Goal: Information Seeking & Learning: Learn about a topic

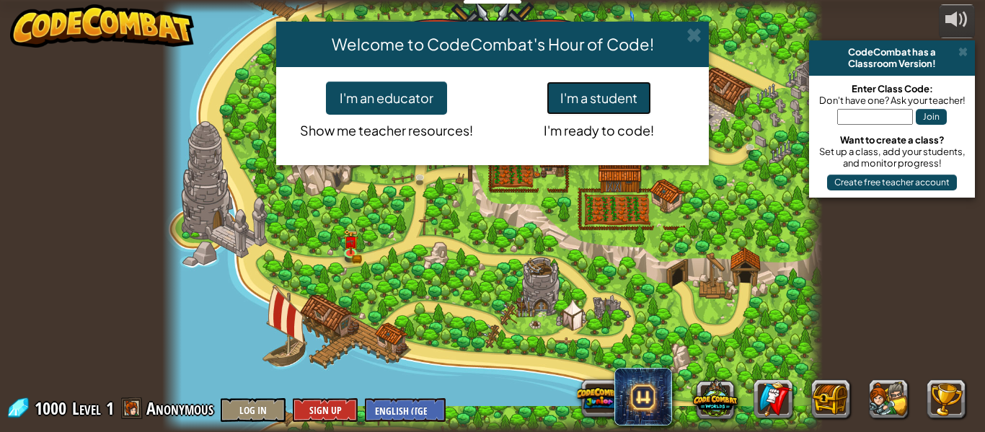
click at [610, 97] on button "I'm a student" at bounding box center [599, 97] width 105 height 33
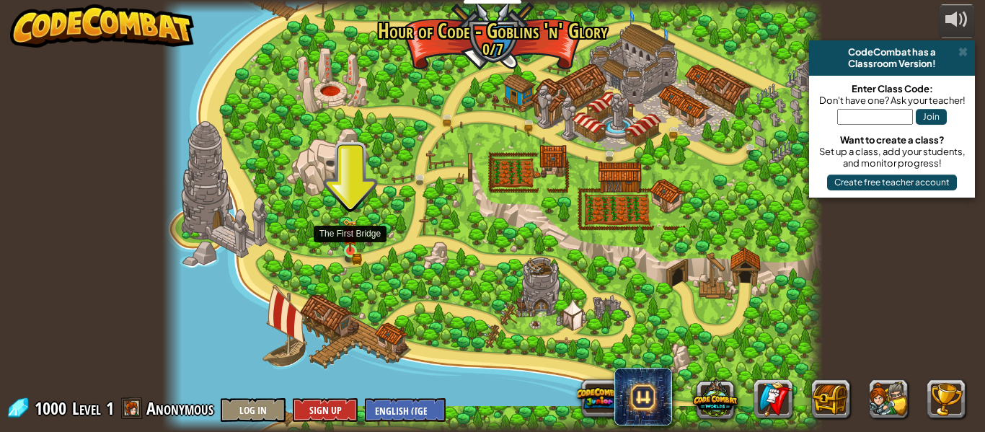
click at [346, 240] on img at bounding box center [350, 235] width 9 height 9
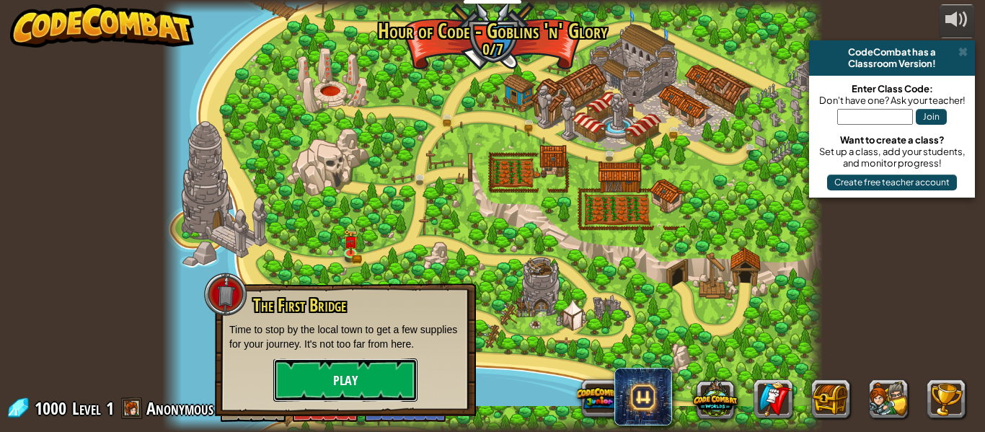
click at [322, 384] on button "Play" at bounding box center [345, 379] width 144 height 43
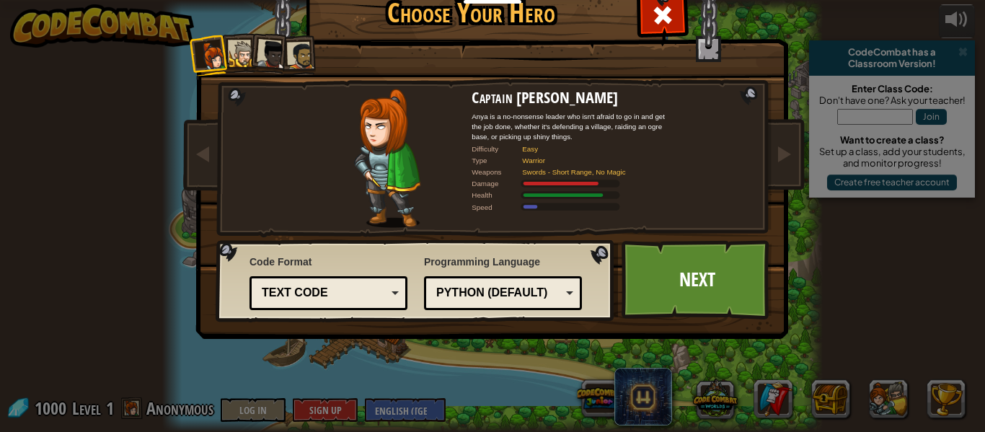
click at [235, 44] on div at bounding box center [242, 54] width 27 height 27
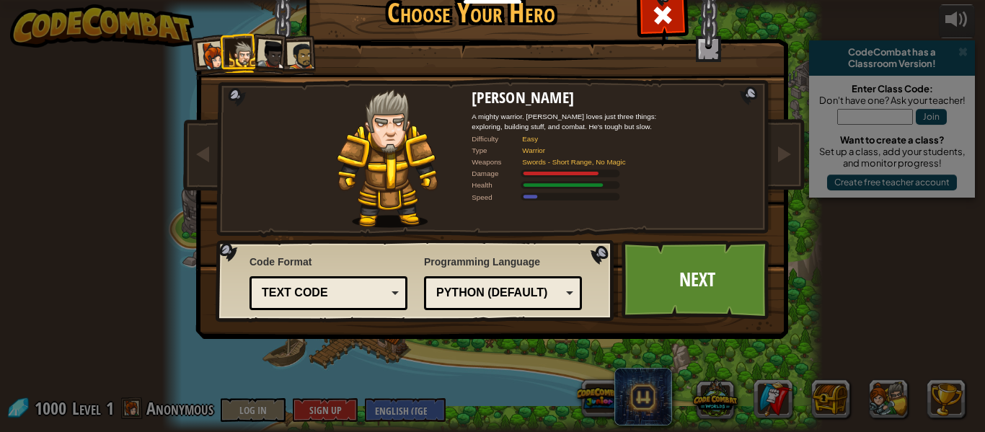
click at [211, 51] on div at bounding box center [213, 56] width 29 height 29
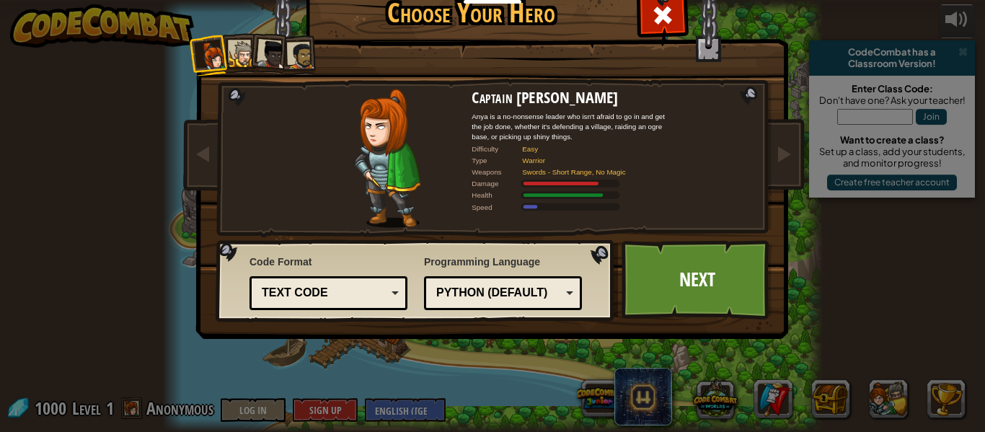
click at [233, 50] on div at bounding box center [242, 54] width 27 height 27
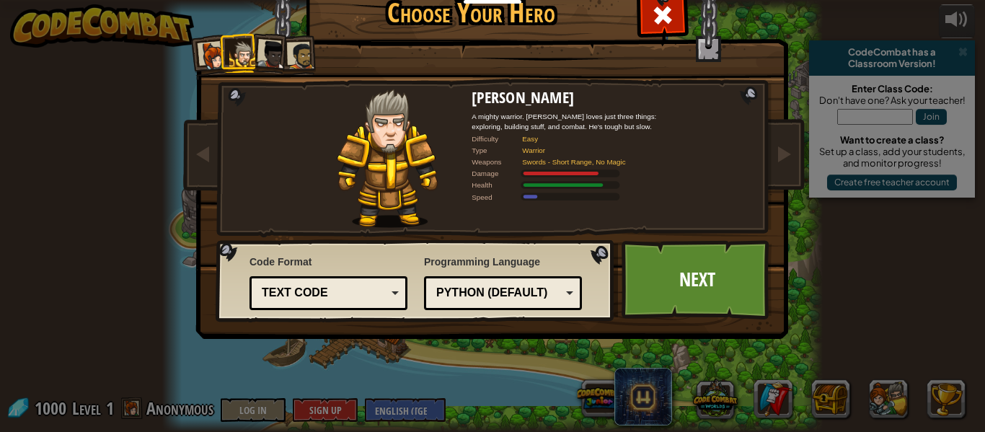
click at [261, 41] on div at bounding box center [271, 54] width 29 height 29
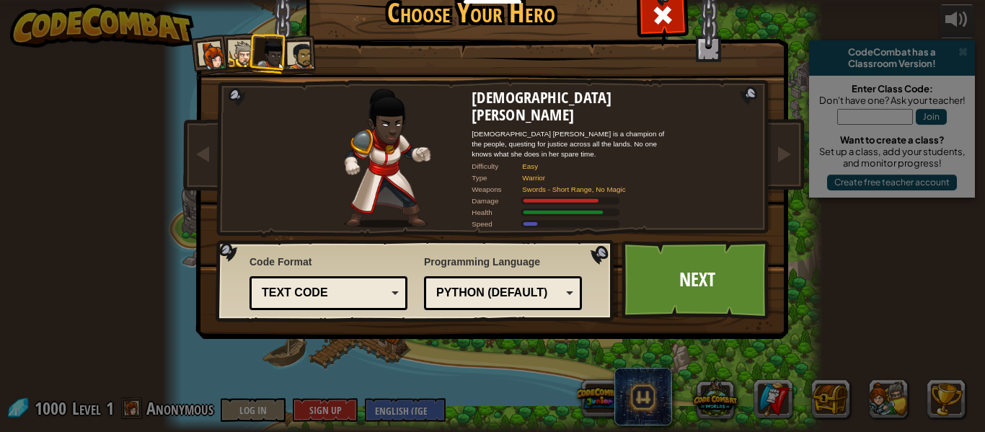
click at [297, 40] on li at bounding box center [298, 55] width 40 height 40
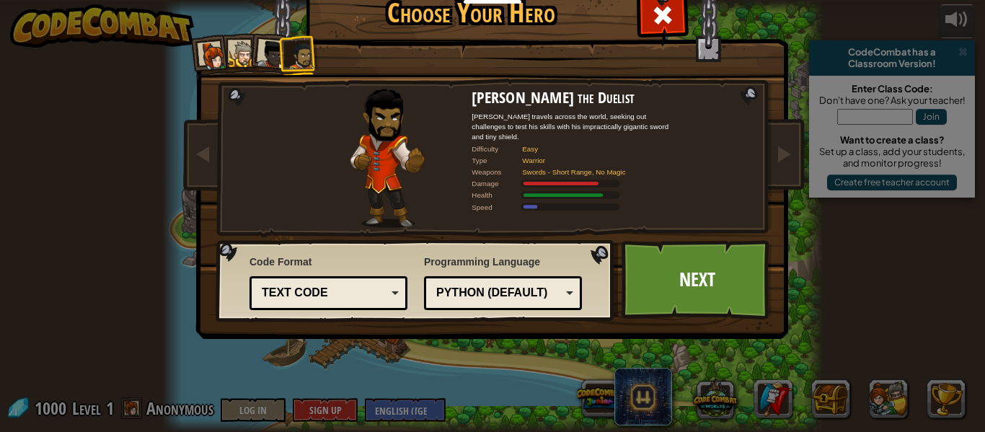
click at [276, 59] on div at bounding box center [271, 54] width 29 height 29
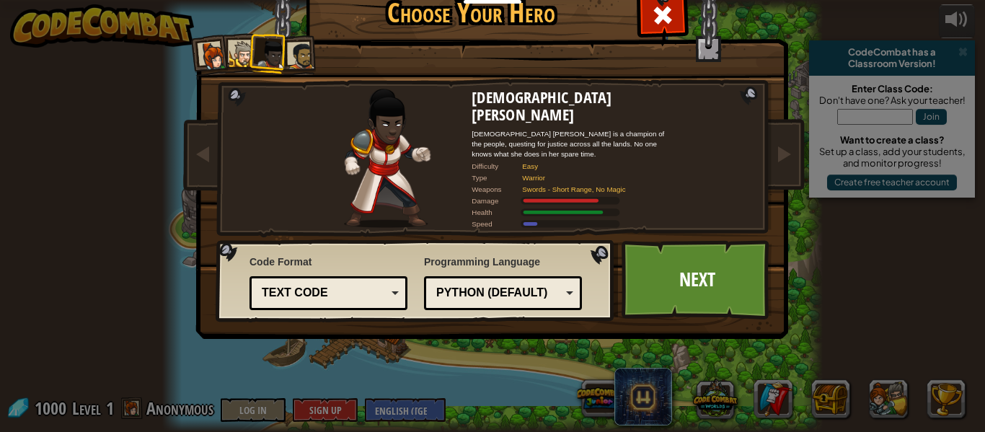
click at [244, 59] on div at bounding box center [242, 54] width 27 height 27
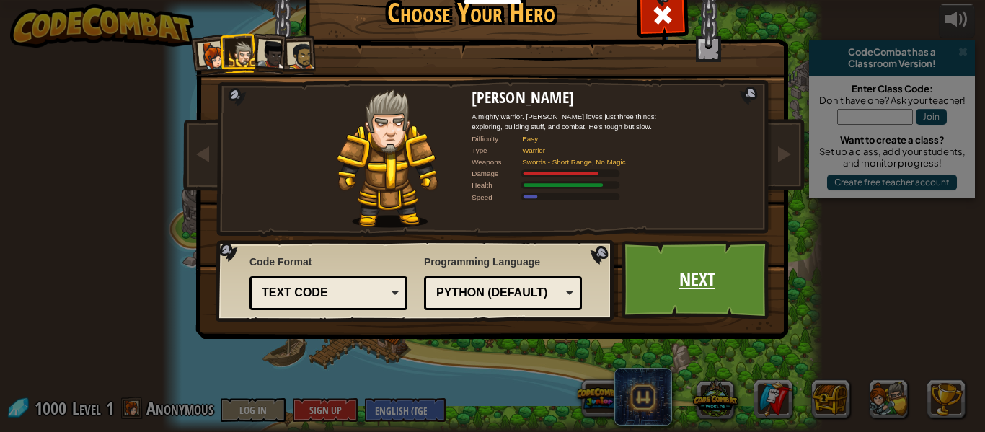
click at [740, 285] on link "Next" at bounding box center [697, 279] width 151 height 79
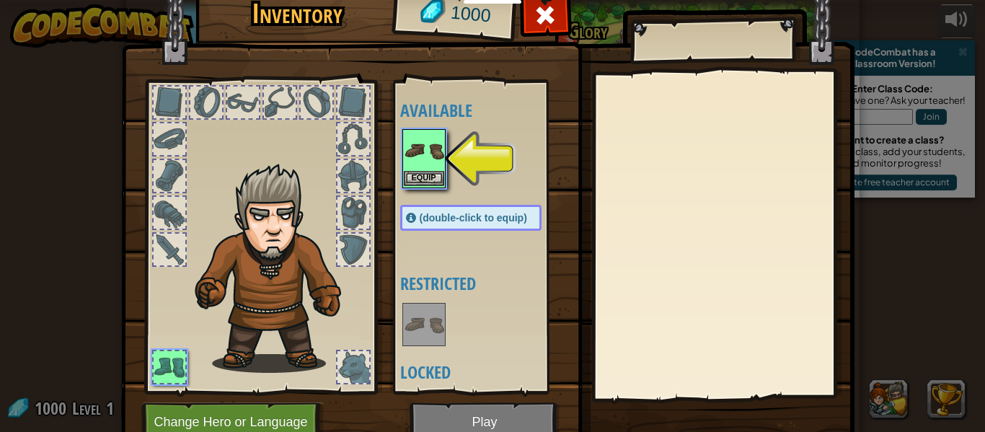
click at [422, 140] on img at bounding box center [424, 151] width 40 height 40
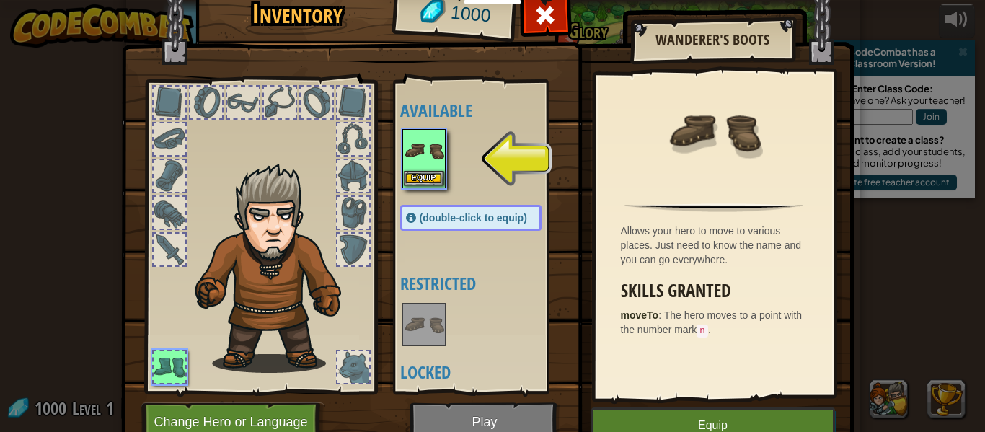
click at [423, 151] on img at bounding box center [424, 151] width 40 height 40
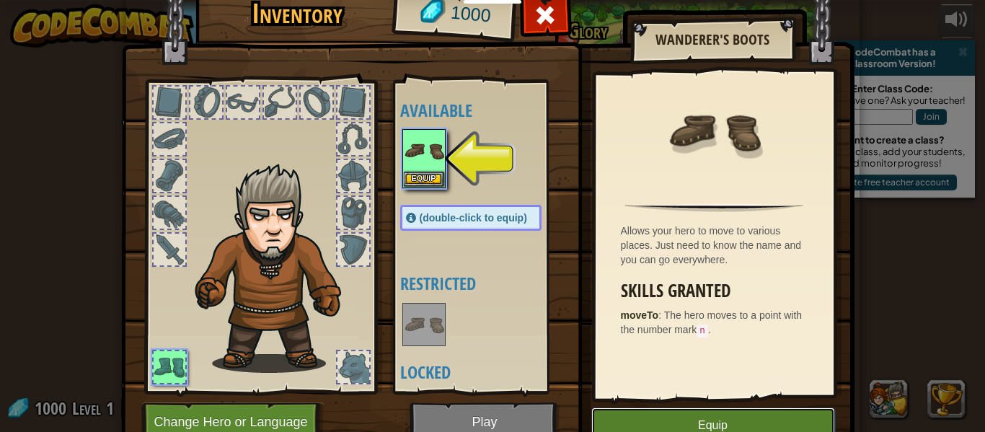
click at [755, 415] on button "Equip" at bounding box center [713, 425] width 244 height 36
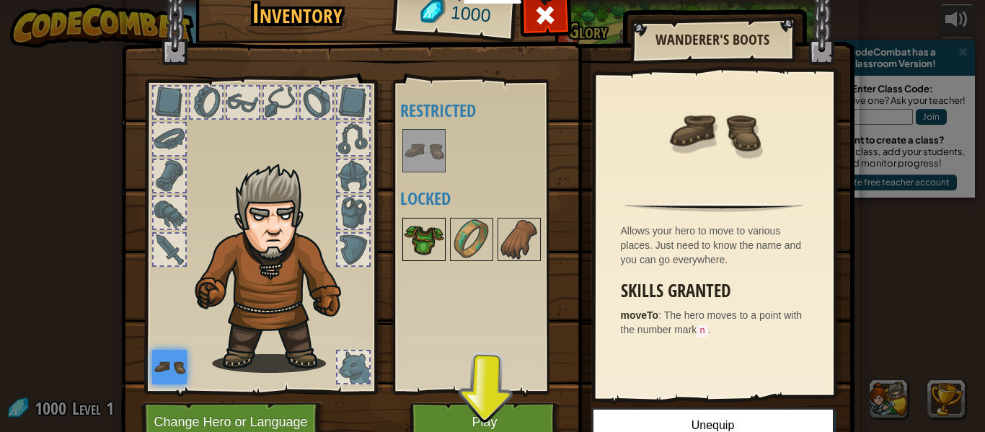
click at [424, 228] on img at bounding box center [424, 239] width 40 height 40
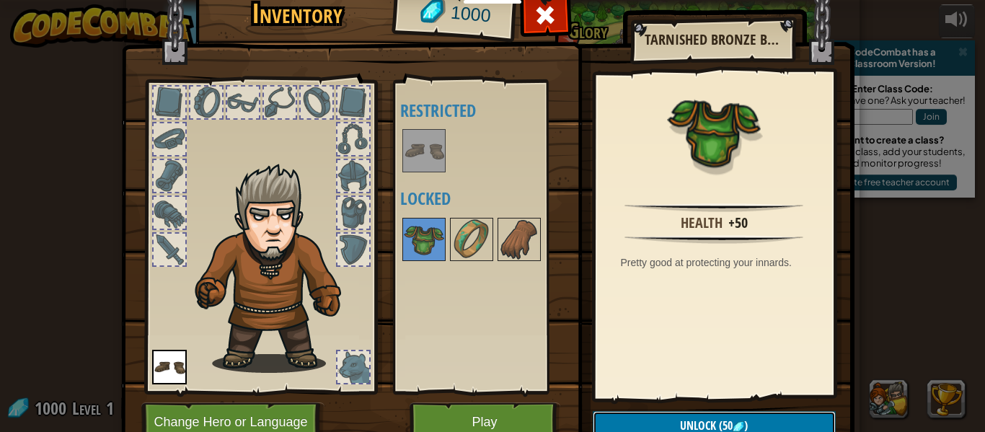
click at [643, 418] on button "Unlock (50 )" at bounding box center [714, 426] width 243 height 30
click at [632, 409] on img at bounding box center [487, 195] width 733 height 524
click at [634, 418] on button "Unlock" at bounding box center [714, 426] width 243 height 30
click at [634, 418] on button "Confirm" at bounding box center [714, 426] width 243 height 30
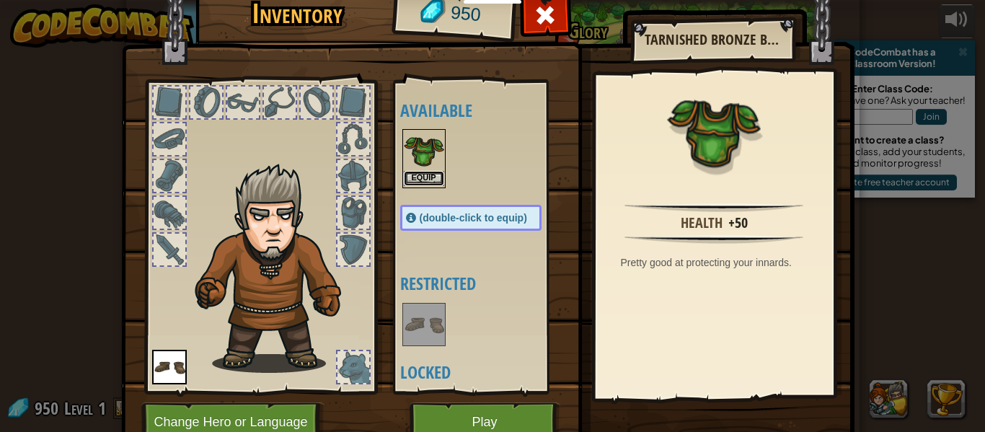
click at [421, 185] on button "Equip" at bounding box center [424, 178] width 40 height 15
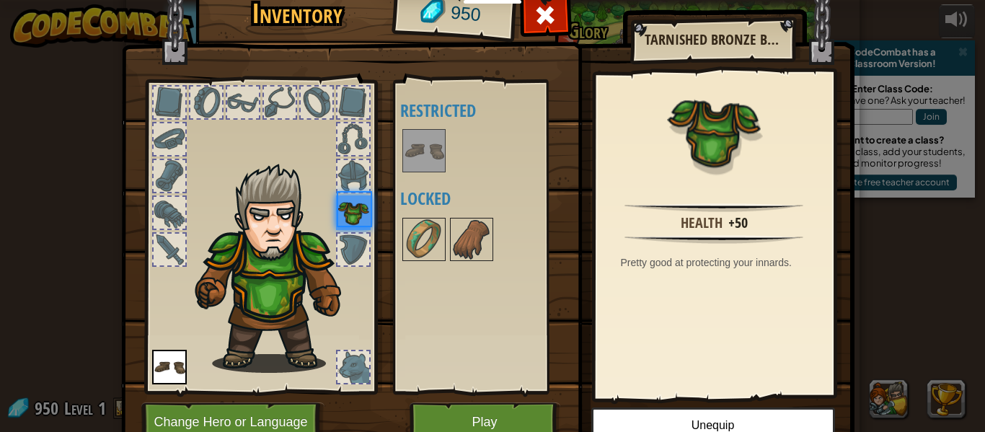
click at [421, 177] on div "Available Equip Equip (double-click to equip) Restricted Locked" at bounding box center [485, 237] width 170 height 301
click at [480, 245] on img at bounding box center [471, 239] width 40 height 40
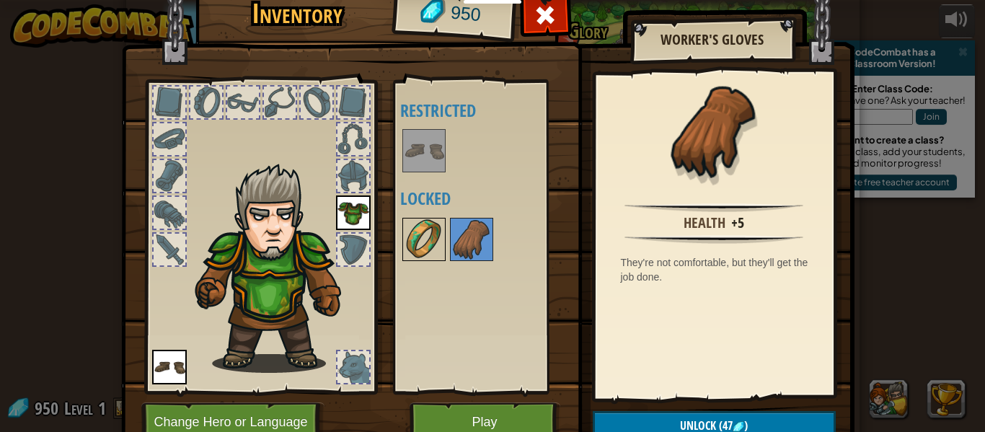
click at [426, 239] on img at bounding box center [424, 239] width 40 height 40
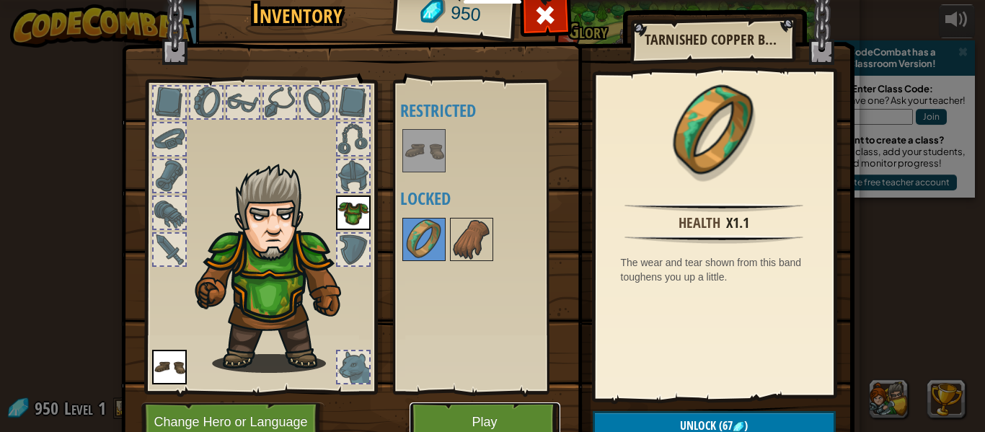
click at [469, 423] on button "Play" at bounding box center [485, 422] width 151 height 40
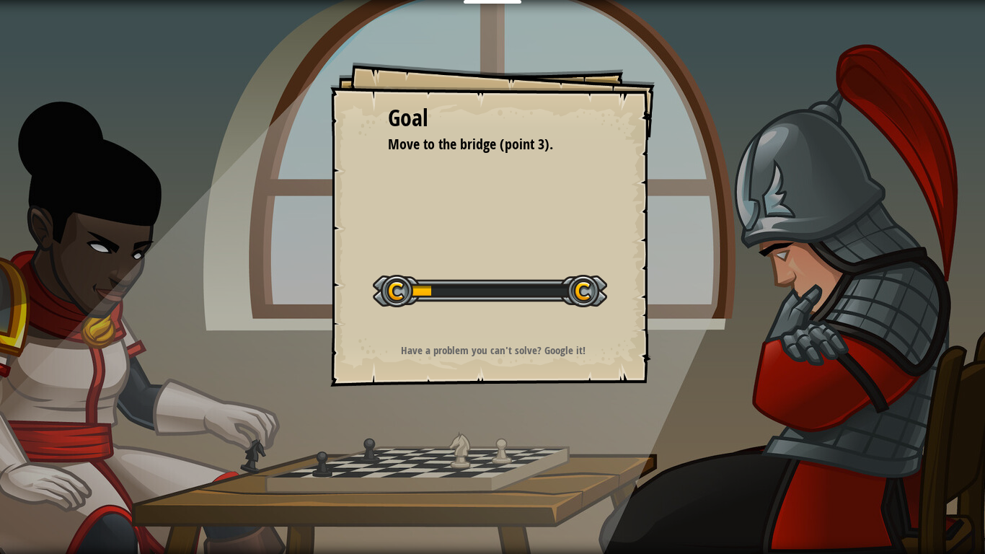
click at [506, 363] on div "Goal Move to the bridge (point 3). Start Level Error loading from server. Try r…" at bounding box center [492, 224] width 325 height 325
drag, startPoint x: 495, startPoint y: 319, endPoint x: 495, endPoint y: 308, distance: 10.8
click at [495, 317] on div "Start Level" at bounding box center [490, 289] width 234 height 58
click at [495, 308] on div "Start Level" at bounding box center [490, 289] width 234 height 58
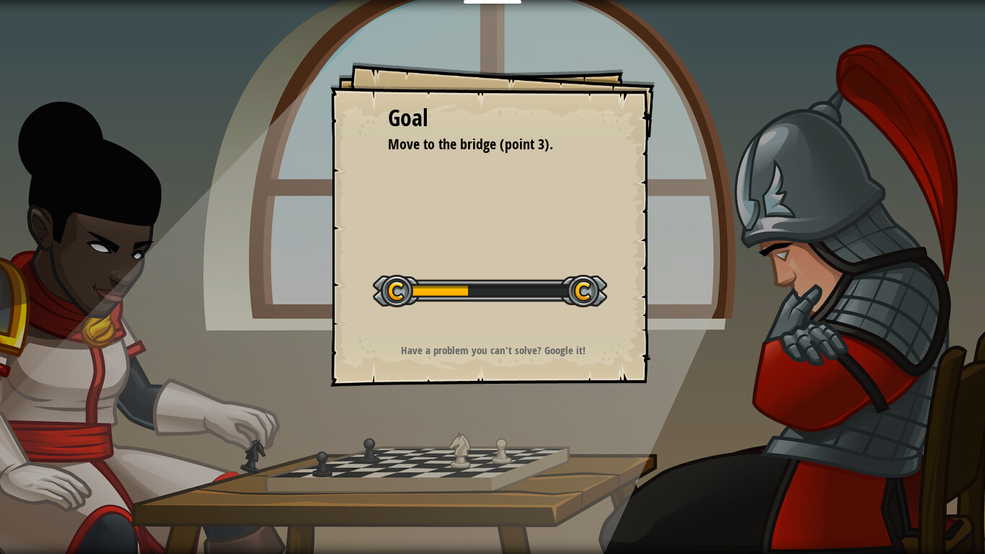
click at [495, 308] on div "Start Level" at bounding box center [490, 289] width 234 height 58
click at [477, 357] on strong "Have a problem you can't solve? Google it!" at bounding box center [493, 350] width 185 height 15
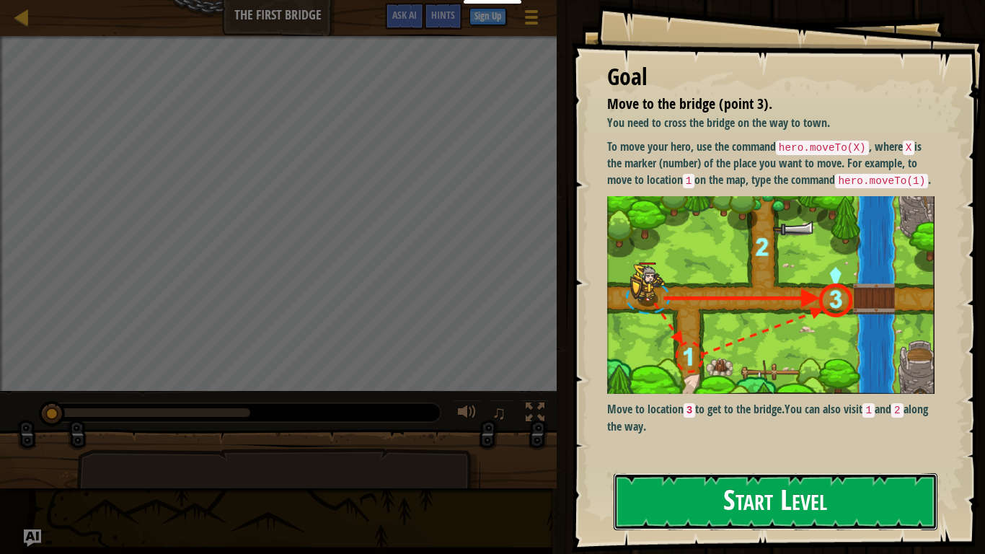
click at [690, 431] on button "Start Level" at bounding box center [776, 501] width 324 height 57
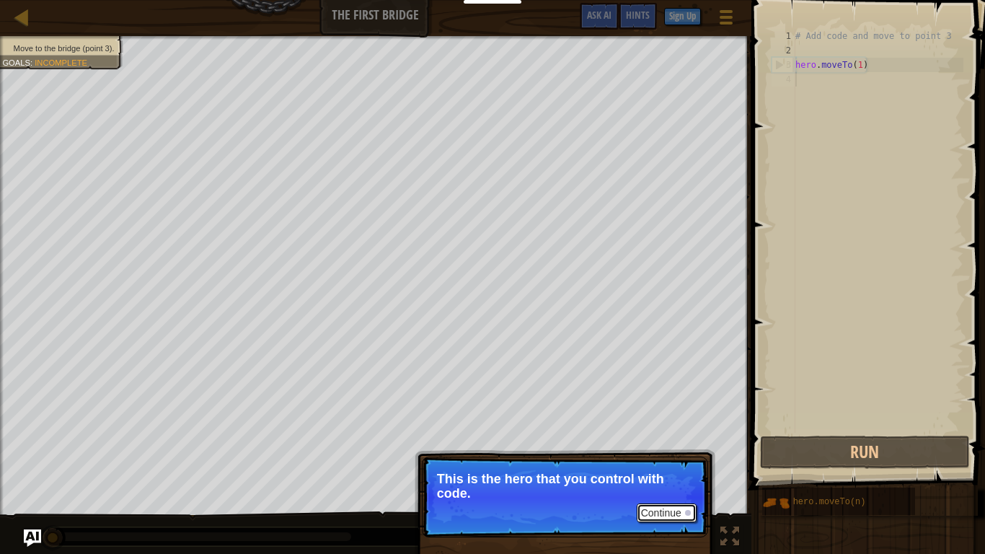
click at [656, 431] on button "Continue" at bounding box center [667, 512] width 60 height 19
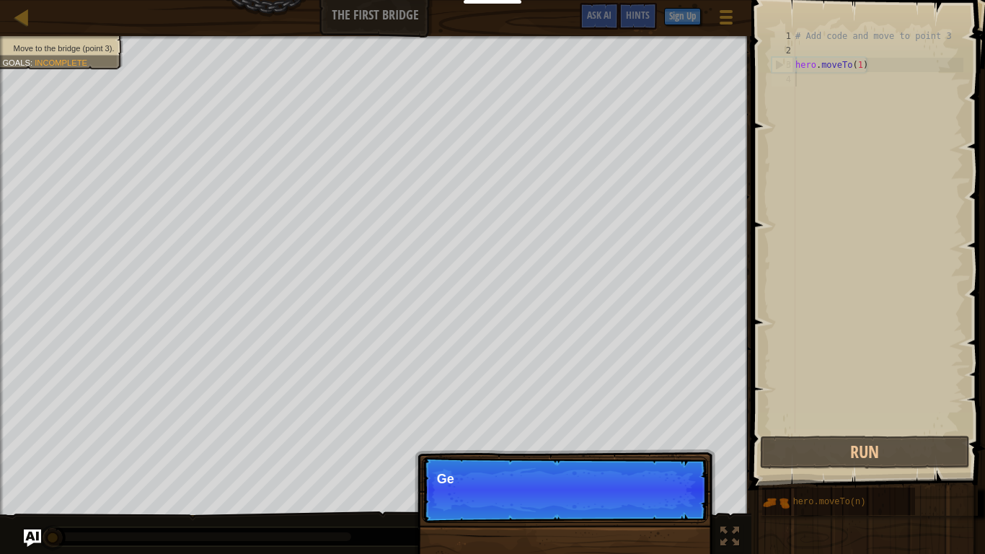
scroll to position [6, 0]
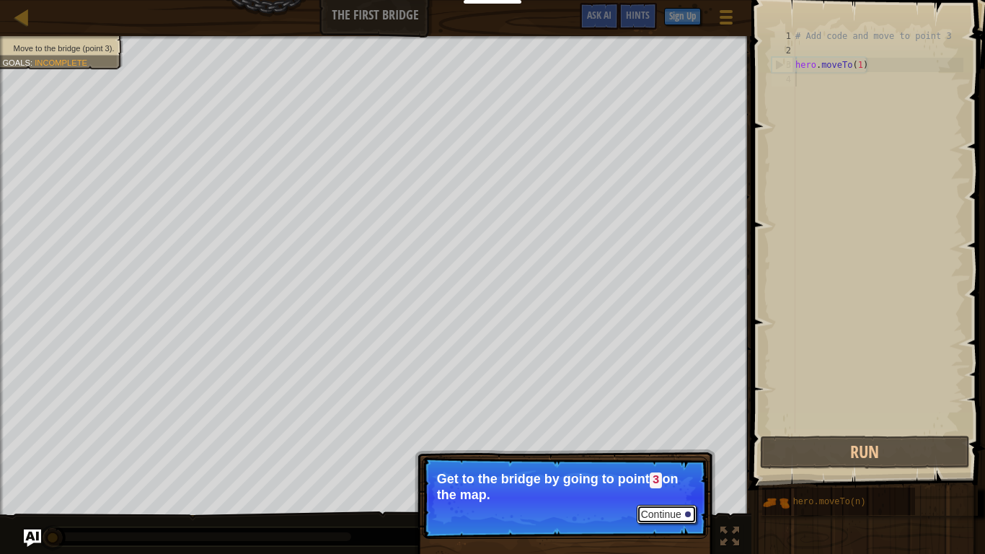
click at [654, 431] on button "Continue" at bounding box center [667, 514] width 60 height 19
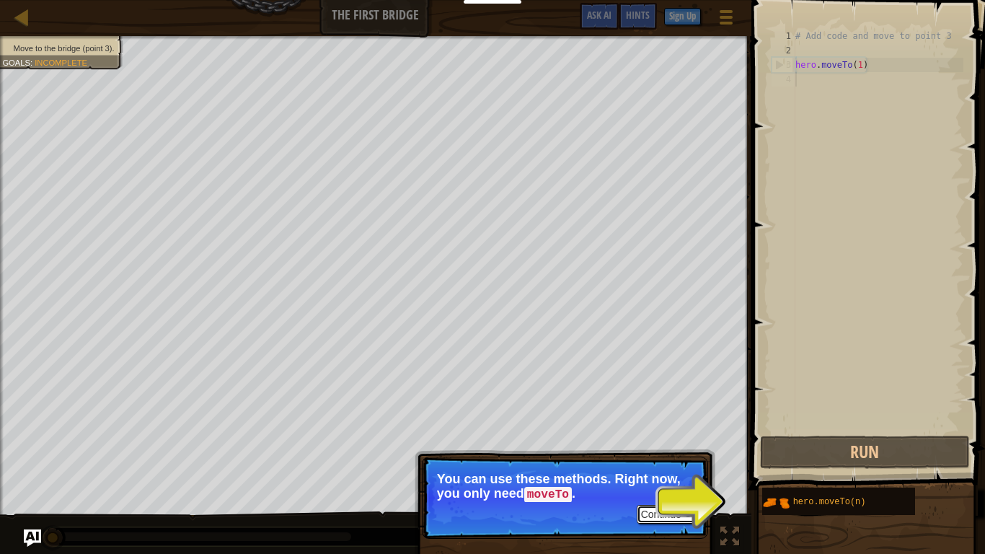
click at [662, 431] on button "Continue" at bounding box center [667, 514] width 60 height 19
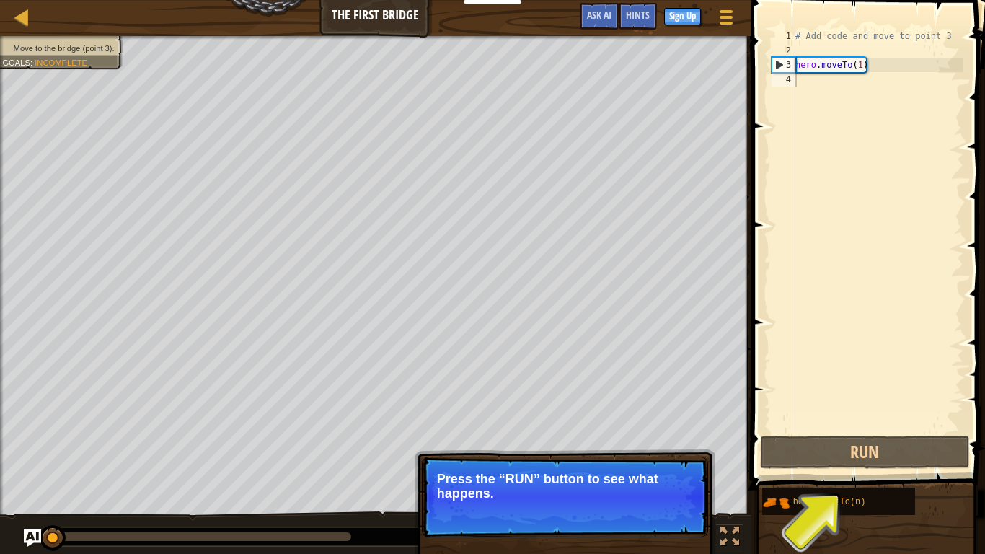
click at [846, 431] on span at bounding box center [869, 224] width 245 height 532
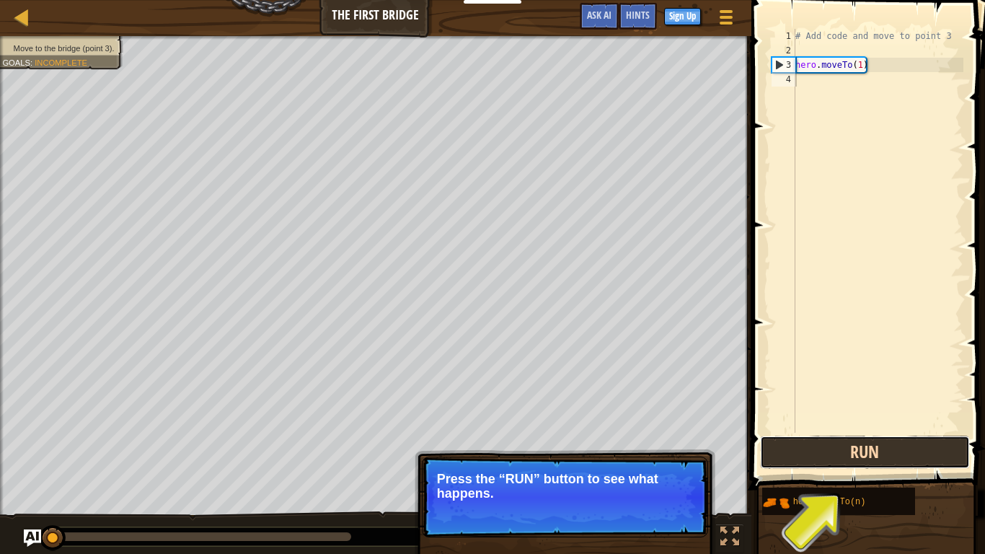
click at [842, 431] on button "Run" at bounding box center [865, 452] width 210 height 33
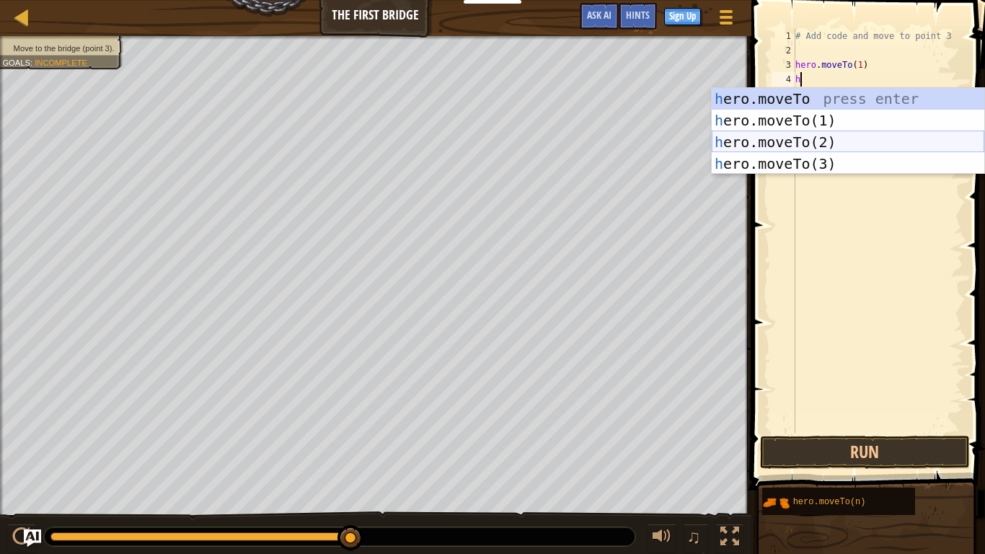
click at [788, 139] on div "h ero.moveTo press enter h ero.moveTo(1) press enter h ero.moveTo(2) press ente…" at bounding box center [848, 153] width 273 height 130
type textarea "hero.moveTo(2)"
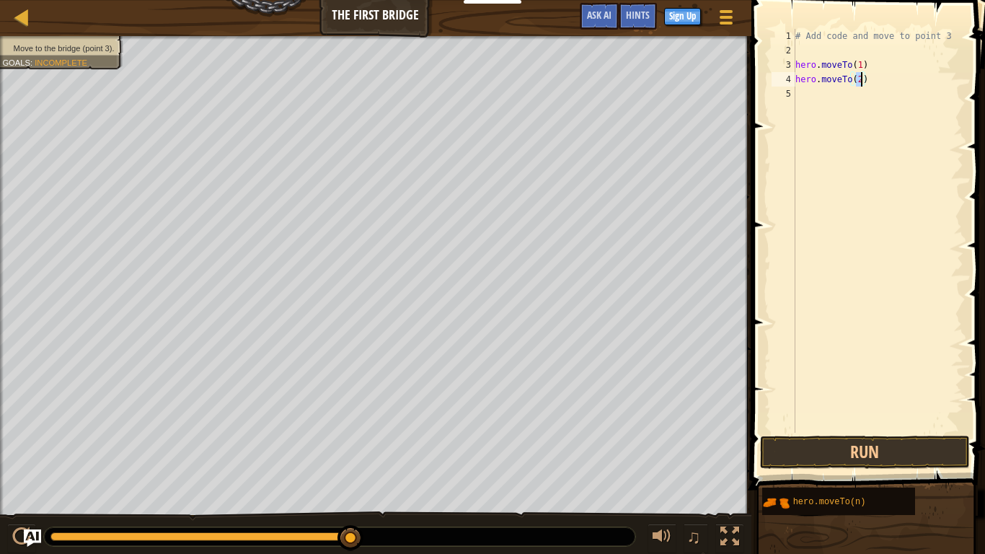
click at [824, 92] on div "# Add code and move to point 3 hero . moveTo ( 1 ) hero . moveTo ( 2 )" at bounding box center [878, 245] width 171 height 433
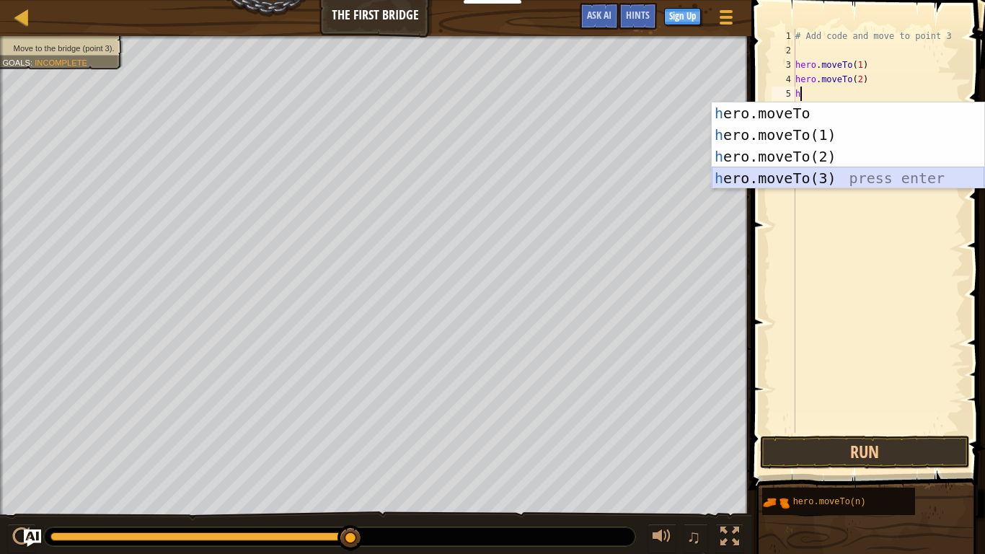
click at [775, 179] on div "h ero.moveTo press enter h ero.moveTo(1) press enter h ero.moveTo(2) press ente…" at bounding box center [848, 167] width 273 height 130
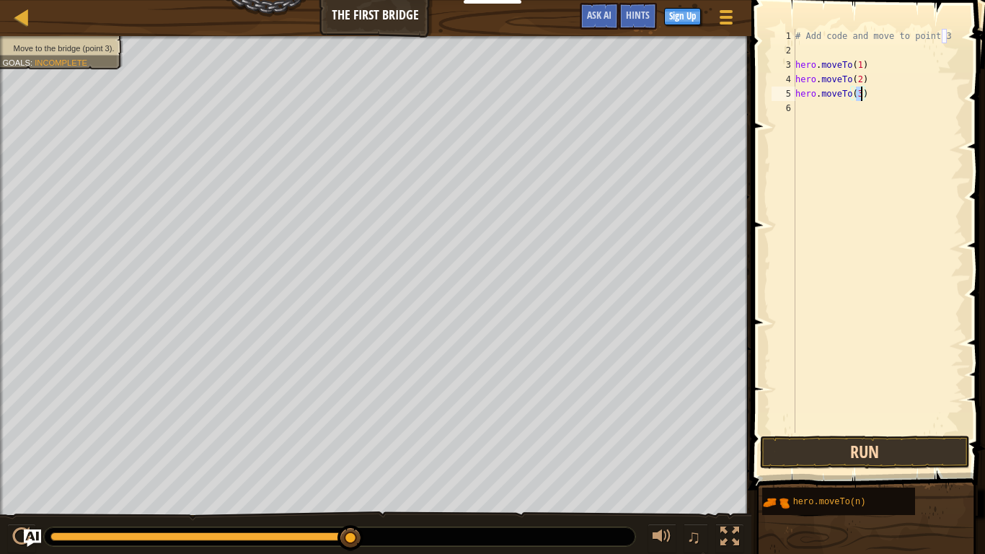
type textarea "hero.moveTo(3)"
click at [808, 431] on button "Run" at bounding box center [865, 452] width 210 height 33
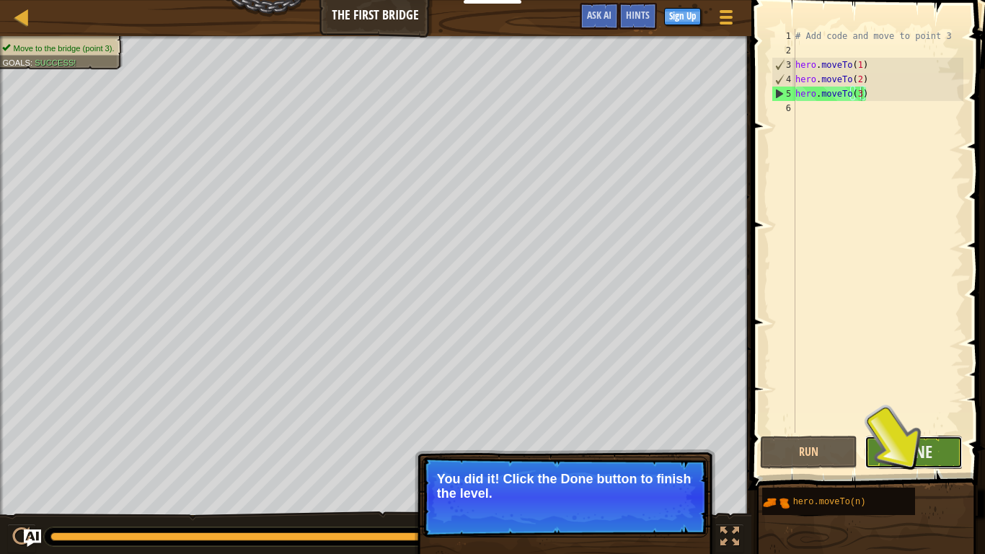
click at [922, 431] on button "Done" at bounding box center [914, 452] width 98 height 33
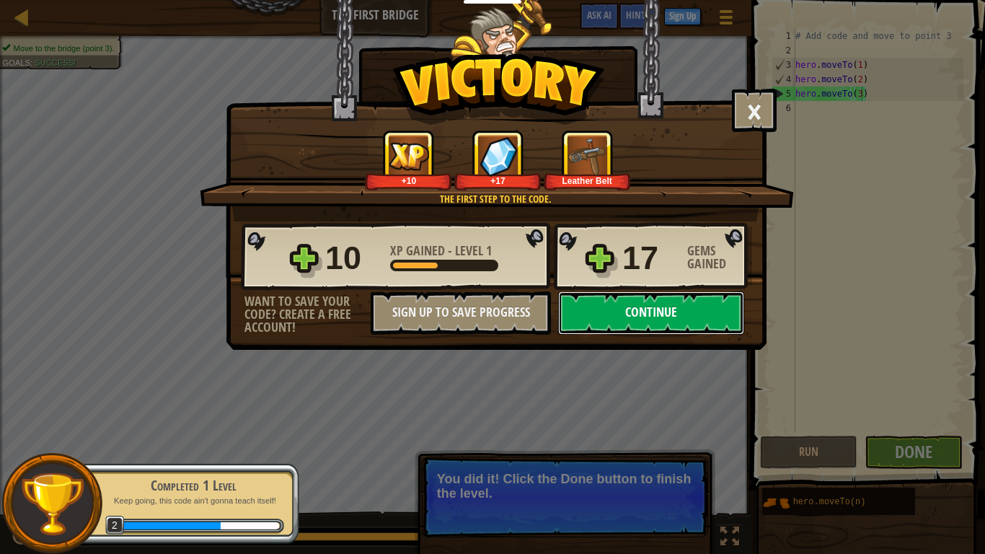
click at [631, 309] on button "Continue" at bounding box center [651, 312] width 186 height 43
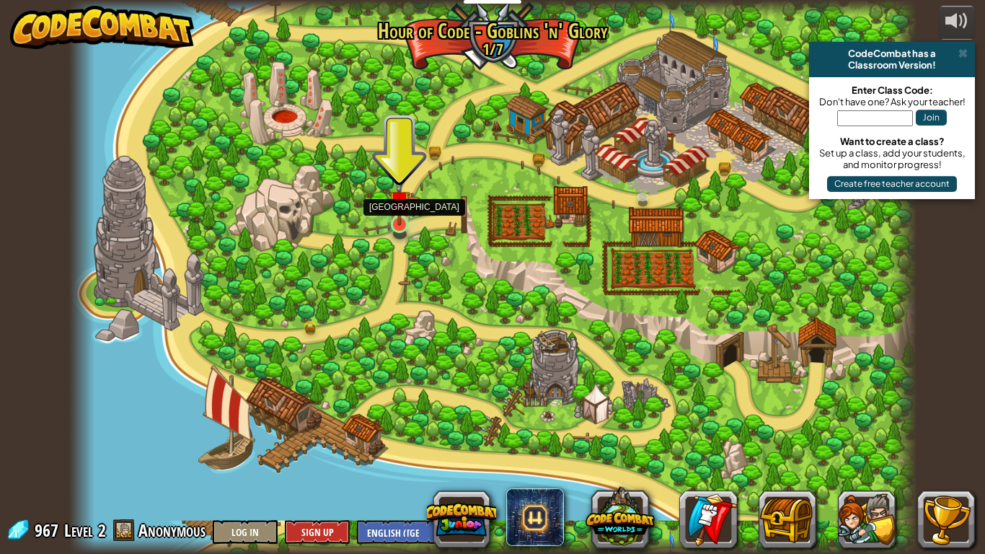
click at [408, 224] on img at bounding box center [400, 201] width 22 height 49
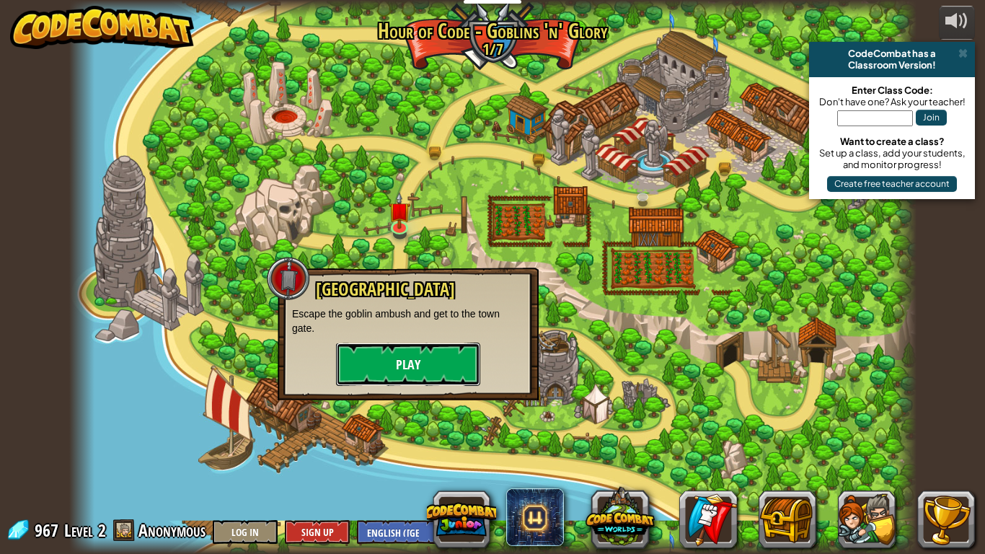
click at [387, 353] on button "Play" at bounding box center [408, 364] width 144 height 43
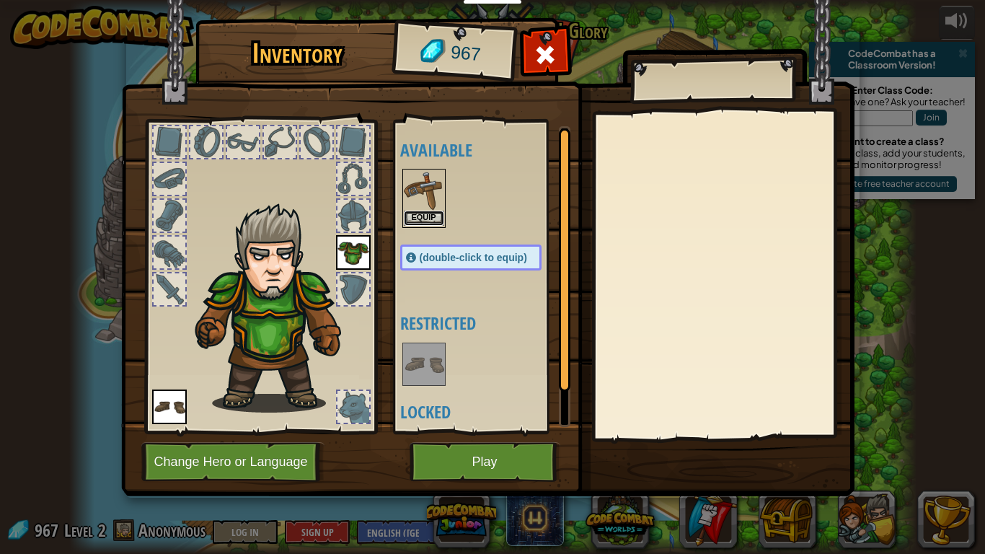
click at [426, 214] on button "Equip" at bounding box center [424, 218] width 40 height 15
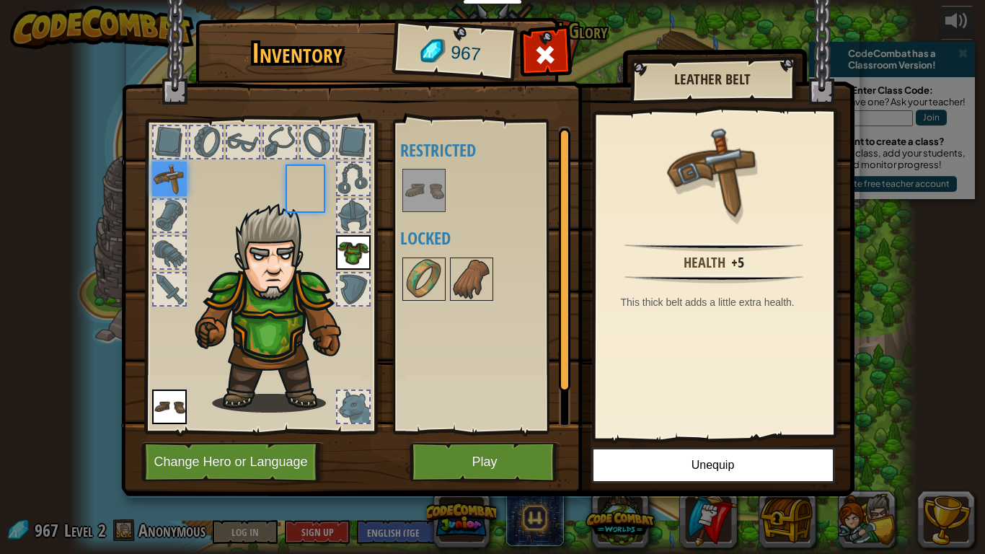
click at [426, 16] on body "Educators Create Free Account School & District Solutions Teacher Toolkit Previ…" at bounding box center [492, 8] width 985 height 16
click at [476, 283] on img at bounding box center [471, 279] width 40 height 40
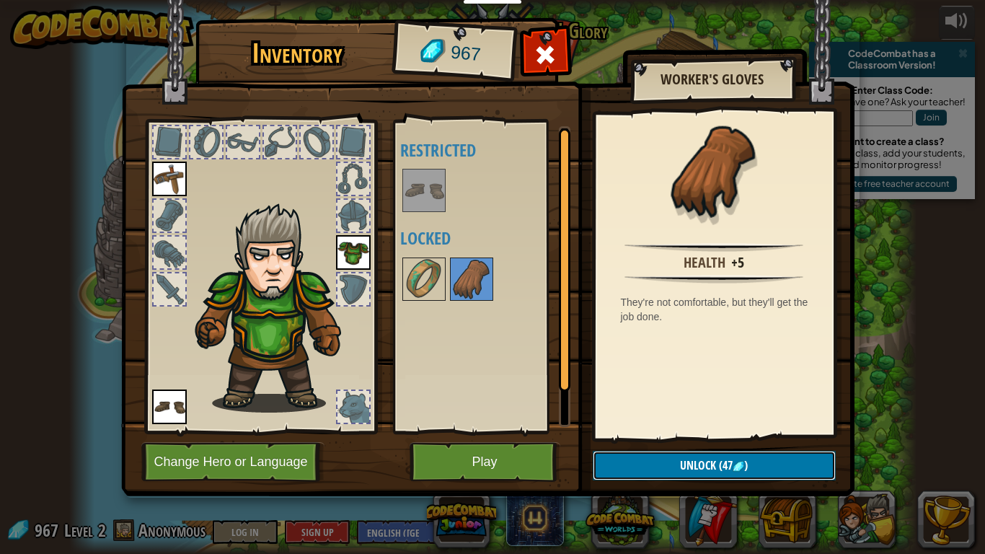
drag, startPoint x: 698, startPoint y: 470, endPoint x: 694, endPoint y: 460, distance: 11.0
click at [698, 431] on span "Unlock" at bounding box center [698, 465] width 36 height 16
click at [689, 431] on button "Confirm" at bounding box center [714, 466] width 243 height 30
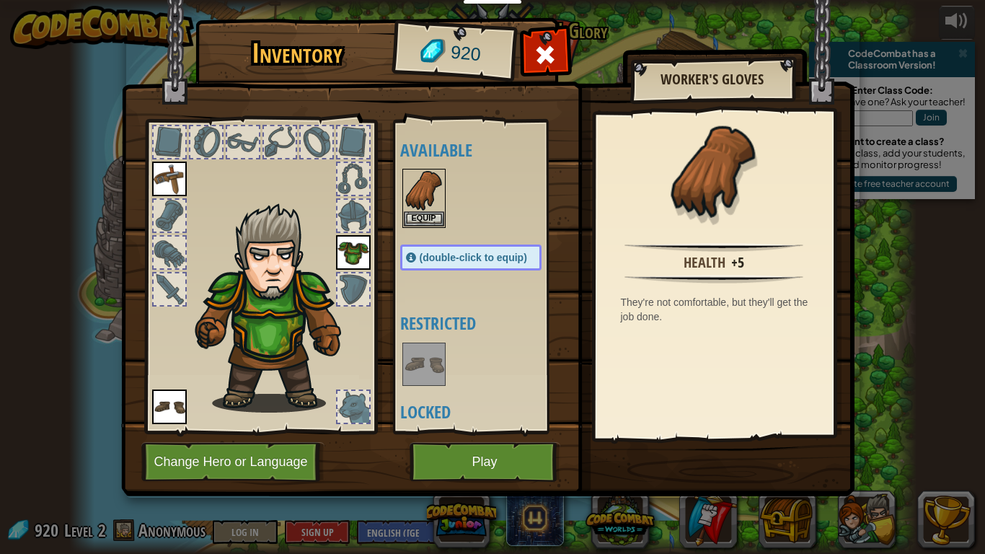
click at [415, 356] on img at bounding box center [424, 364] width 40 height 40
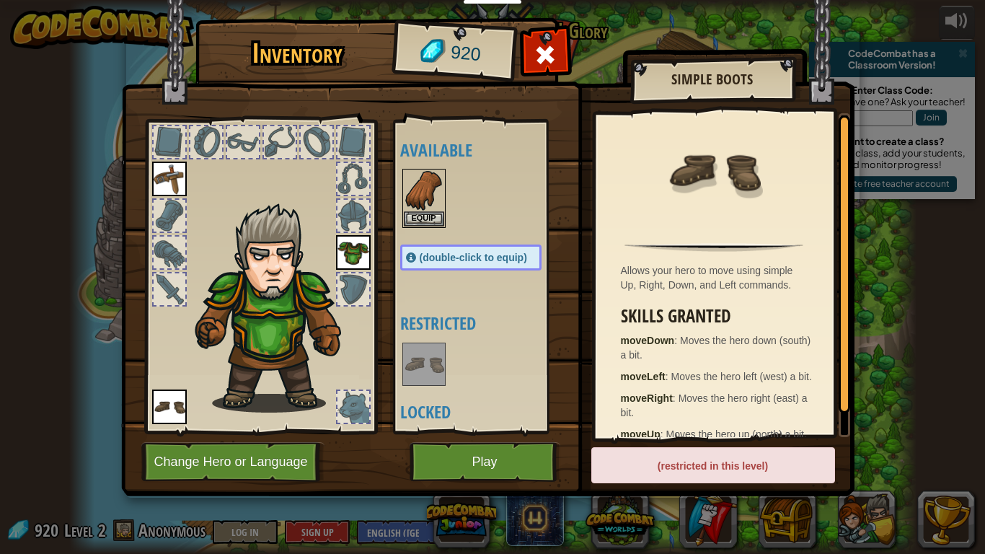
click at [676, 431] on div "(restricted in this level)" at bounding box center [713, 465] width 244 height 36
click at [427, 207] on img at bounding box center [424, 190] width 40 height 40
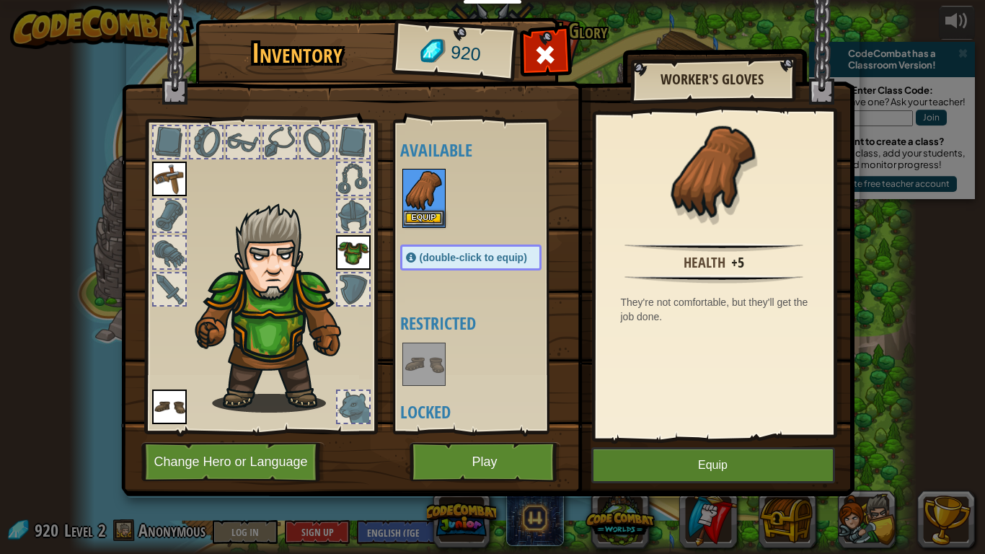
click at [427, 207] on img at bounding box center [424, 190] width 40 height 40
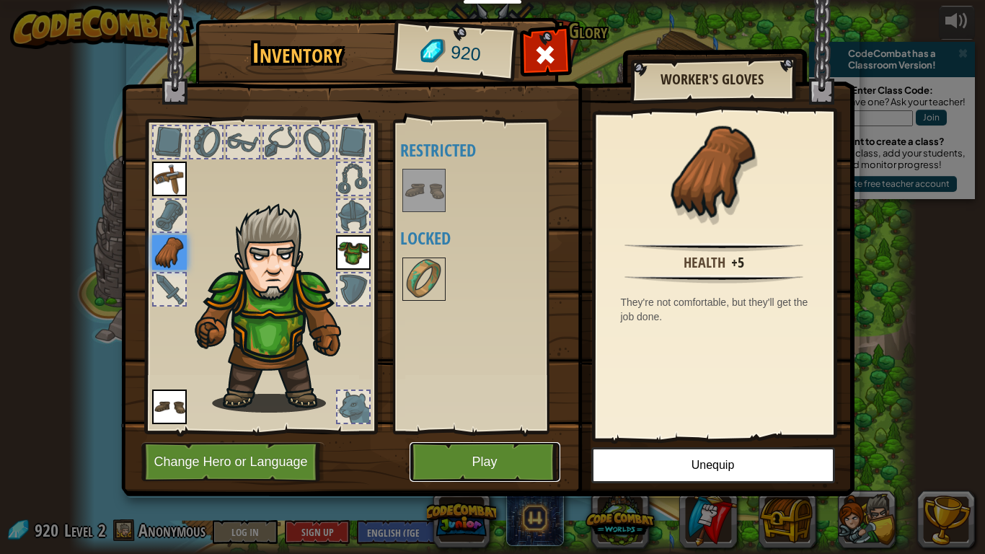
click at [467, 431] on button "Play" at bounding box center [485, 462] width 151 height 40
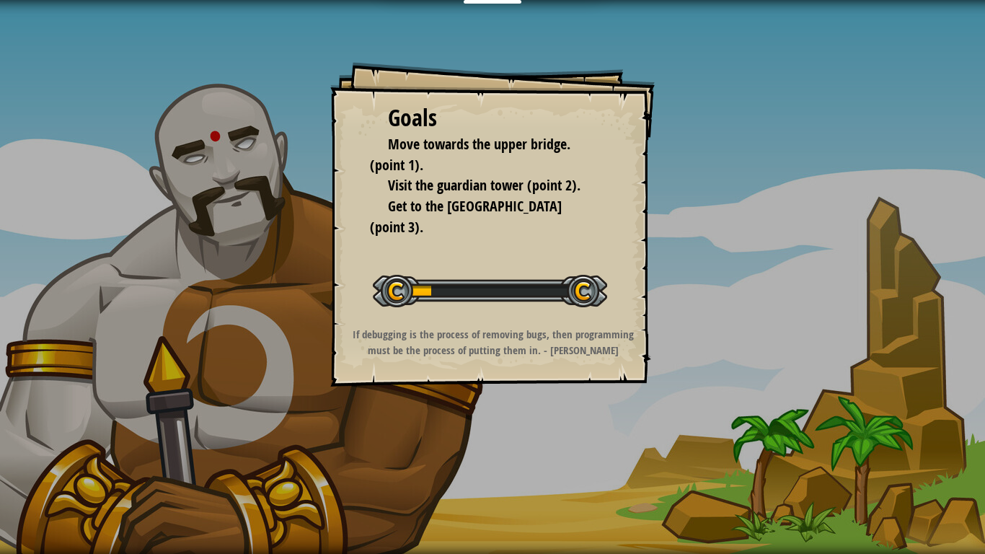
click at [444, 361] on div "Goals Move towards the upper bridge. (point 1). Visit the guardian tower (point…" at bounding box center [492, 224] width 325 height 325
drag, startPoint x: 446, startPoint y: 338, endPoint x: 638, endPoint y: 294, distance: 196.1
click at [446, 339] on strong "If debugging is the process of removing bugs, then programming must be the proc…" at bounding box center [493, 342] width 281 height 30
click at [659, 299] on div "Goals Move towards the upper bridge. (point 1). Visit the guardian tower (point…" at bounding box center [492, 277] width 985 height 554
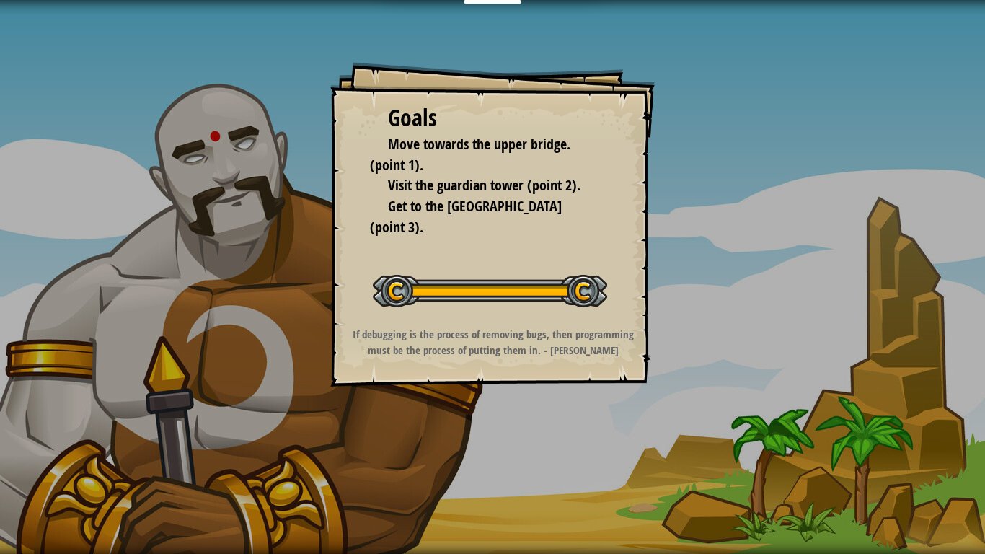
click at [661, 307] on div "Goals Move towards the upper bridge. (point 1). Visit the guardian tower (point…" at bounding box center [492, 277] width 985 height 554
click at [656, 431] on div "Goals Move towards the upper bridge. (point 1). Visit the guardian tower (point…" at bounding box center [492, 277] width 985 height 554
click at [656, 430] on div "Goals Move towards the upper bridge. (point 1). Visit the guardian tower (point…" at bounding box center [492, 277] width 985 height 554
click at [657, 426] on div "Goals Move towards the upper bridge. (point 1). Visit the guardian tower (point…" at bounding box center [492, 277] width 985 height 554
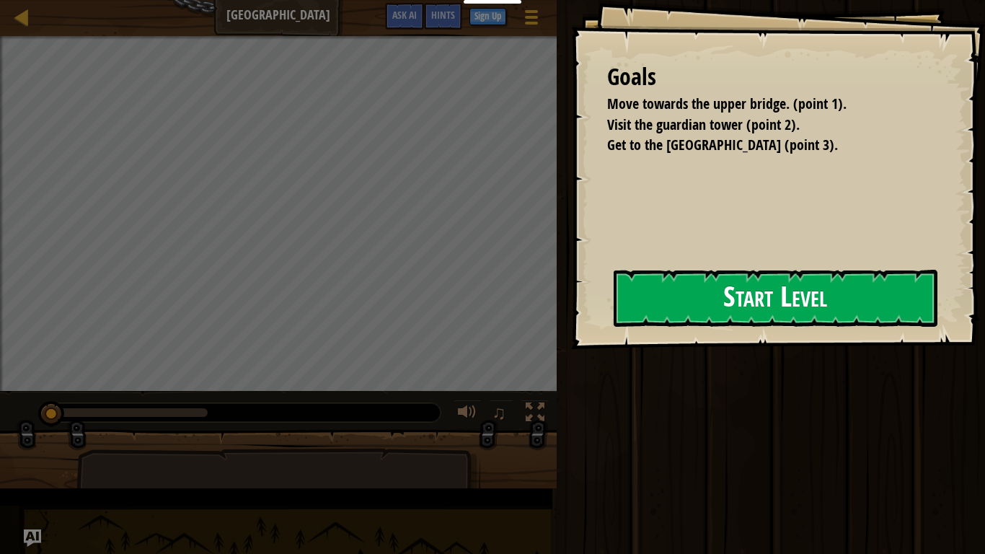
drag, startPoint x: 658, startPoint y: 409, endPoint x: 604, endPoint y: 331, distance: 94.8
click at [604, 331] on div "Educators Create Free Account School & District Solutions Teacher Toolkit Previ…" at bounding box center [492, 277] width 985 height 554
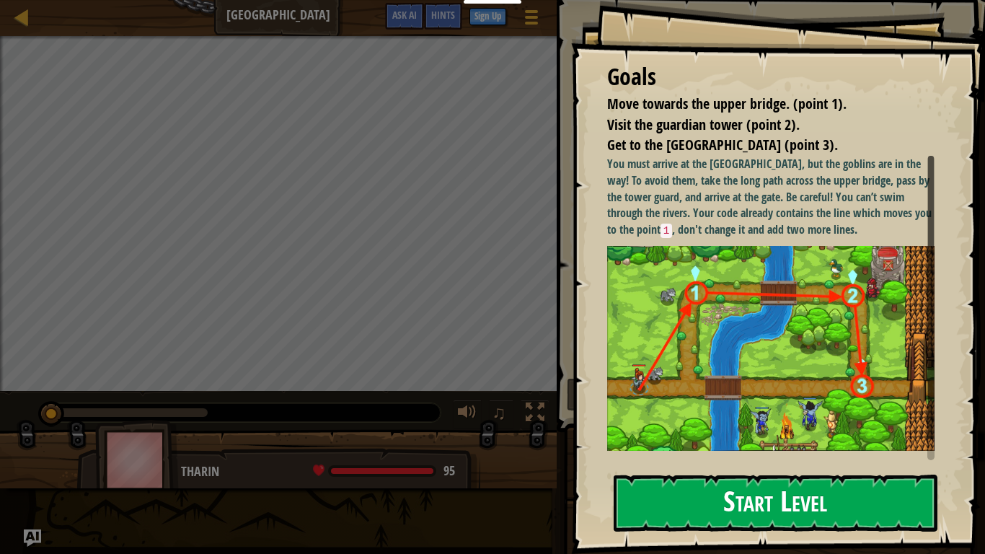
drag, startPoint x: 676, startPoint y: 478, endPoint x: 676, endPoint y: 470, distance: 7.9
click at [676, 431] on button "Start Level" at bounding box center [776, 503] width 324 height 57
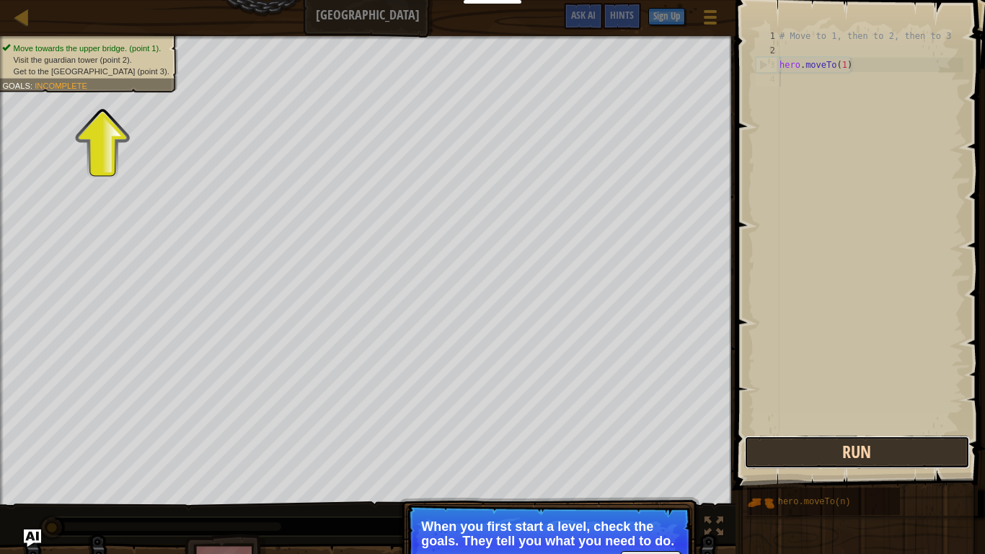
click at [832, 431] on button "Run" at bounding box center [856, 452] width 225 height 33
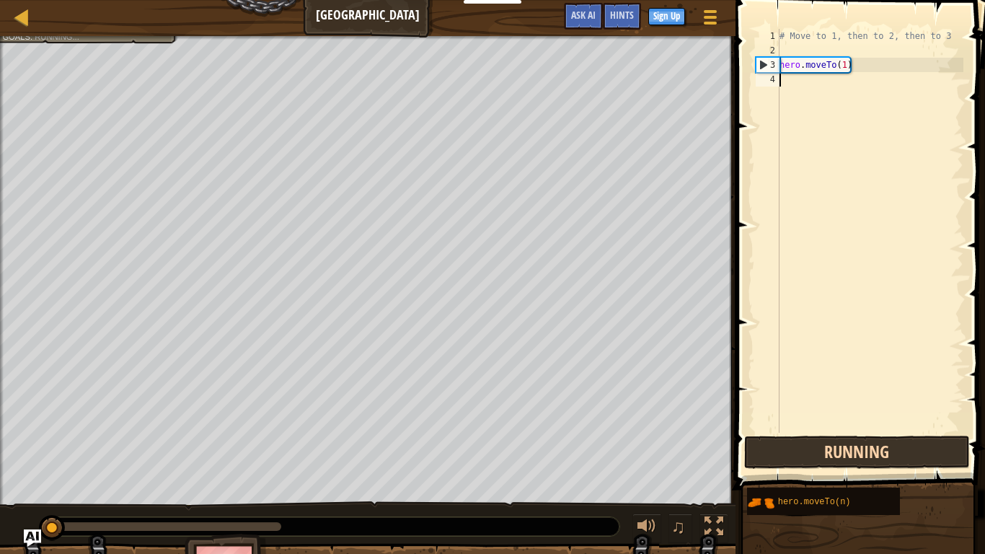
scroll to position [6, 0]
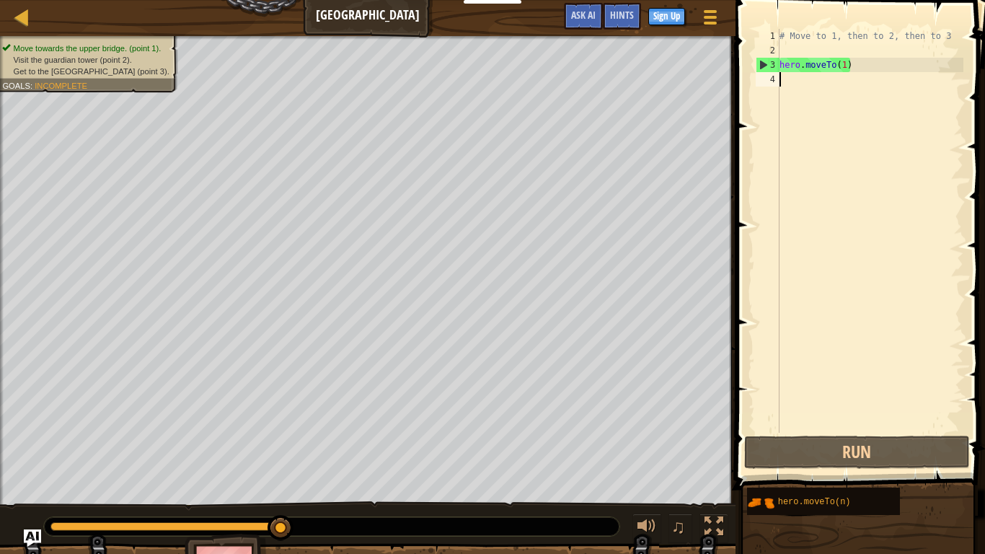
click at [785, 82] on div "# Move to 1, then to 2, then to 3 hero . moveTo ( 1 )" at bounding box center [870, 245] width 187 height 433
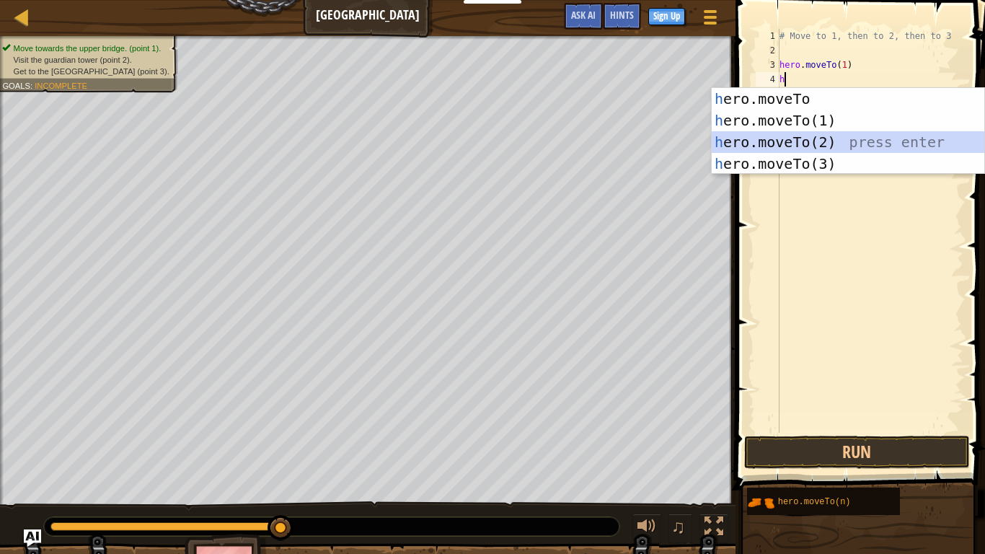
click at [776, 140] on div "h ero.moveTo press enter h ero.moveTo(1) press enter h ero.moveTo(2) press ente…" at bounding box center [848, 153] width 273 height 130
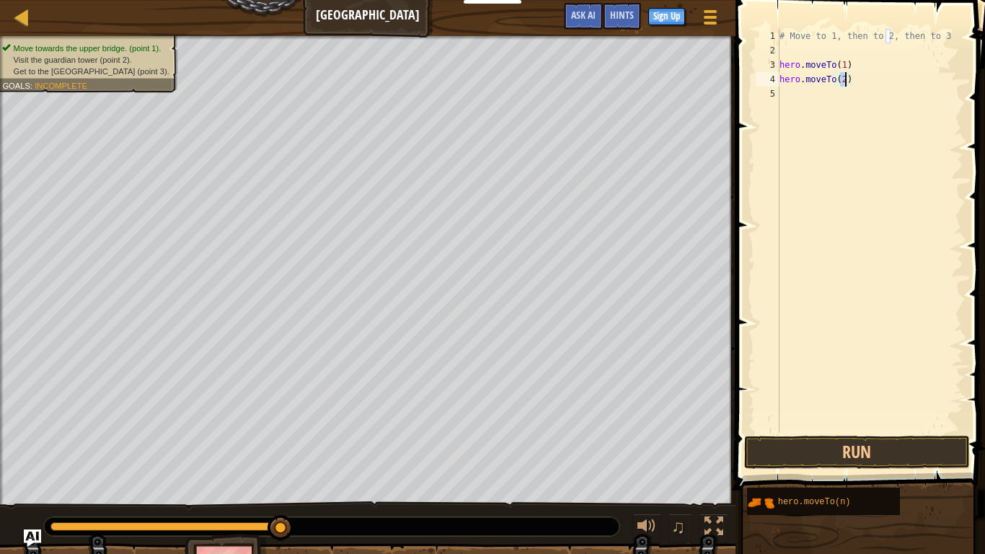
scroll to position [6, 9]
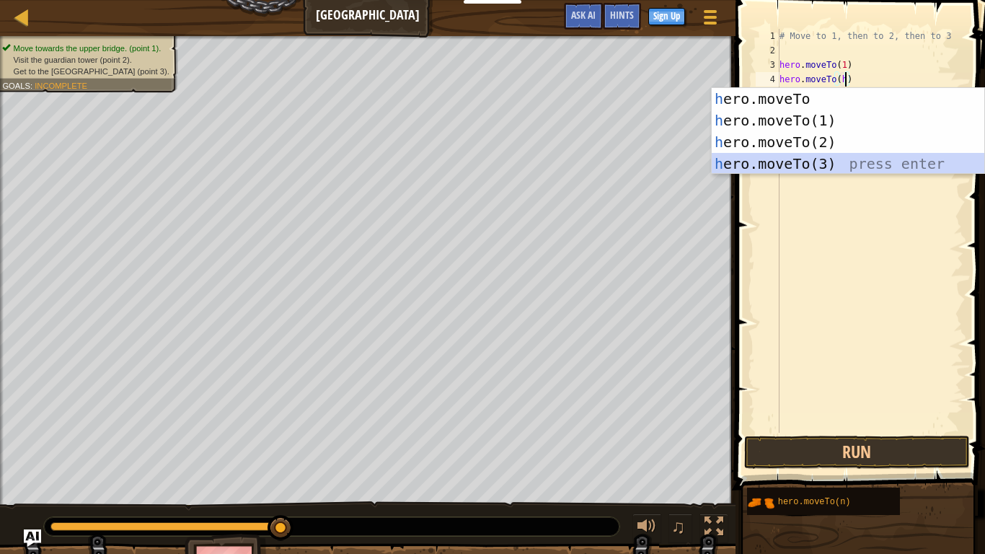
click at [789, 168] on div "h ero.moveTo press enter h ero.moveTo(1) press enter h ero.moveTo(2) press ente…" at bounding box center [848, 153] width 273 height 130
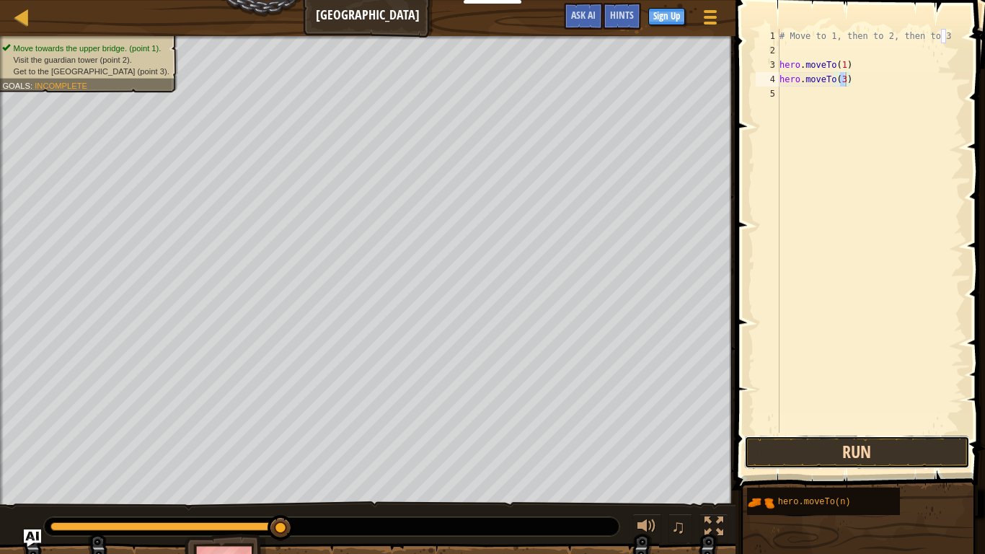
click at [795, 431] on button "Run" at bounding box center [856, 452] width 225 height 33
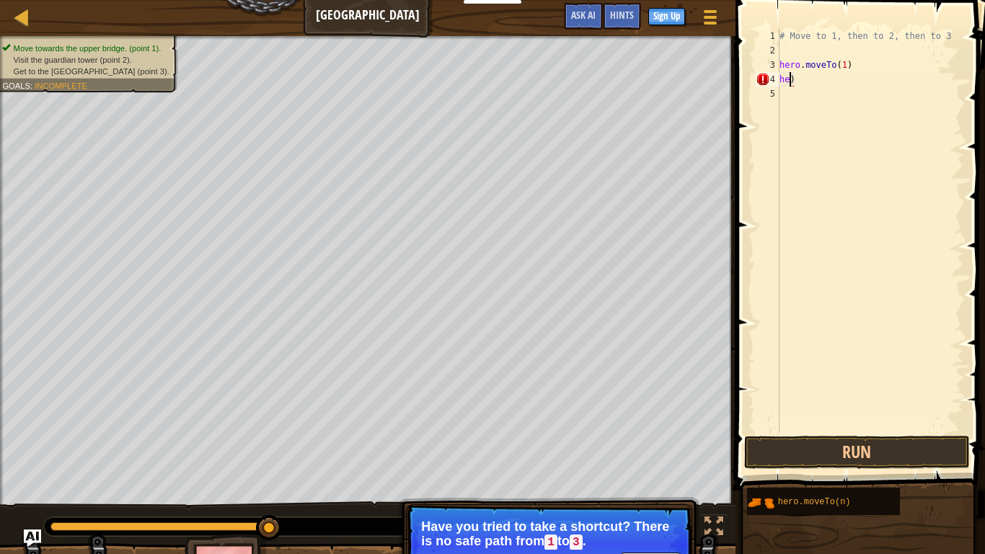
scroll to position [6, 1]
type textarea ")"
click at [834, 84] on div "# Move to 1, then to 2, then to 3 hero . moveTo ( 1 ) )" at bounding box center [870, 245] width 187 height 433
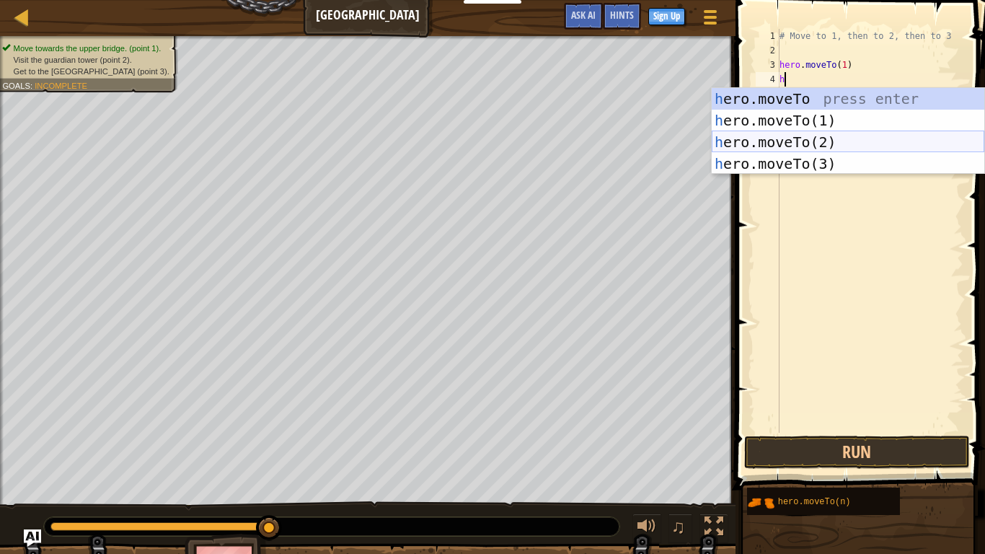
click at [788, 136] on div "h ero.moveTo press enter h ero.moveTo(1) press enter h ero.moveTo(2) press ente…" at bounding box center [848, 153] width 273 height 130
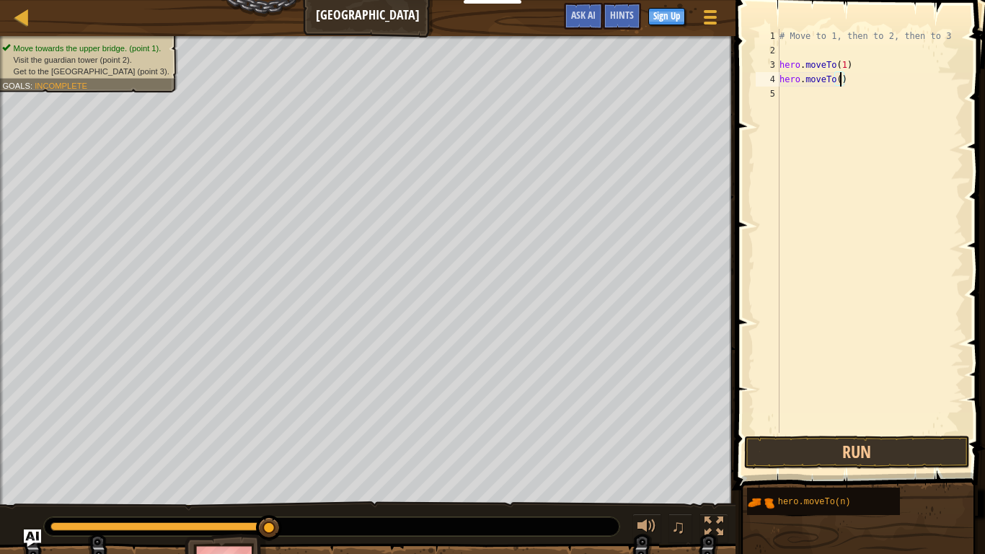
type textarea "hero.moveTo(3)"
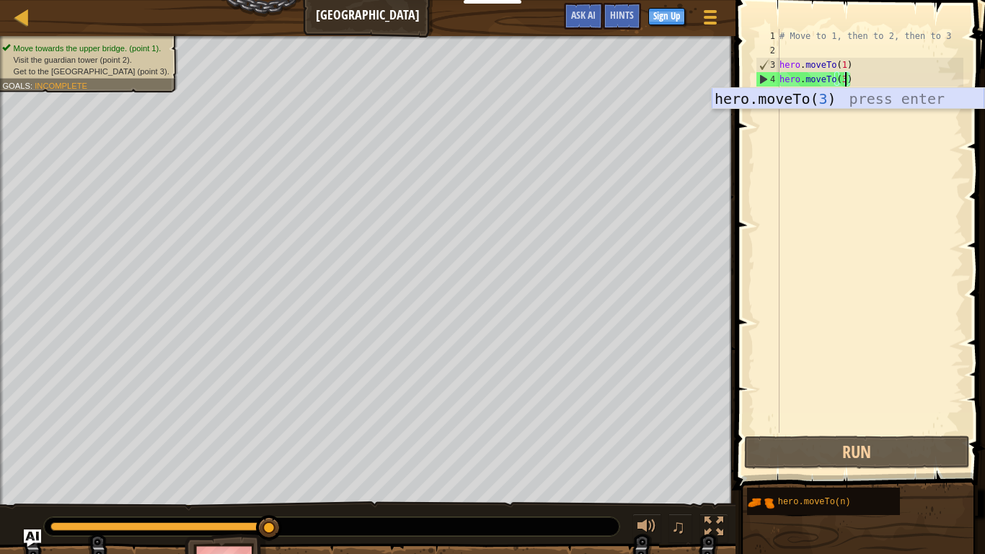
click at [791, 105] on div "hero.moveTo( 3 ) press enter" at bounding box center [848, 120] width 273 height 65
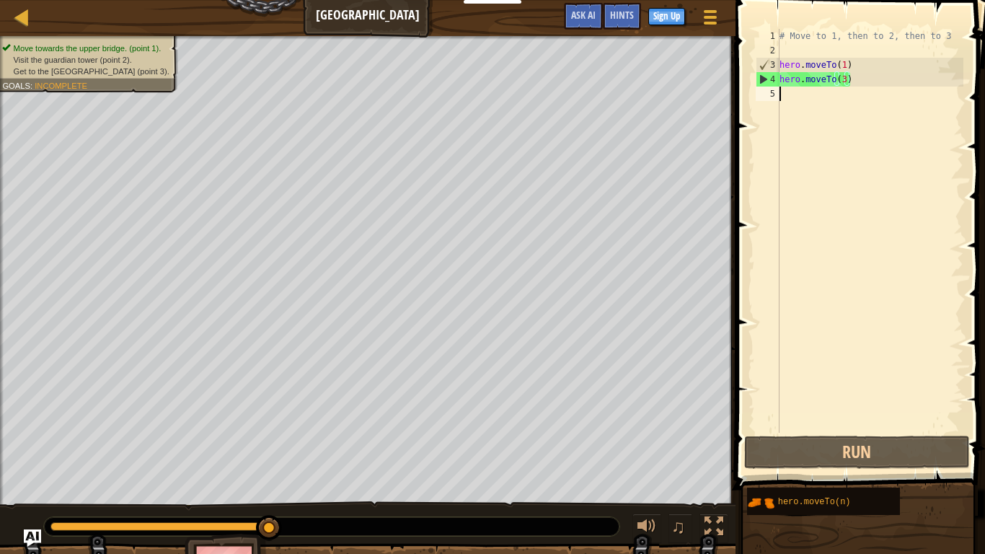
click at [790, 97] on div "# Move to 1, then to 2, then to 3 hero . moveTo ( 1 ) hero . moveTo ( 3 )" at bounding box center [870, 245] width 187 height 433
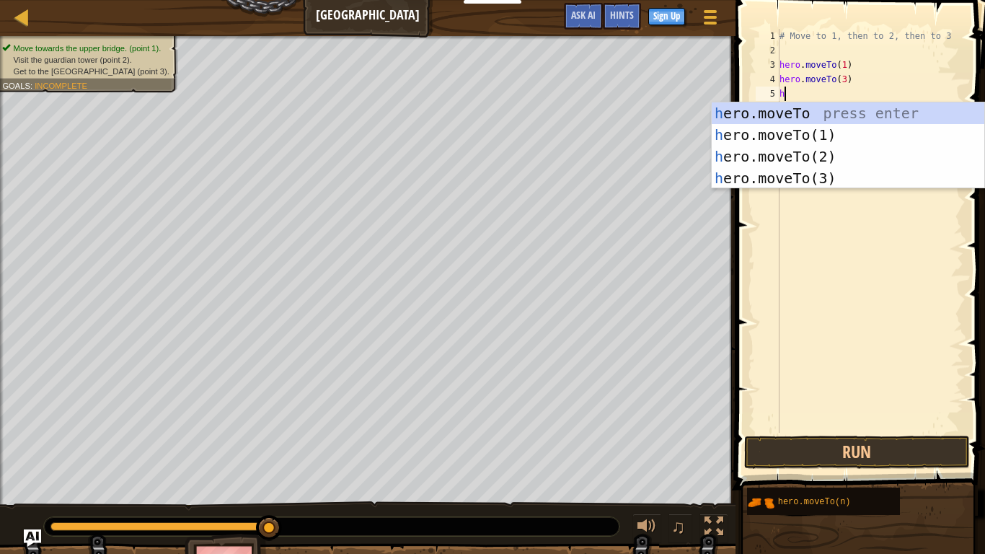
click at [853, 79] on div "# Move to 1, then to 2, then to 3 hero . moveTo ( 1 ) hero . moveTo ( 3 ) h" at bounding box center [870, 245] width 187 height 433
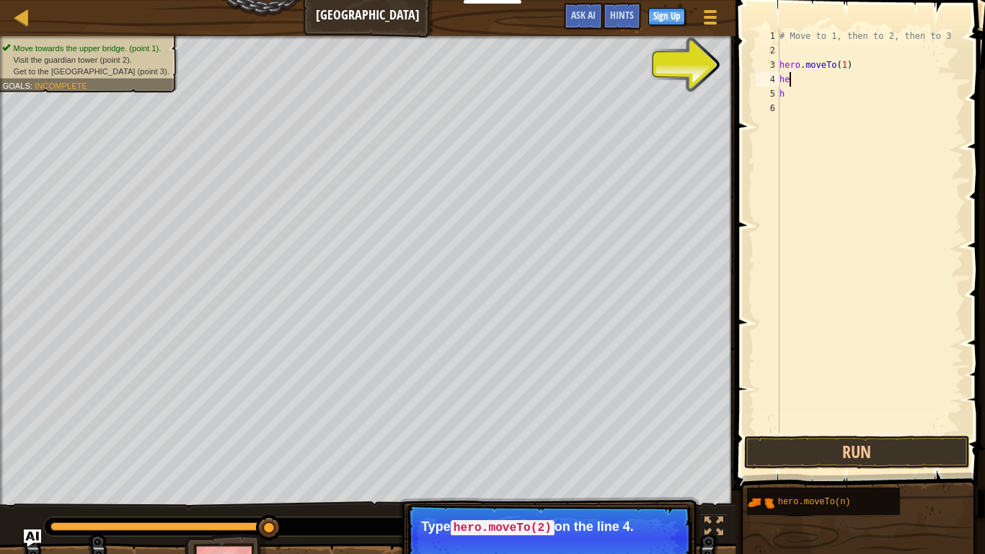
type textarea "h"
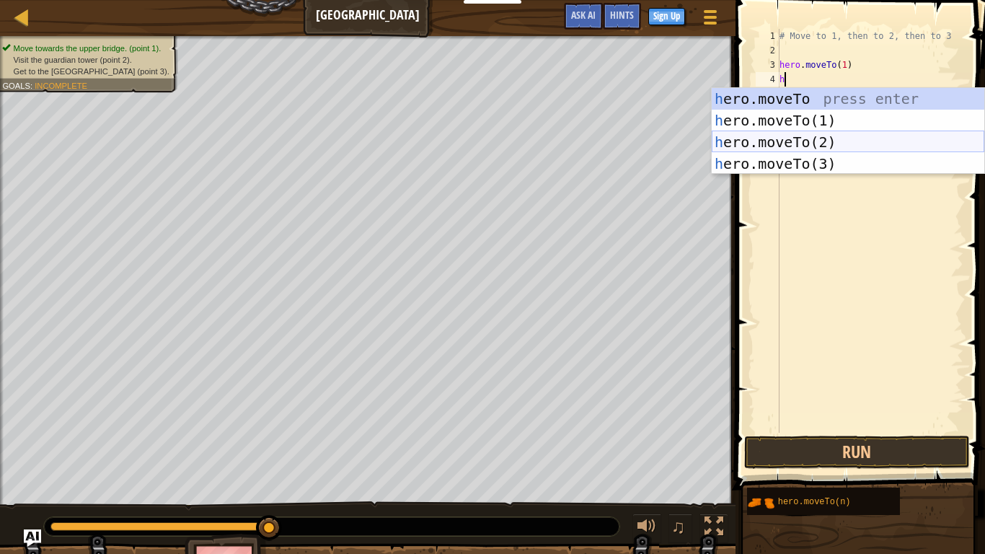
click at [843, 139] on div "h ero.moveTo press enter h ero.moveTo(1) press enter h ero.moveTo(2) press ente…" at bounding box center [848, 153] width 273 height 130
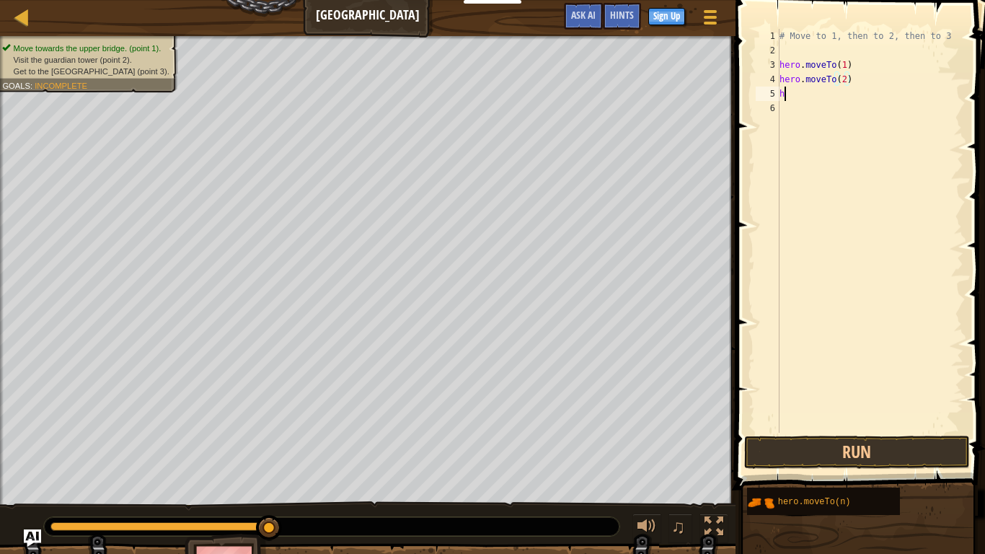
click at [785, 97] on div "# Move to 1, then to 2, then to 3 hero . moveTo ( 1 ) hero . moveTo ( 2 ) h" at bounding box center [870, 245] width 187 height 433
type textarea "h"
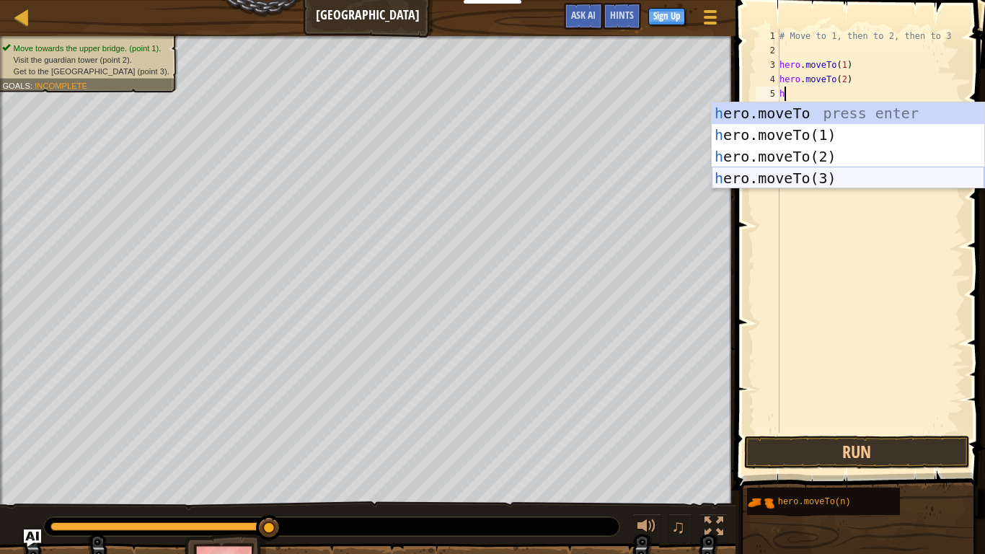
click at [777, 178] on div "h ero.moveTo press enter h ero.moveTo(1) press enter h ero.moveTo(2) press ente…" at bounding box center [848, 167] width 273 height 130
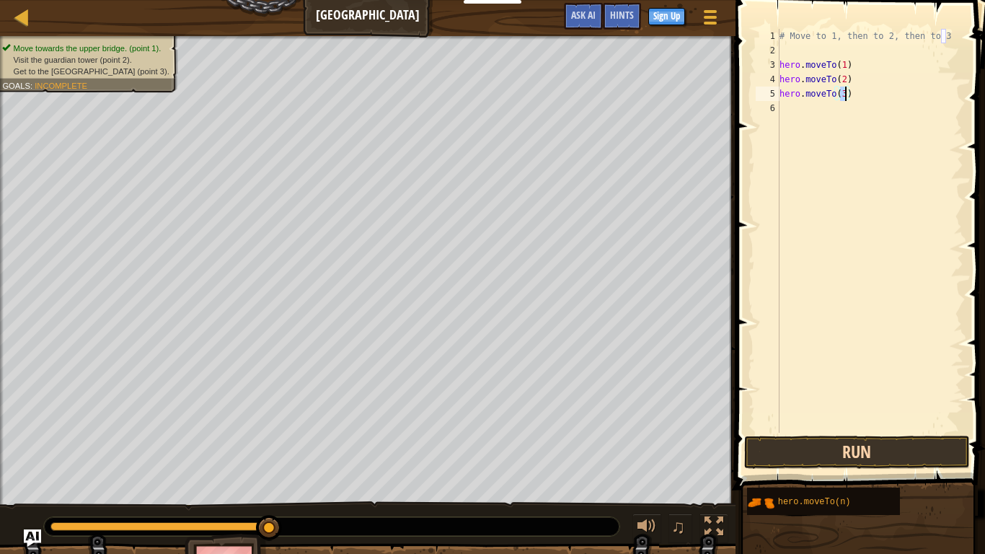
type textarea "hero.moveTo(3)"
click at [837, 431] on button "Run" at bounding box center [856, 452] width 225 height 33
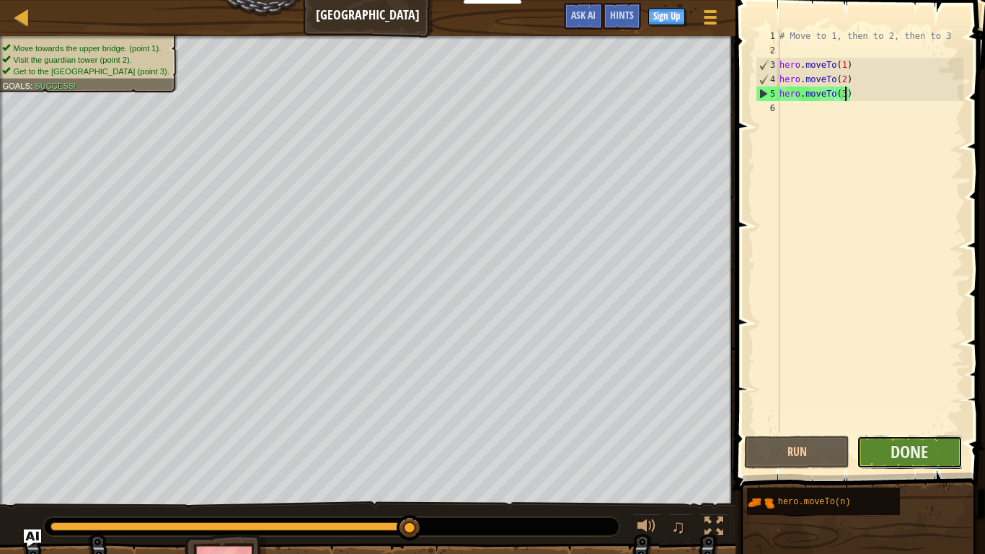
click at [920, 431] on button "Done" at bounding box center [909, 452] width 105 height 33
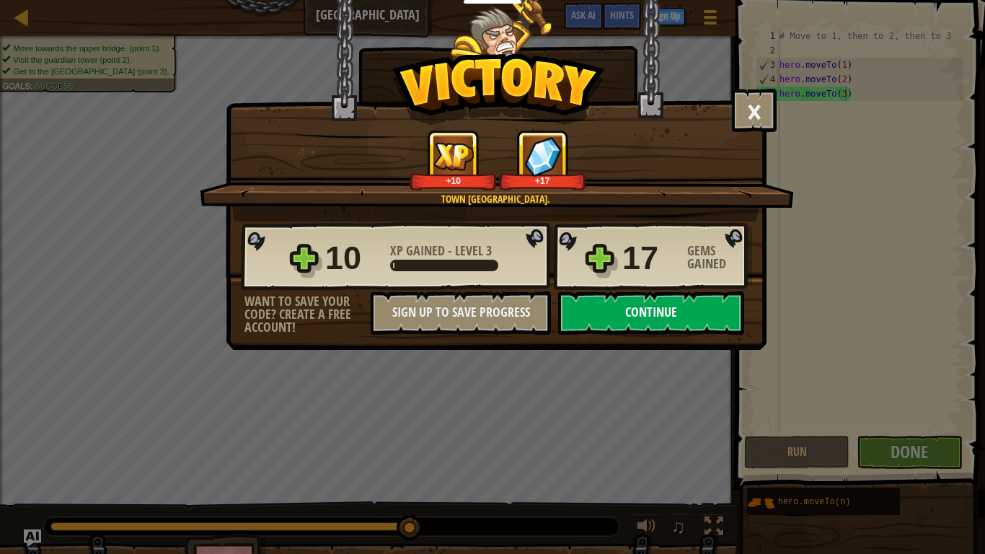
click at [686, 322] on button "Continue" at bounding box center [651, 312] width 186 height 43
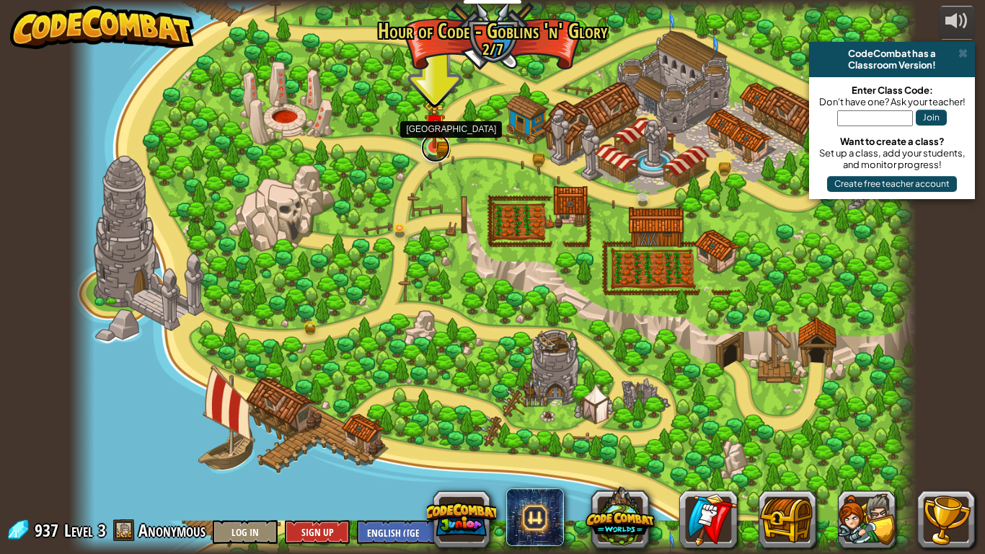
click at [444, 154] on link at bounding box center [435, 147] width 29 height 29
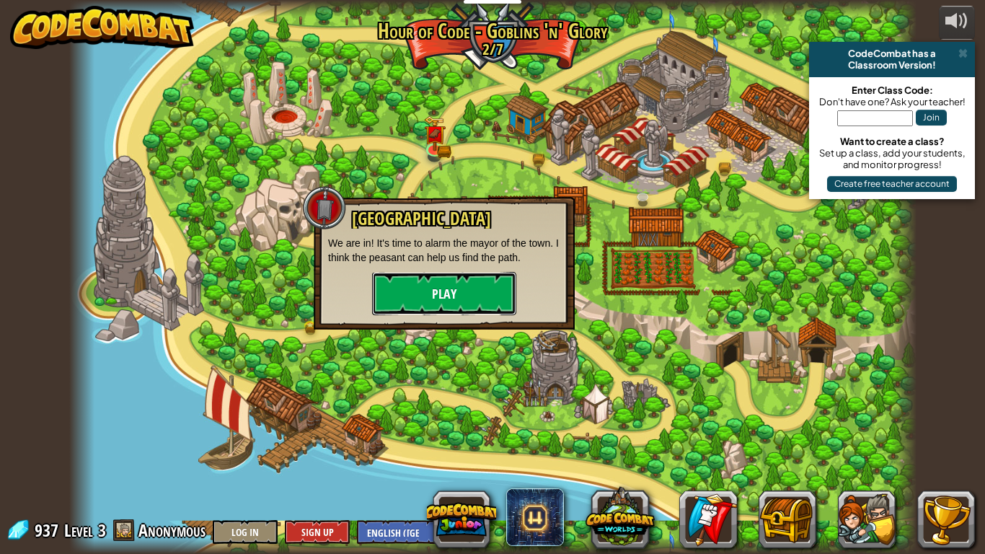
click at [444, 298] on button "Play" at bounding box center [444, 293] width 144 height 43
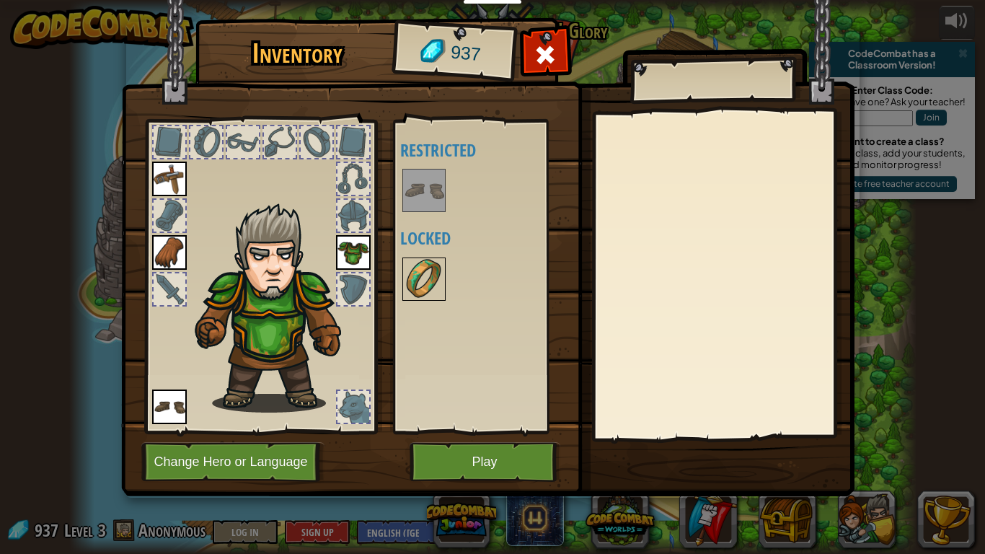
click at [414, 275] on img at bounding box center [424, 279] width 40 height 40
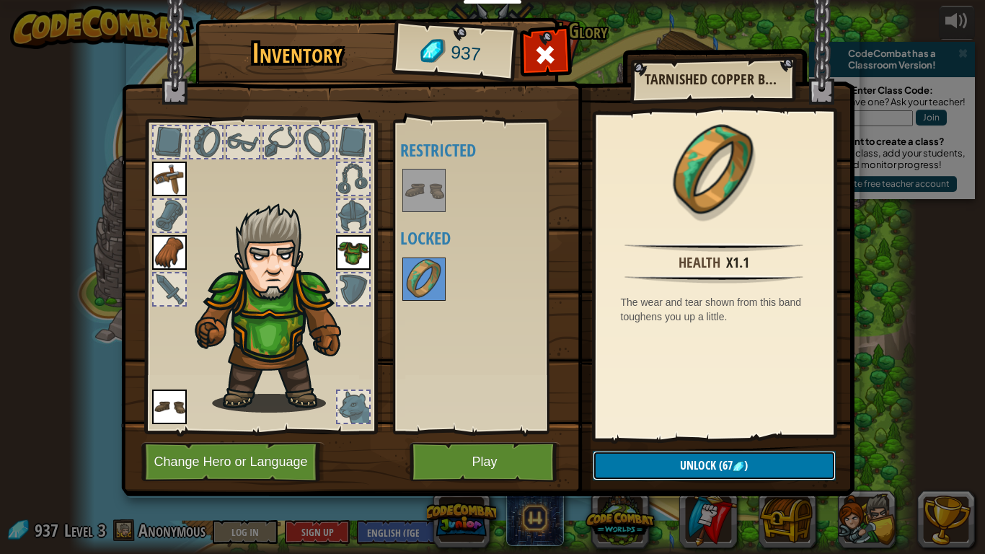
click at [661, 431] on button "Unlock (67 )" at bounding box center [714, 466] width 243 height 30
click at [660, 431] on button "Confirm" at bounding box center [714, 466] width 243 height 30
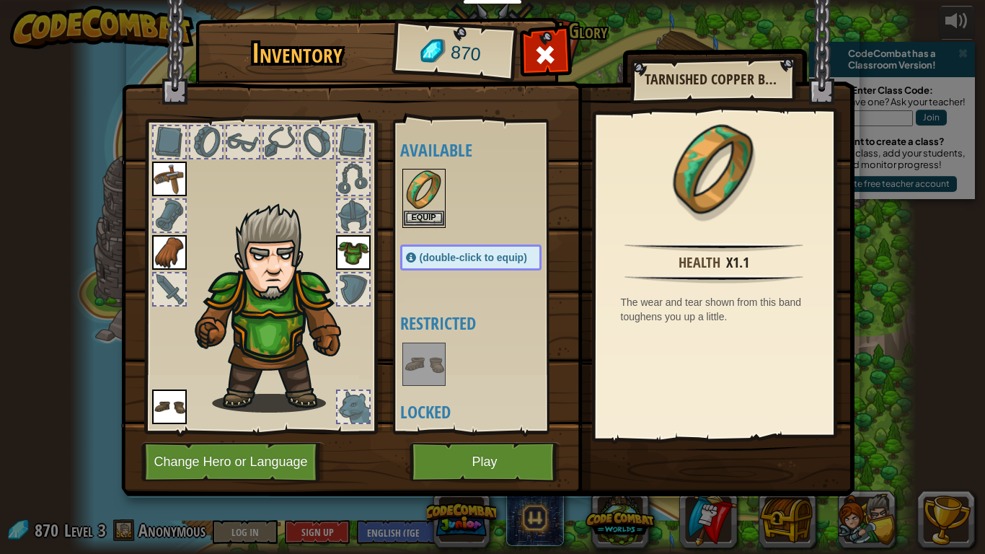
click at [415, 212] on div "Equip" at bounding box center [423, 198] width 43 height 59
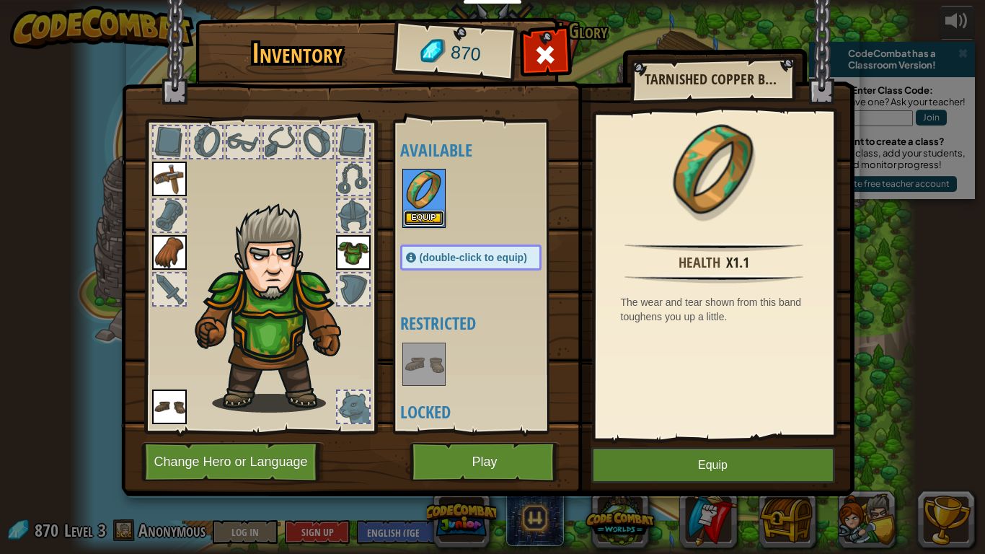
click at [415, 212] on button "Equip" at bounding box center [424, 218] width 40 height 15
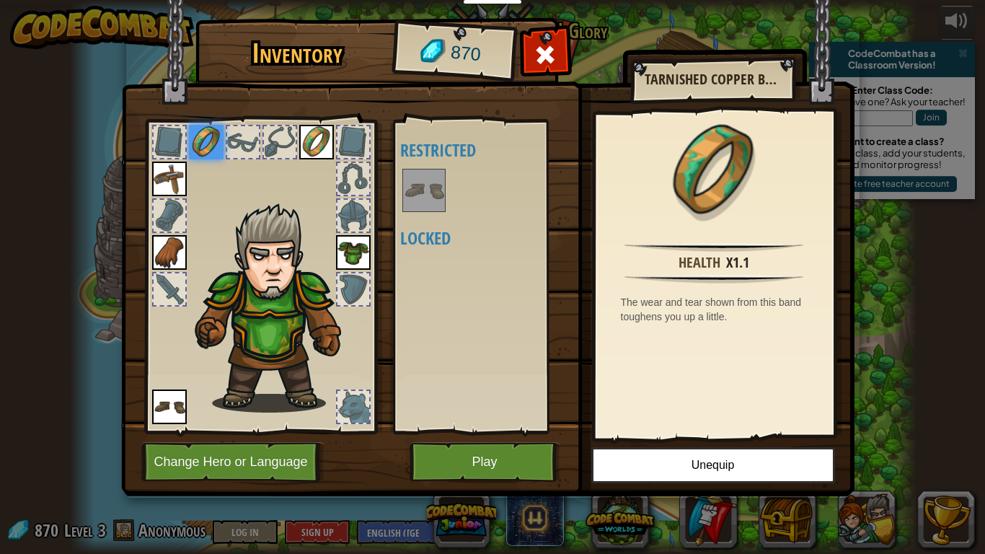
click at [431, 198] on img at bounding box center [424, 190] width 40 height 40
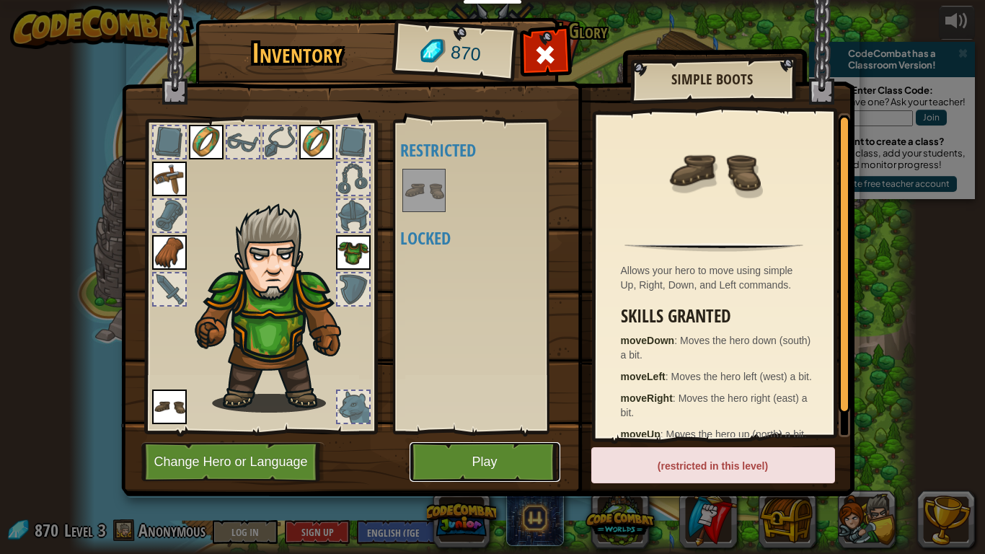
click at [492, 431] on button "Play" at bounding box center [485, 462] width 151 height 40
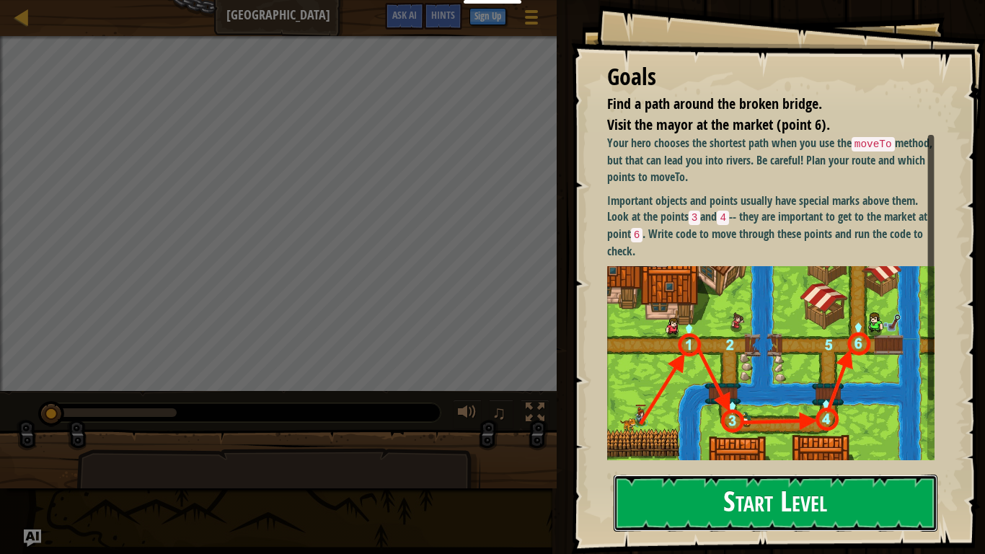
click at [656, 431] on button "Start Level" at bounding box center [776, 503] width 324 height 57
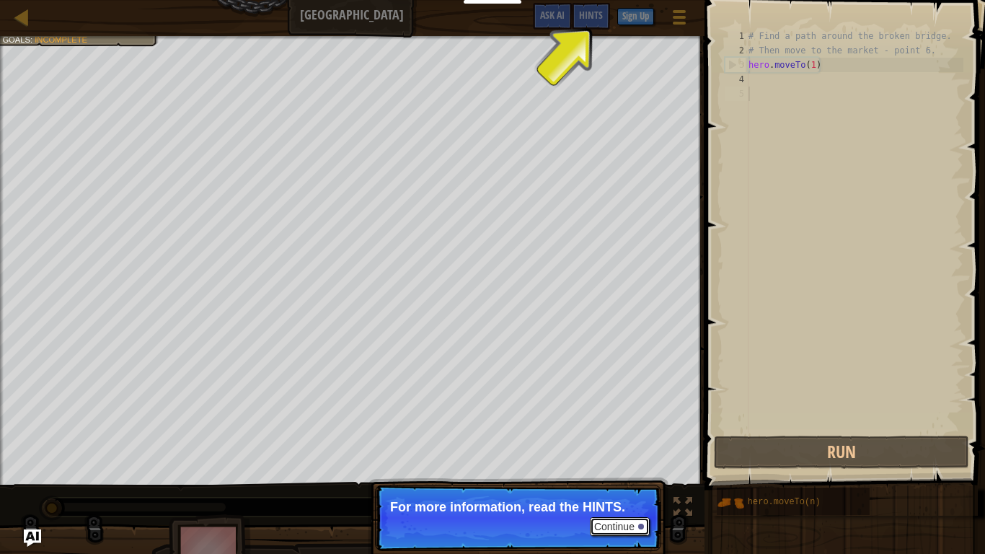
click at [635, 431] on button "Continue" at bounding box center [620, 526] width 60 height 19
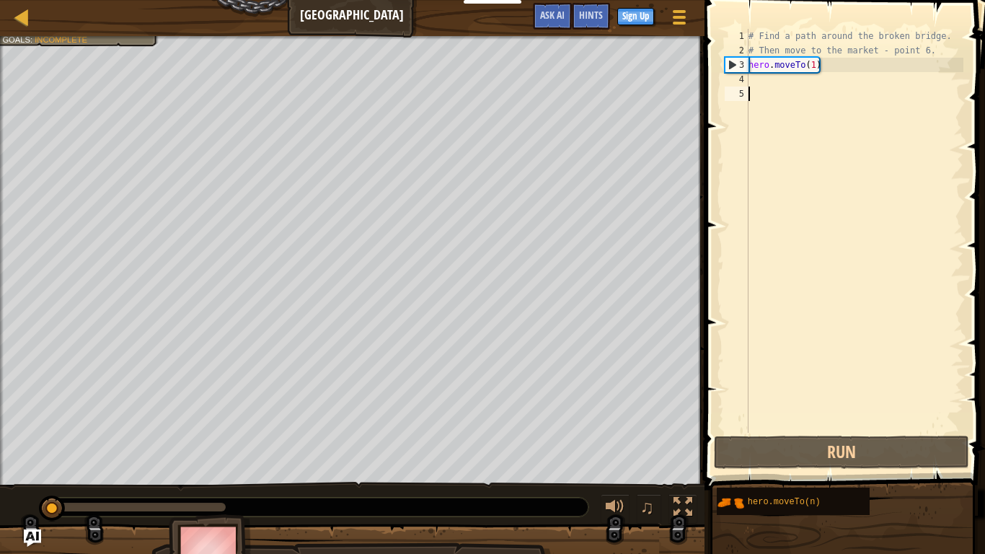
scroll to position [6, 0]
click at [762, 76] on div "# Find a path around the broken bridge. # Then move to the market - point 6. he…" at bounding box center [855, 245] width 218 height 433
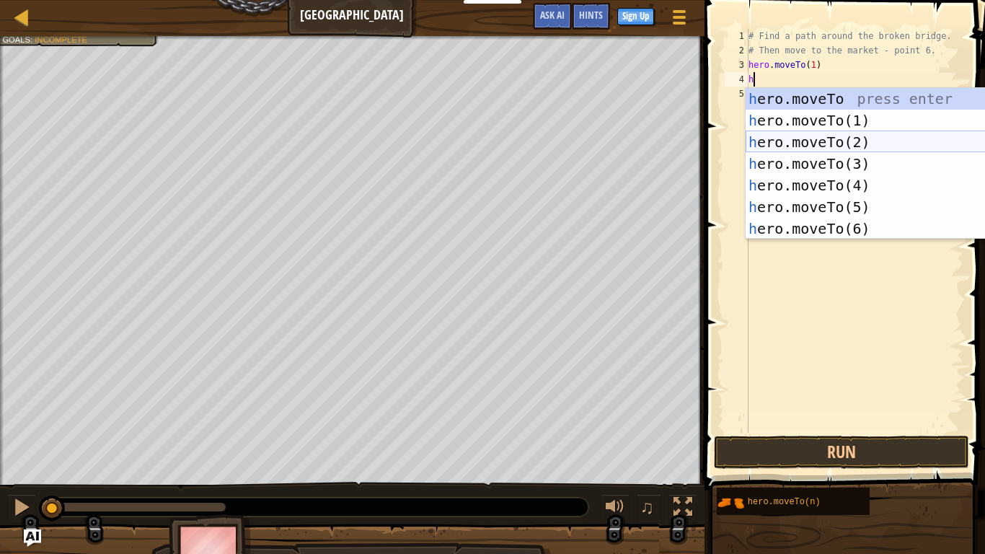
click at [809, 139] on div "h ero.moveTo press enter h ero.moveTo(1) press enter h ero.moveTo(2) press ente…" at bounding box center [882, 185] width 273 height 195
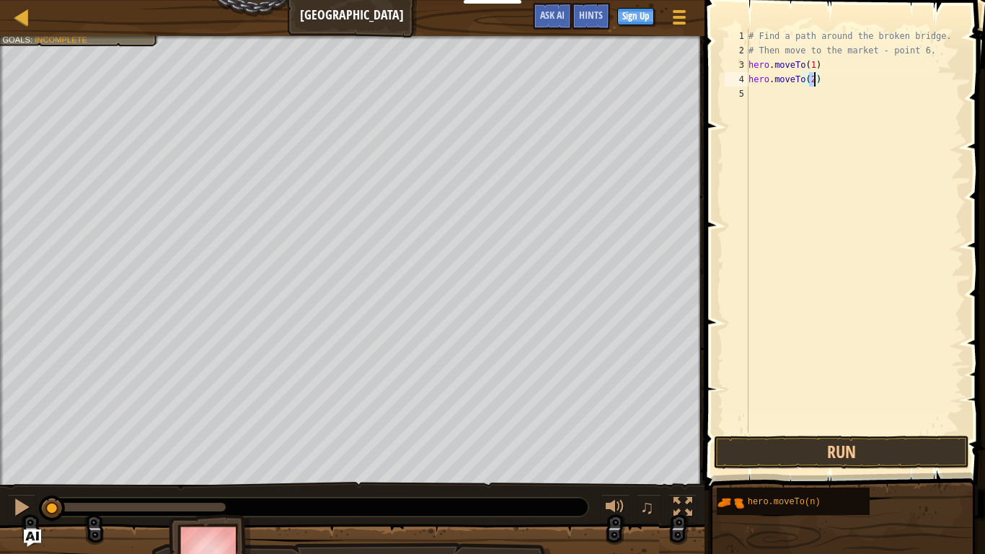
scroll to position [6, 9]
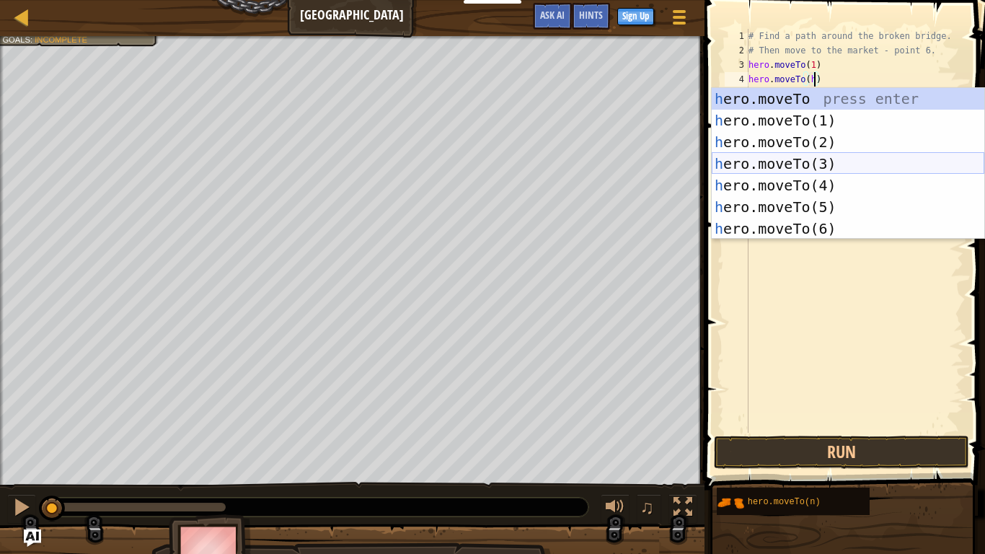
click at [760, 156] on div "h ero.moveTo press enter h ero.moveTo(1) press enter h ero.moveTo(2) press ente…" at bounding box center [848, 185] width 273 height 195
click at [767, 195] on div "h ero.moveTo press enter h ero.moveTo(1) press enter h ero.moveTo(2) press ente…" at bounding box center [848, 185] width 273 height 195
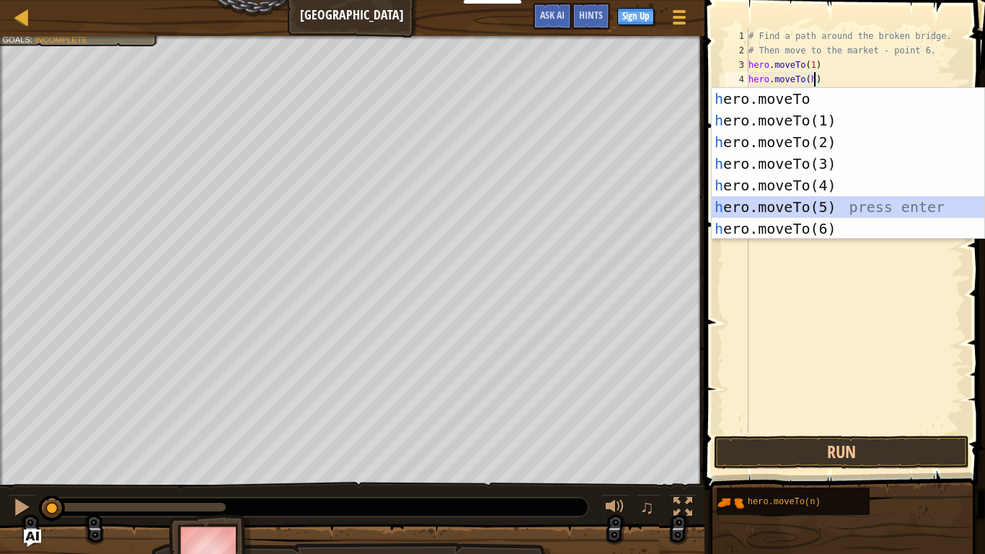
click at [761, 211] on div "h ero.moveTo press enter h ero.moveTo(1) press enter h ero.moveTo(2) press ente…" at bounding box center [848, 185] width 273 height 195
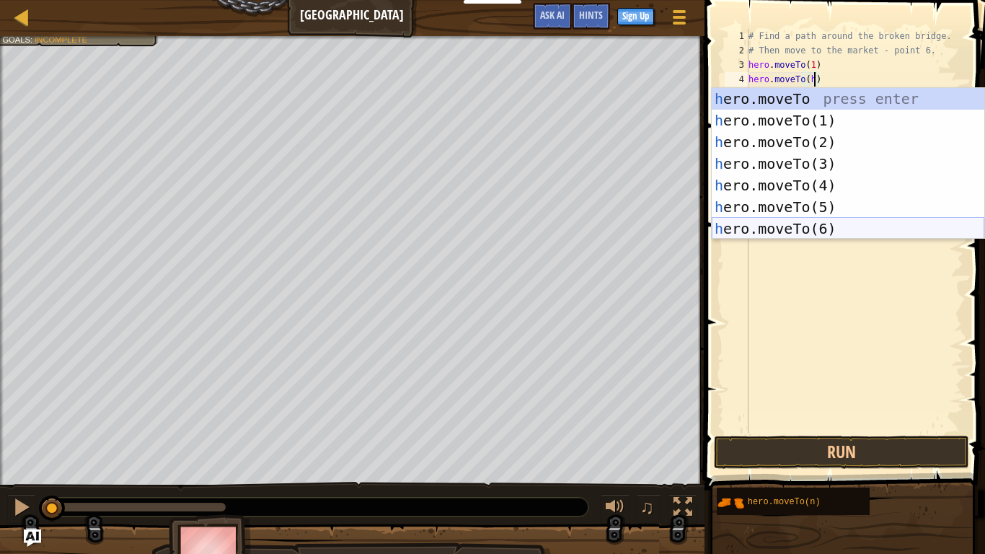
click at [759, 220] on div "h ero.moveTo press enter h ero.moveTo(1) press enter h ero.moveTo(2) press ente…" at bounding box center [848, 185] width 273 height 195
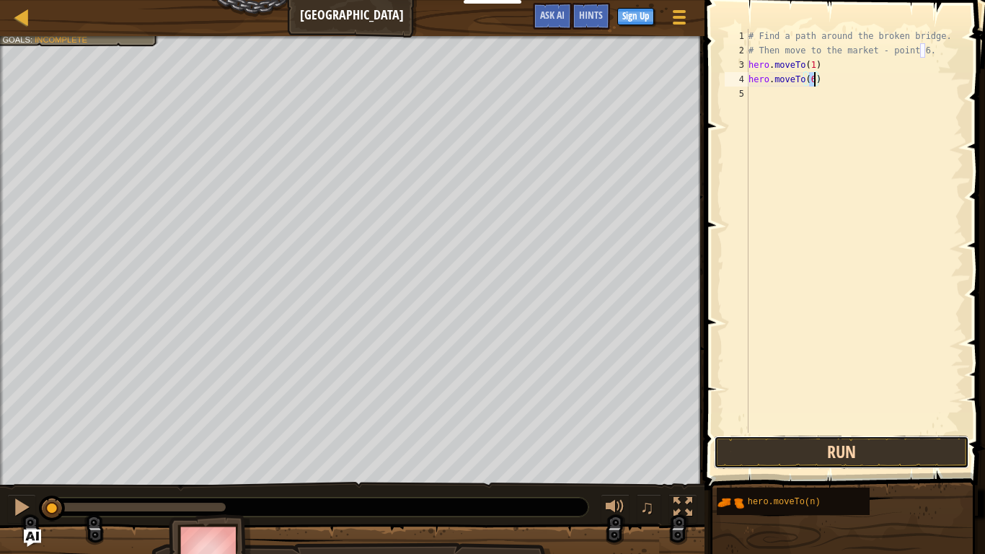
click at [753, 431] on button "Run" at bounding box center [841, 452] width 255 height 33
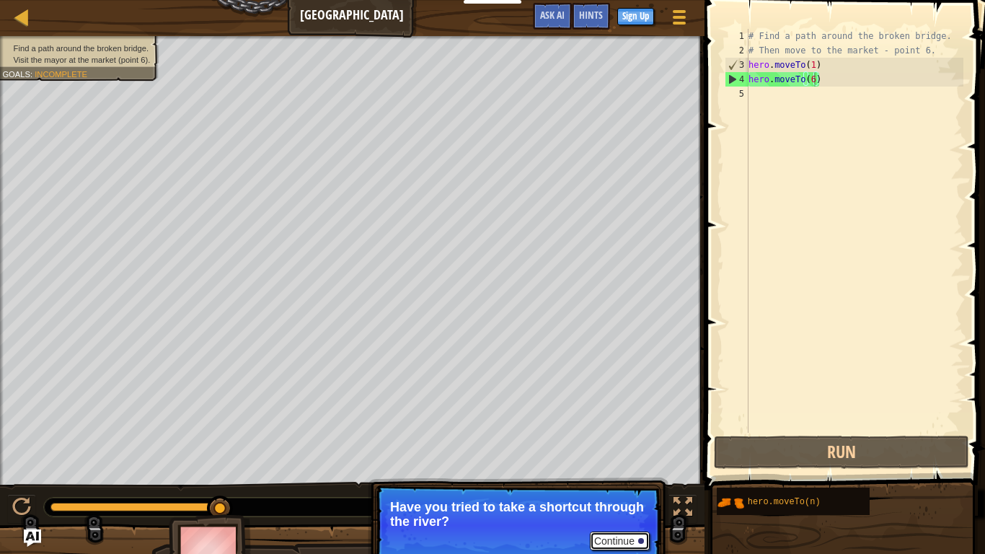
click at [596, 431] on button "Continue" at bounding box center [620, 541] width 60 height 19
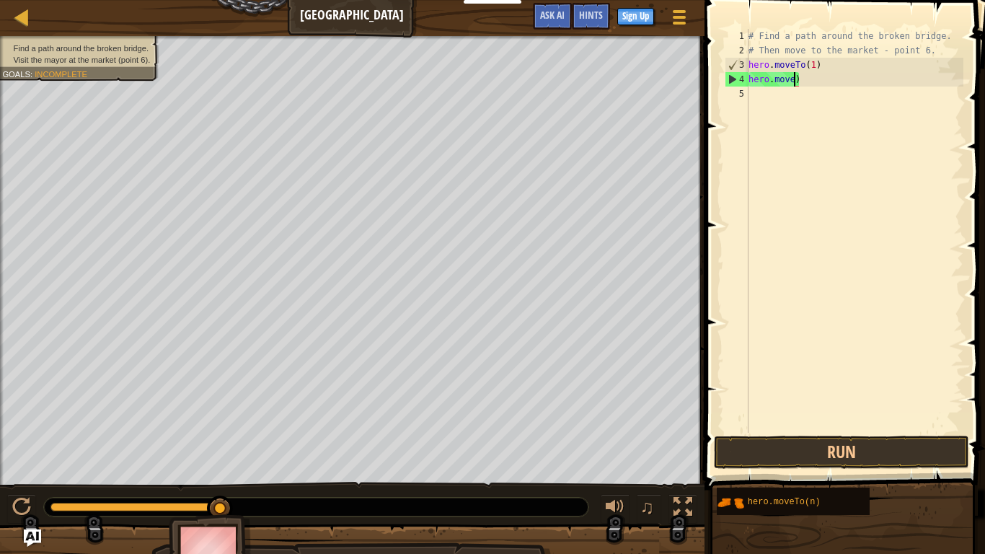
scroll to position [6, 6]
click at [808, 81] on div "# Find a path around the broken bridge. # Then move to the market - point 6. he…" at bounding box center [855, 245] width 218 height 433
type textarea "h"
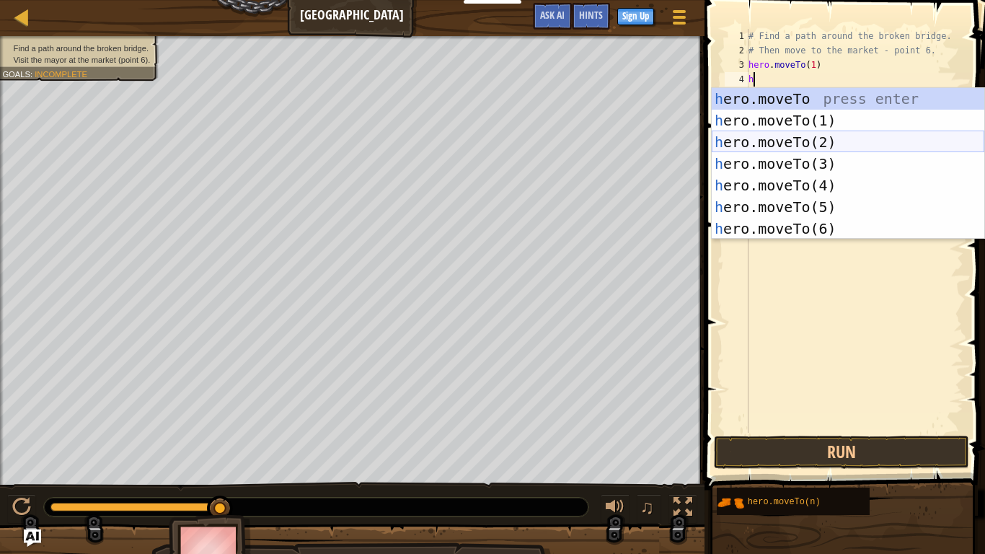
click at [826, 143] on div "h ero.moveTo press enter h ero.moveTo(1) press enter h ero.moveTo(2) press ente…" at bounding box center [848, 185] width 273 height 195
type textarea "hero.moveTo(2)"
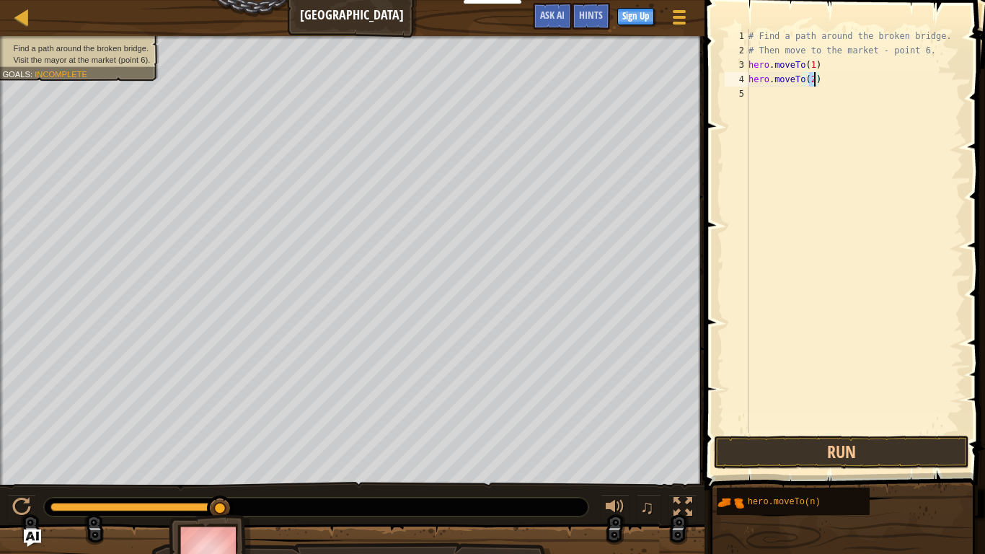
click at [768, 96] on div "# Find a path around the broken bridge. # Then move to the market - point 6. he…" at bounding box center [855, 245] width 218 height 433
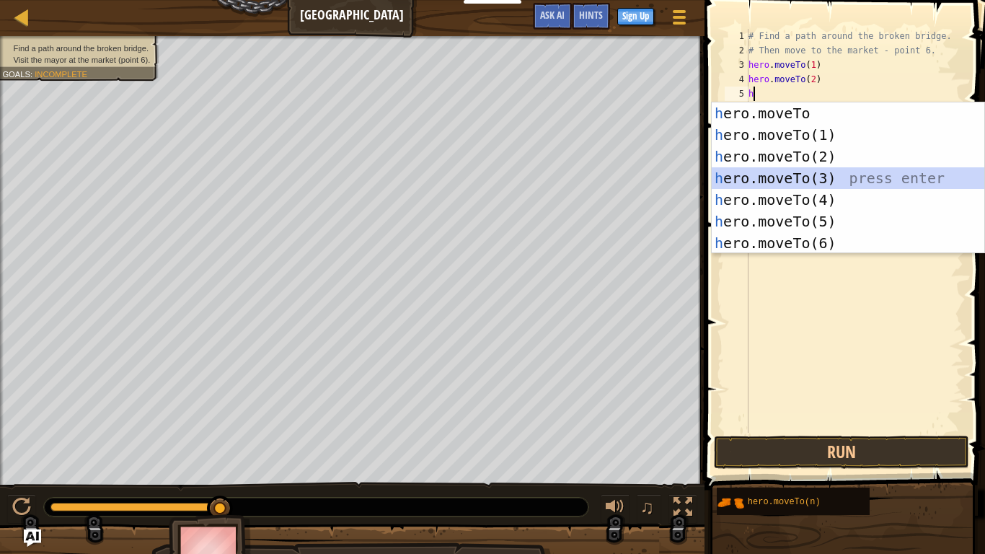
click at [777, 174] on div "h ero.moveTo press enter h ero.moveTo(1) press enter h ero.moveTo(2) press ente…" at bounding box center [848, 199] width 273 height 195
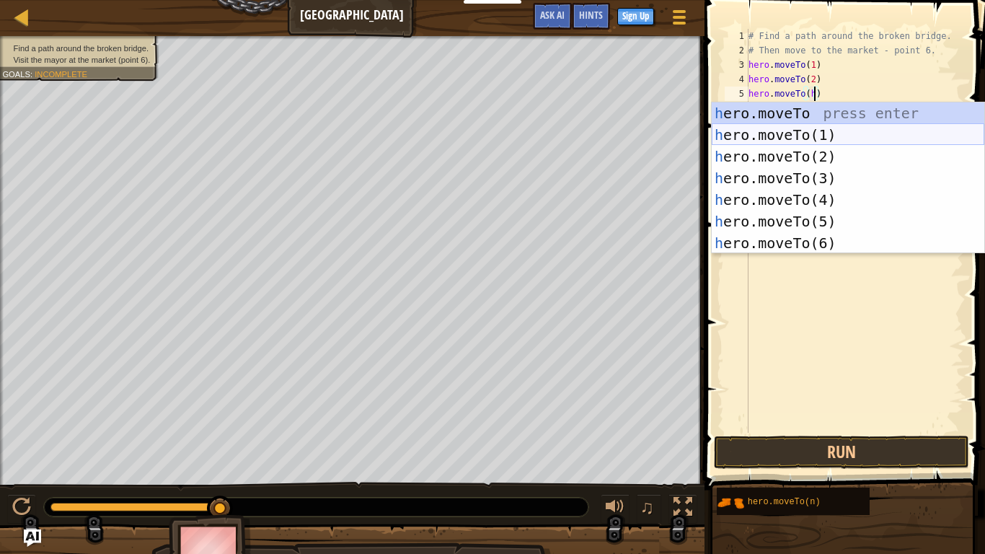
scroll to position [6, 9]
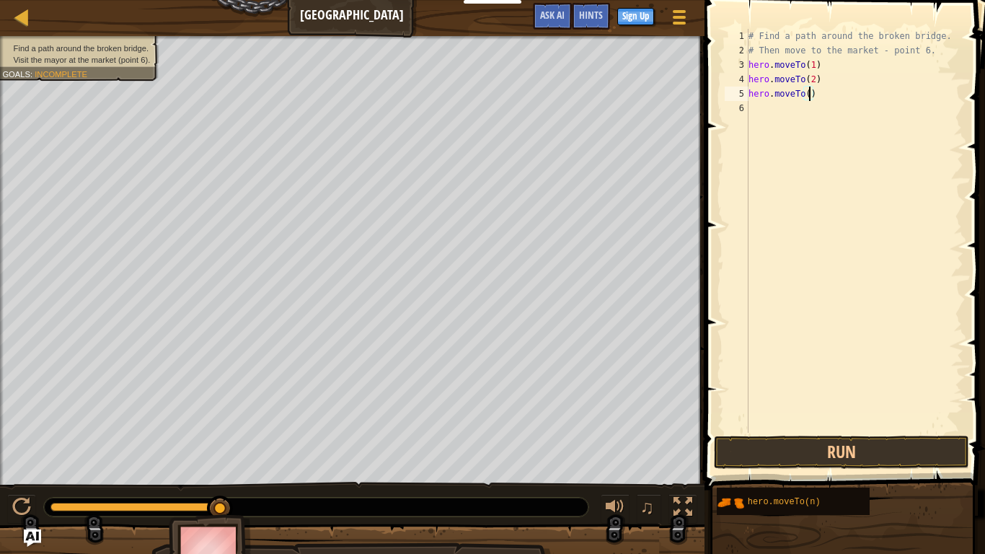
type textarea "hero.moveTo(3)"
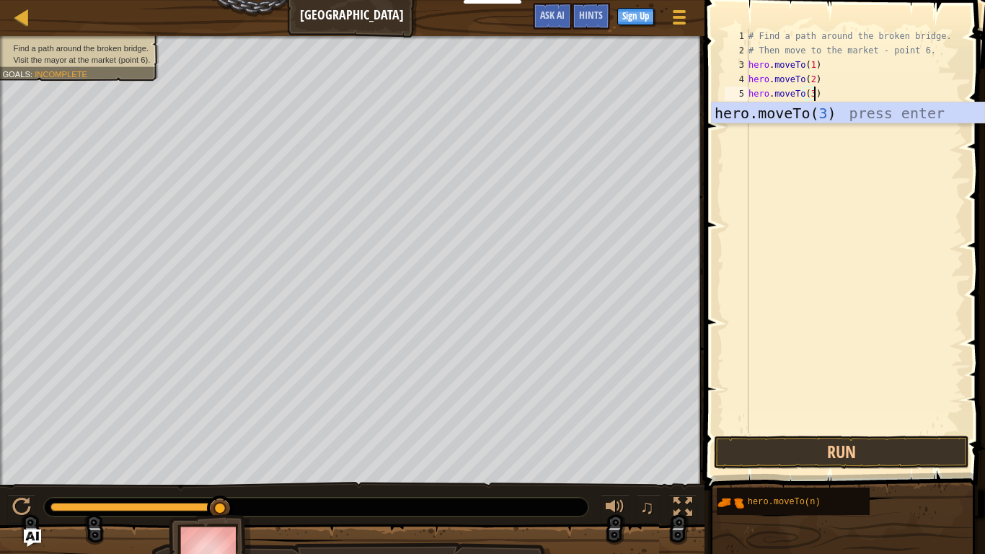
scroll to position [6, 9]
click at [753, 107] on div "hero.moveTo( 3 ) press enter" at bounding box center [848, 134] width 273 height 65
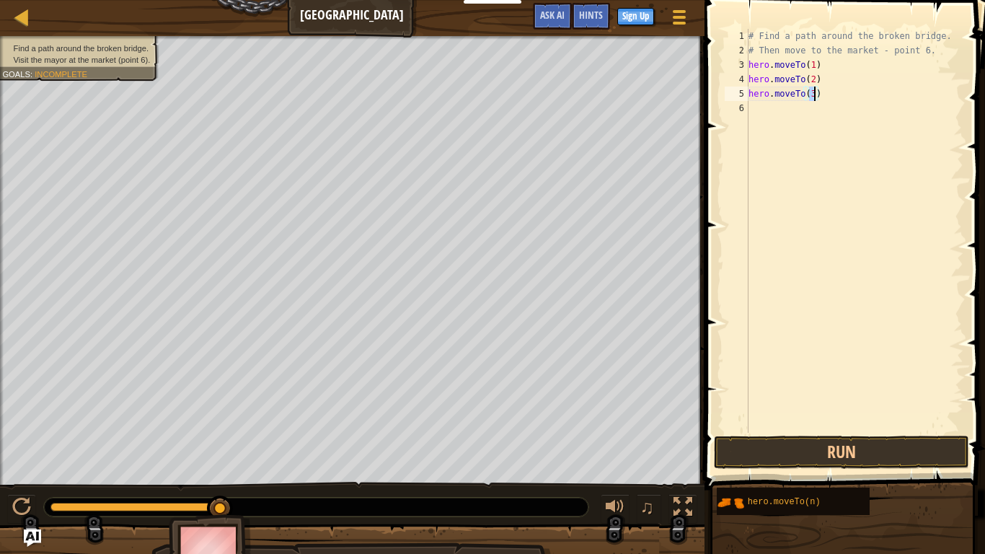
click at [753, 107] on div "# Find a path around the broken bridge. # Then move to the market - point 6. he…" at bounding box center [855, 245] width 218 height 433
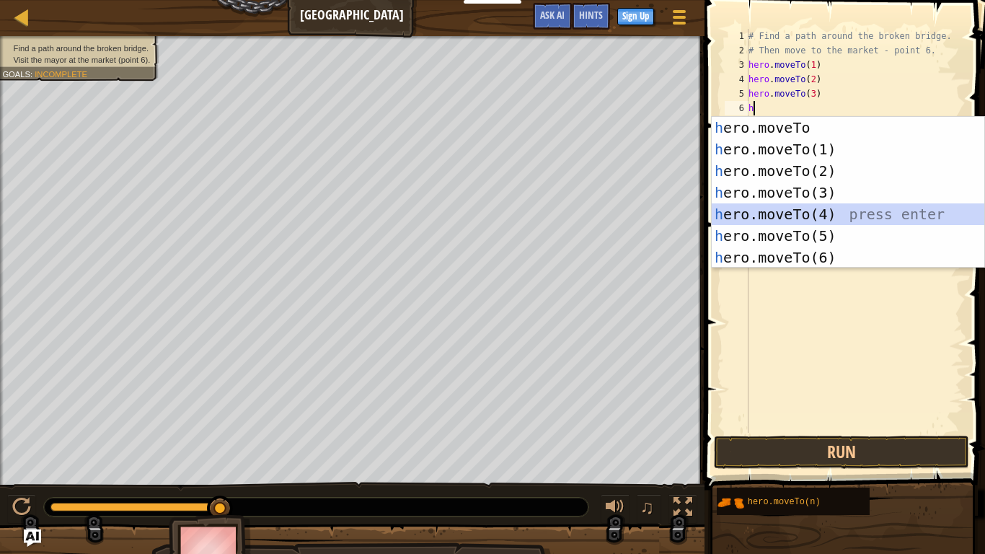
click at [776, 217] on div "h ero.moveTo press enter h ero.moveTo(1) press enter h ero.moveTo(2) press ente…" at bounding box center [848, 214] width 273 height 195
type textarea "hero.moveTo(4)"
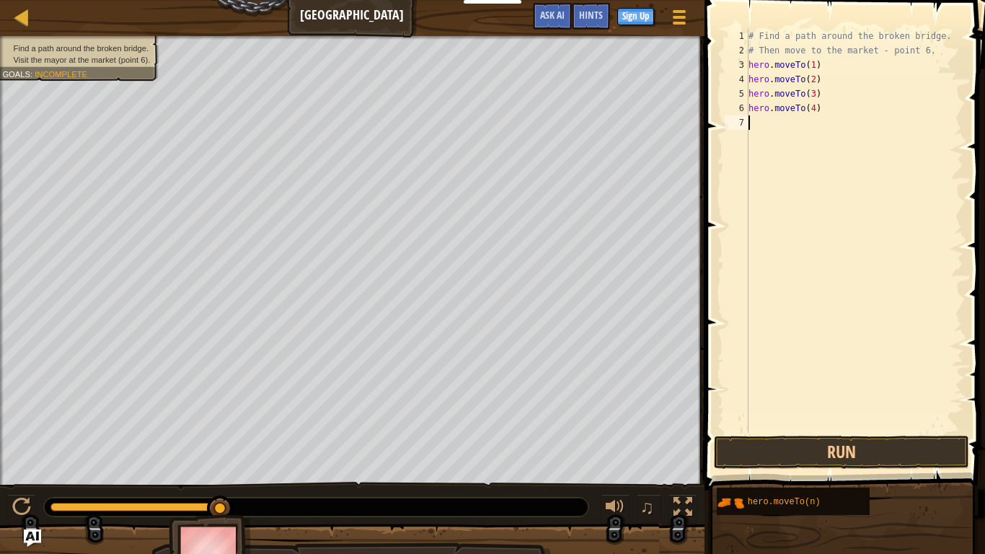
click at [751, 123] on div "# Find a path around the broken bridge. # Then move to the market - point 6. he…" at bounding box center [855, 245] width 218 height 433
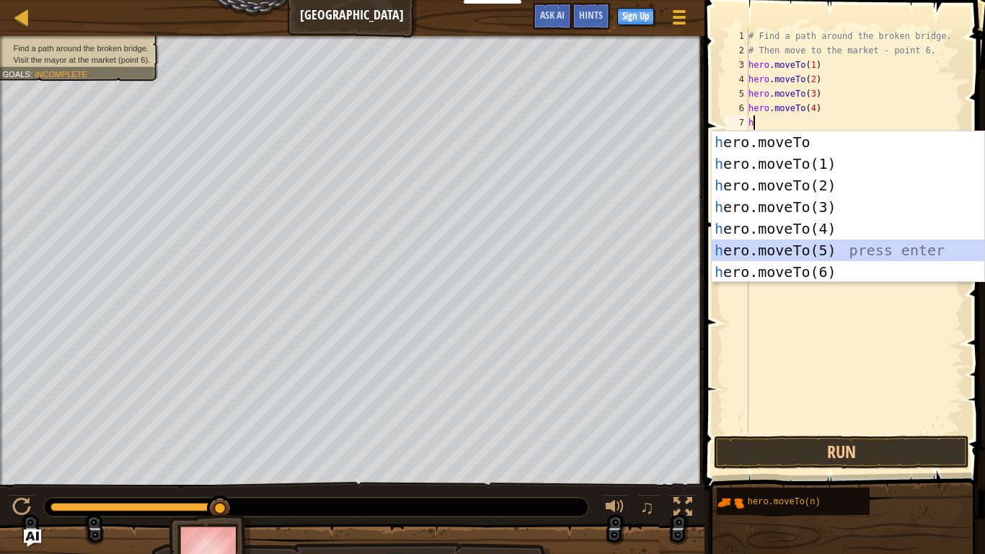
click at [798, 251] on div "h ero.moveTo press enter h ero.moveTo(1) press enter h ero.moveTo(2) press ente…" at bounding box center [848, 228] width 273 height 195
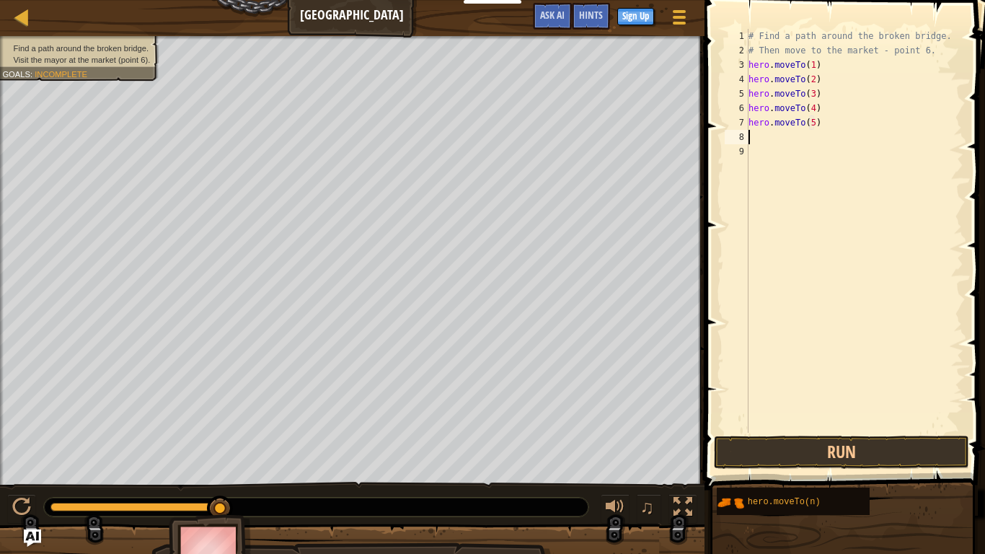
scroll to position [6, 10]
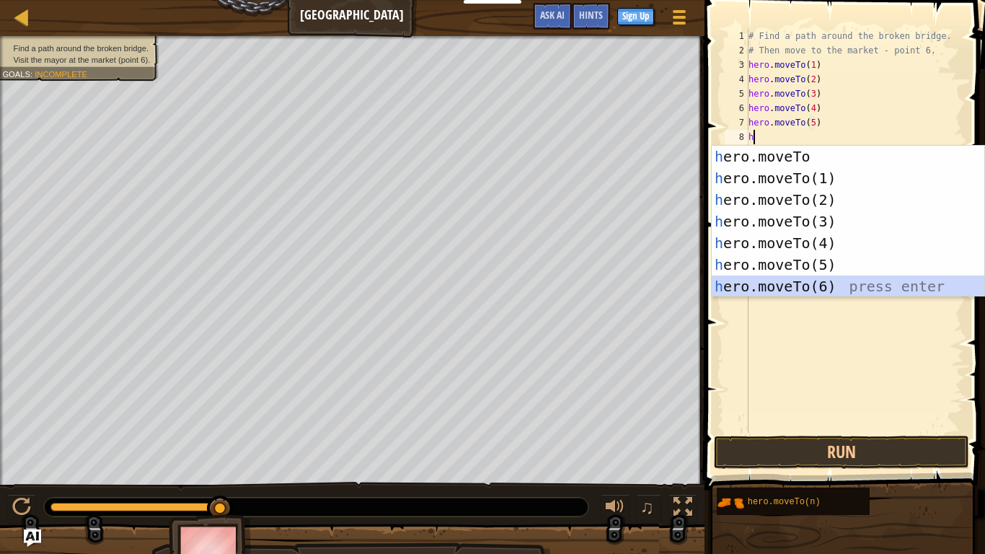
click at [765, 286] on div "h ero.moveTo press enter h ero.moveTo(1) press enter h ero.moveTo(2) press ente…" at bounding box center [848, 243] width 273 height 195
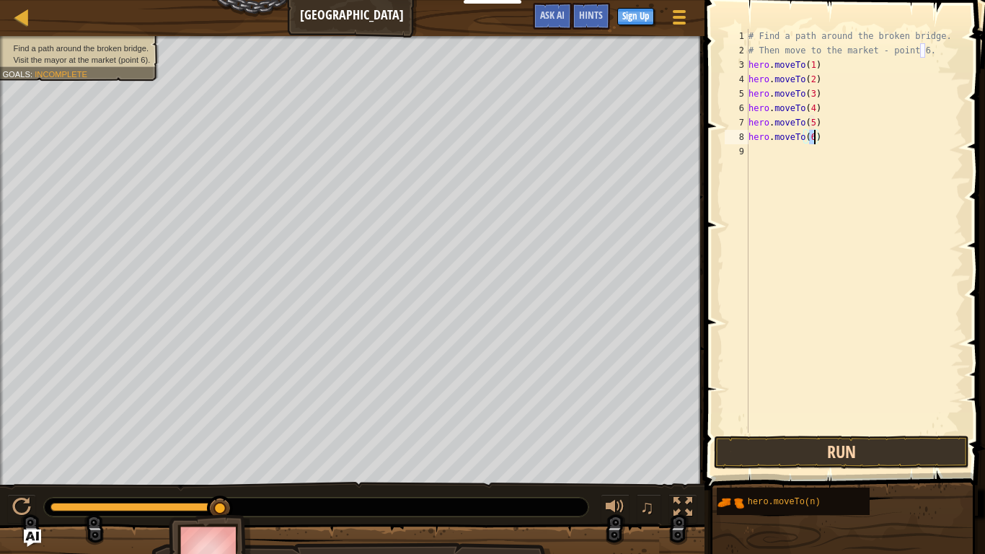
type textarea "hero.moveTo(6)"
click at [762, 431] on button "Run" at bounding box center [841, 452] width 255 height 33
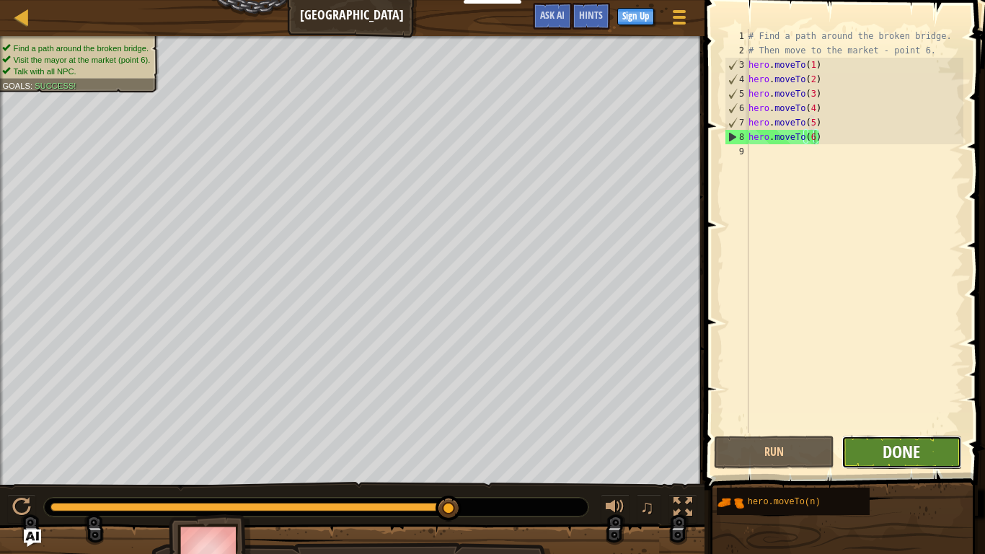
click at [920, 431] on span "Done" at bounding box center [902, 451] width 38 height 23
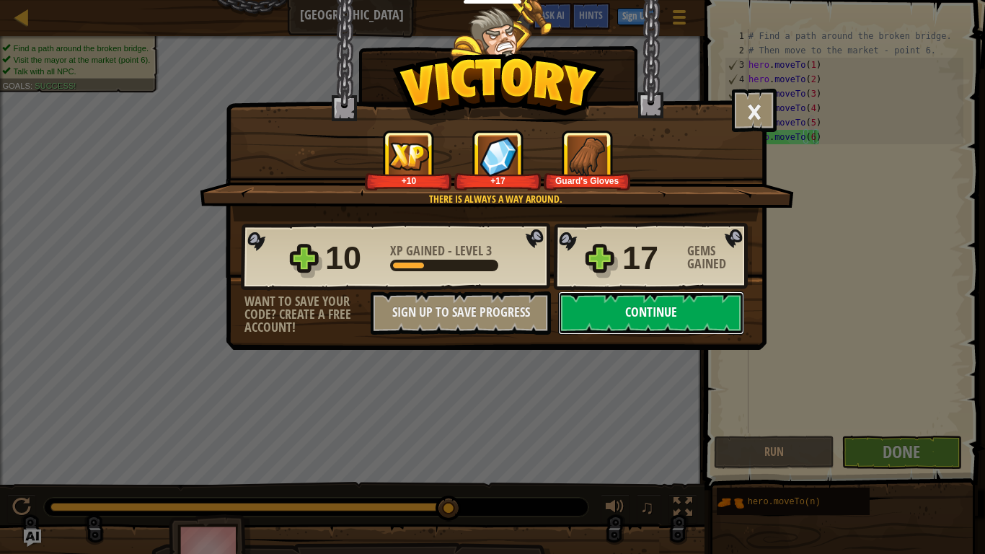
click at [714, 317] on button "Continue" at bounding box center [651, 312] width 186 height 43
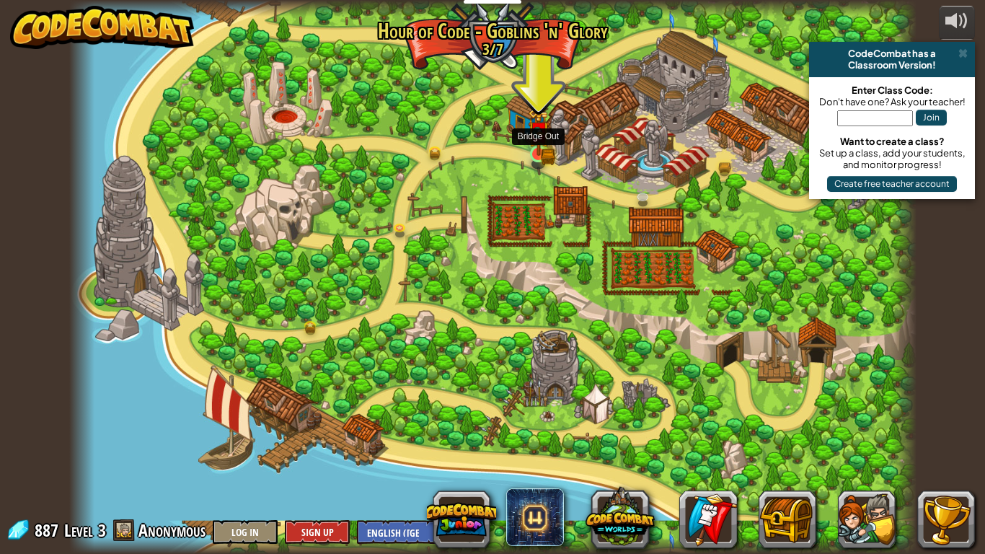
click at [534, 139] on img at bounding box center [538, 132] width 13 height 13
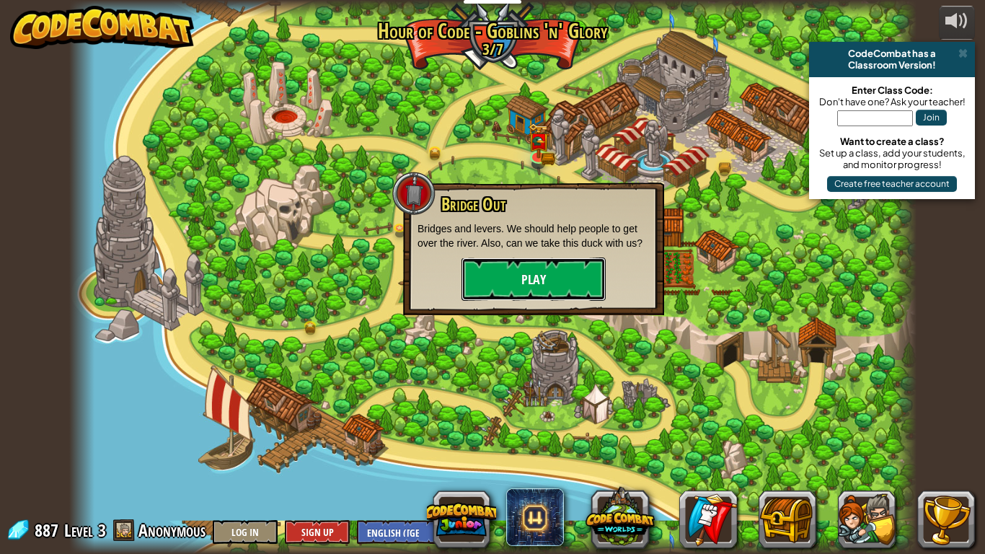
click at [521, 283] on button "Play" at bounding box center [534, 278] width 144 height 43
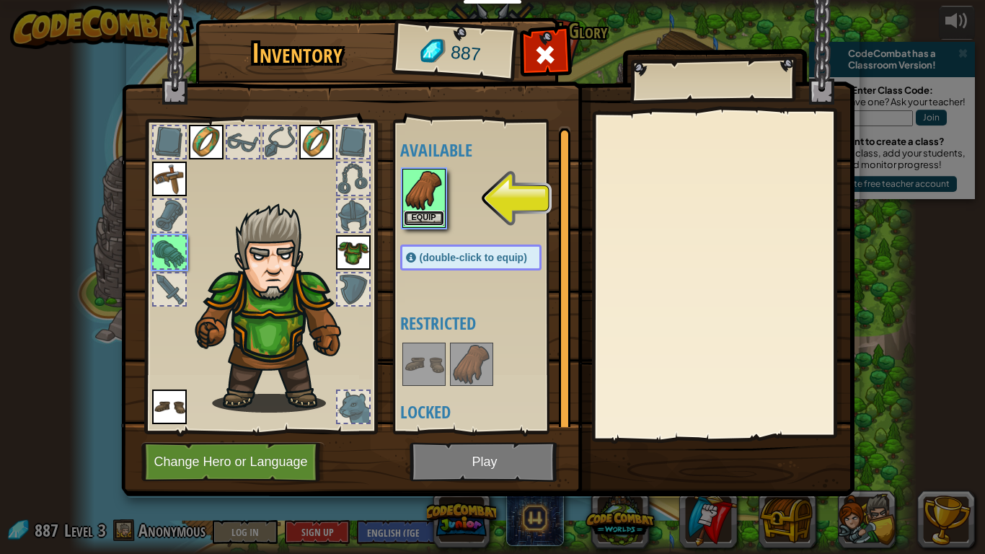
click at [425, 211] on button "Equip" at bounding box center [424, 218] width 40 height 15
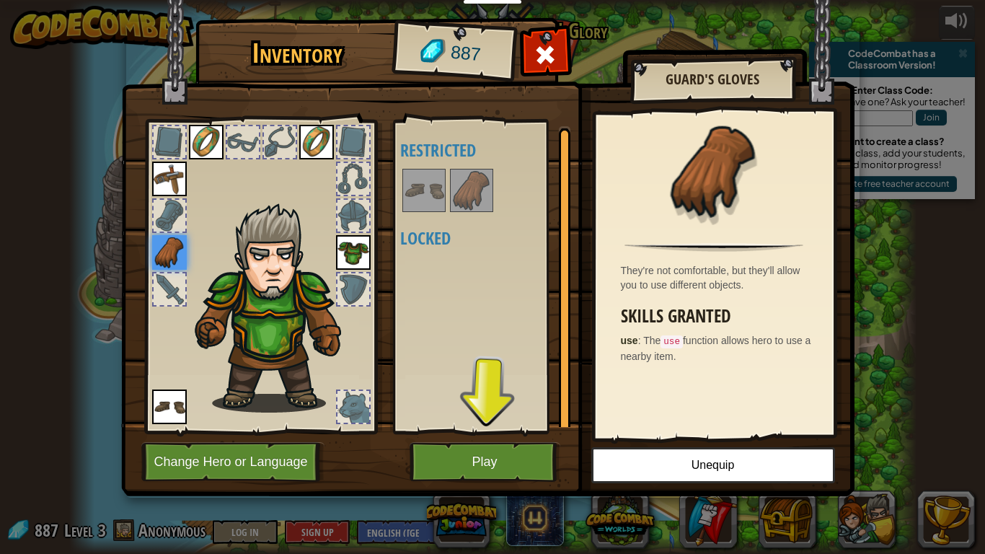
click at [467, 191] on img at bounding box center [471, 190] width 40 height 40
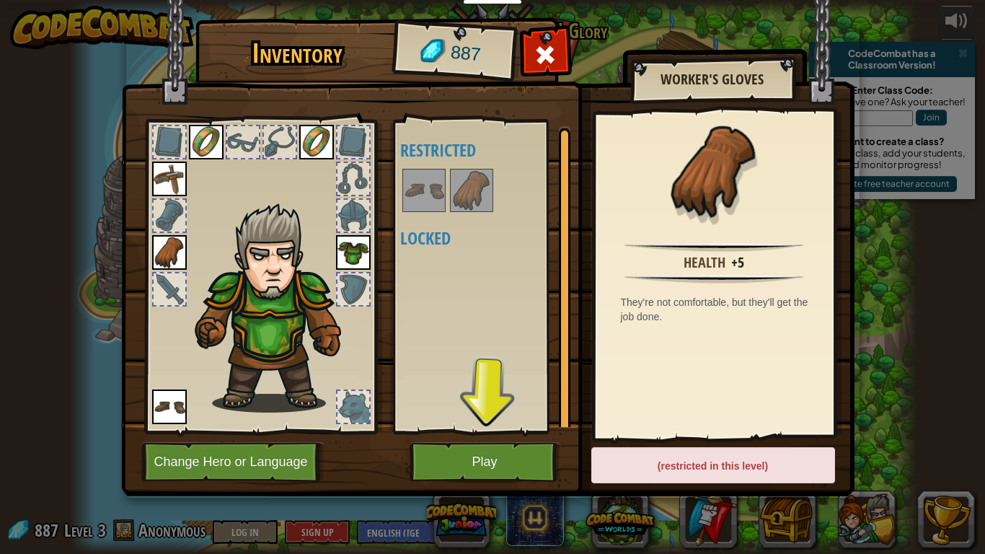
click at [480, 203] on img at bounding box center [471, 190] width 40 height 40
click at [450, 431] on button "Play" at bounding box center [485, 462] width 151 height 40
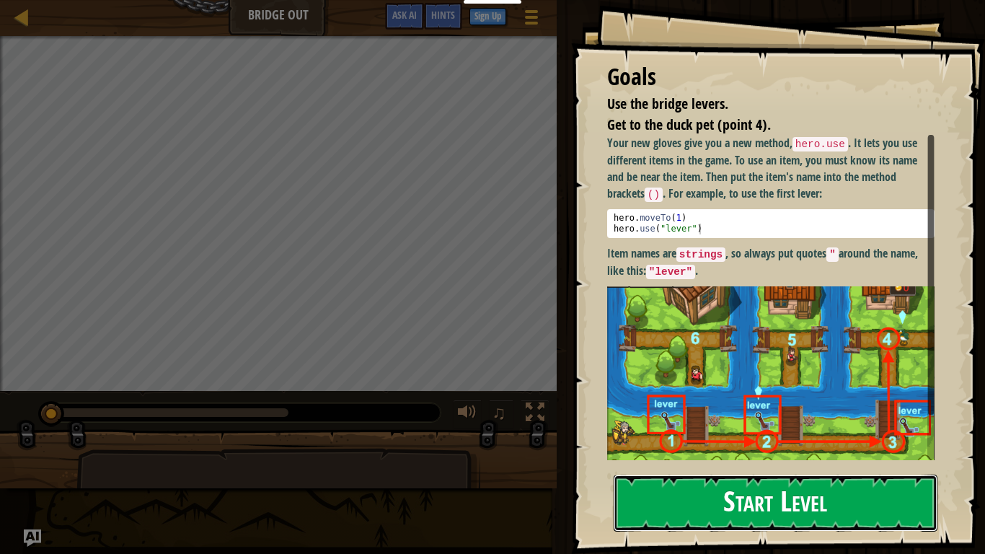
click at [710, 431] on button "Start Level" at bounding box center [776, 503] width 324 height 57
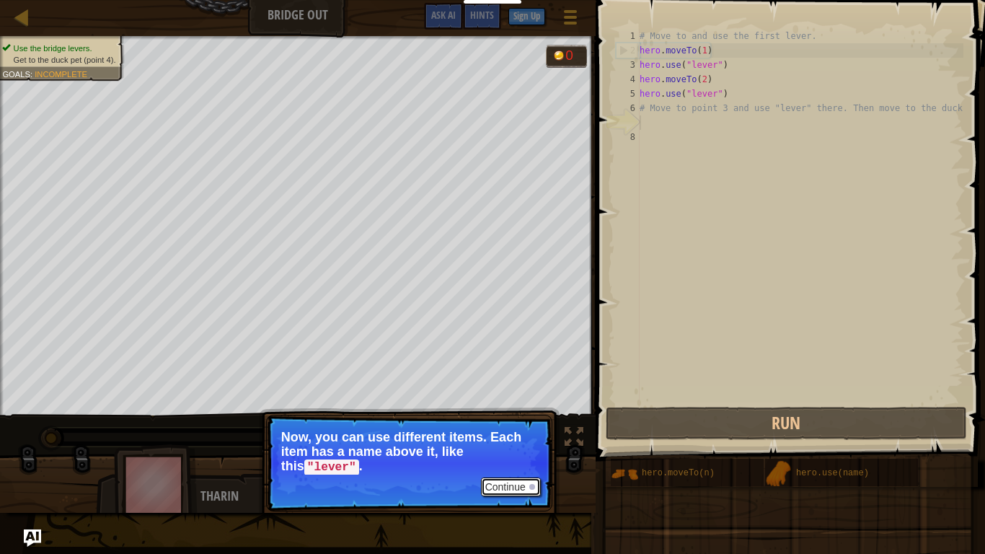
click at [490, 431] on button "Continue" at bounding box center [511, 486] width 60 height 19
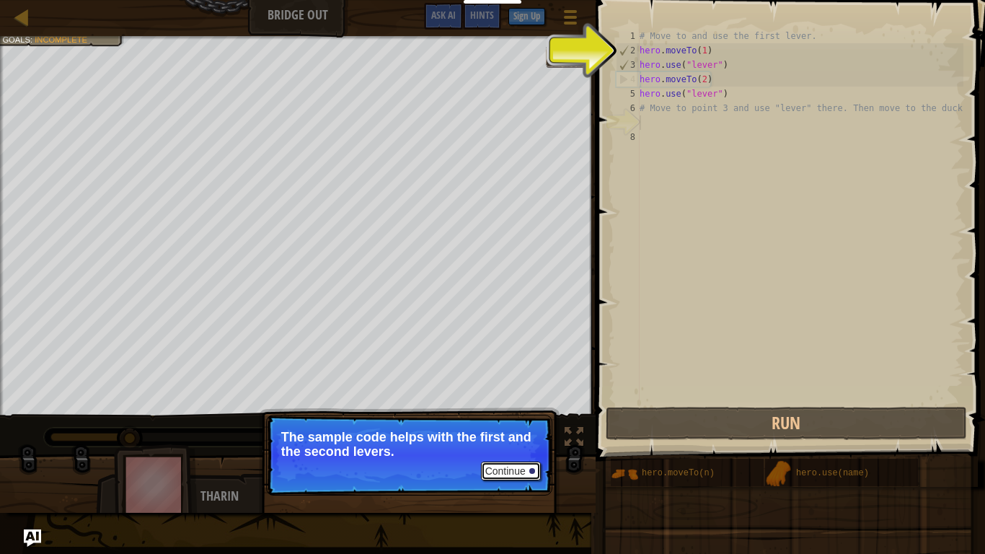
click at [501, 431] on button "Continue" at bounding box center [511, 471] width 60 height 19
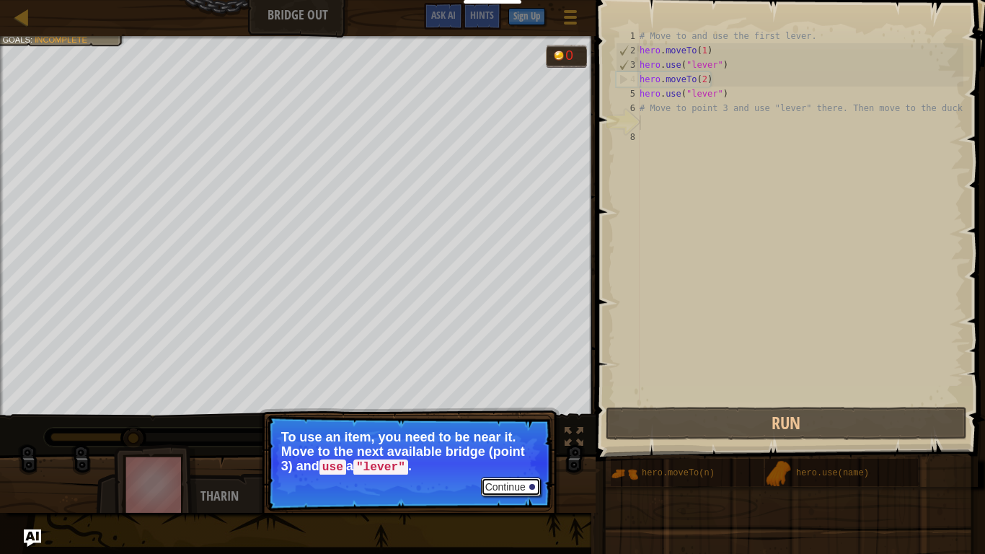
click at [488, 431] on button "Continue" at bounding box center [511, 486] width 60 height 19
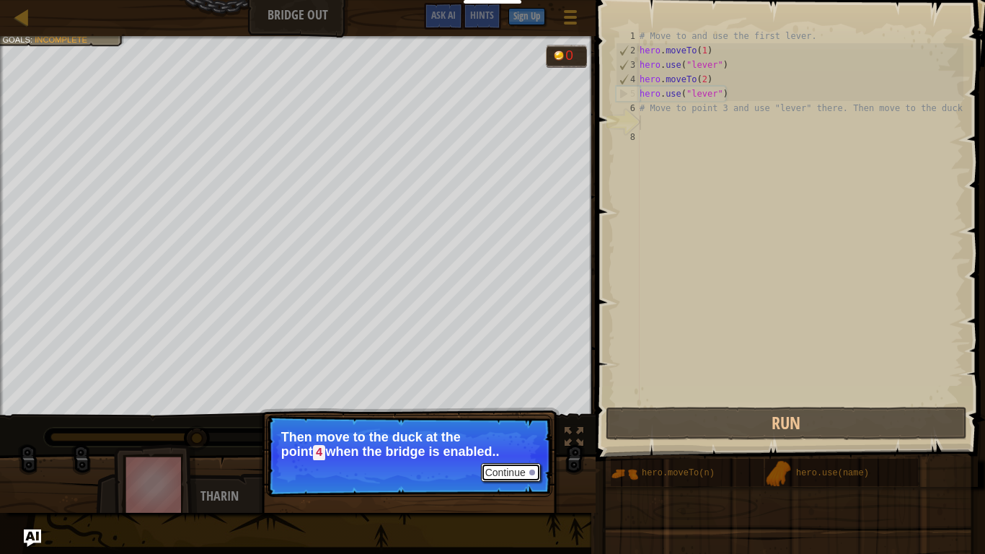
click at [513, 431] on button "Continue" at bounding box center [511, 472] width 60 height 19
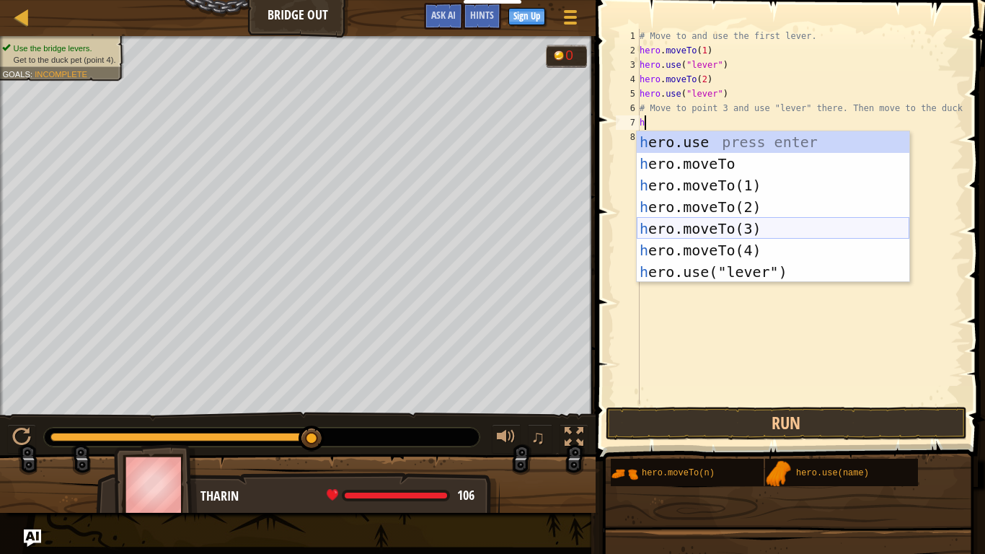
click at [689, 226] on div "h ero.use press enter h ero.moveTo press enter h ero.moveTo(1) press enter h er…" at bounding box center [773, 228] width 273 height 195
type textarea "hero.moveTo(3)"
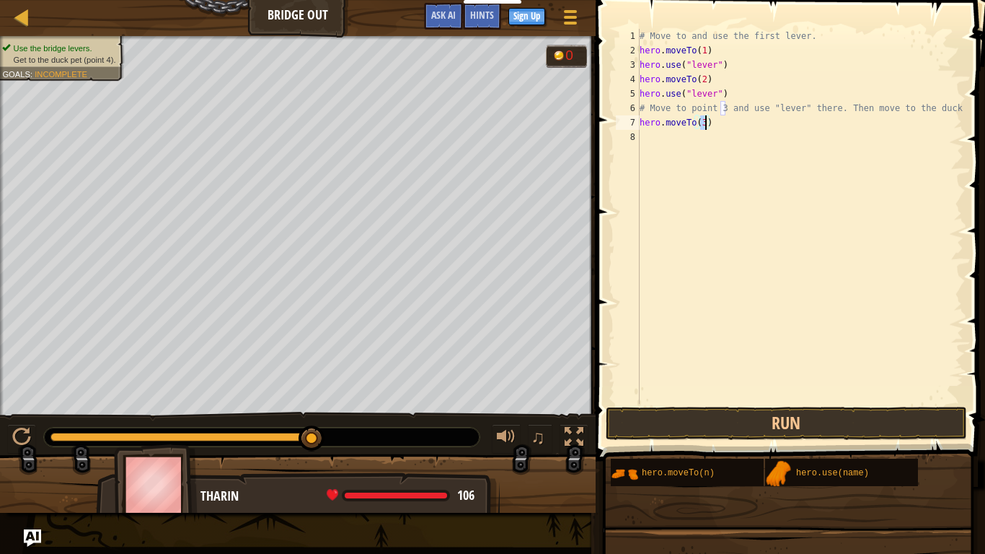
click at [646, 139] on div "# Move to and use the first lever. hero . moveTo ( 1 ) hero . use ( "lever" ) h…" at bounding box center [800, 231] width 327 height 404
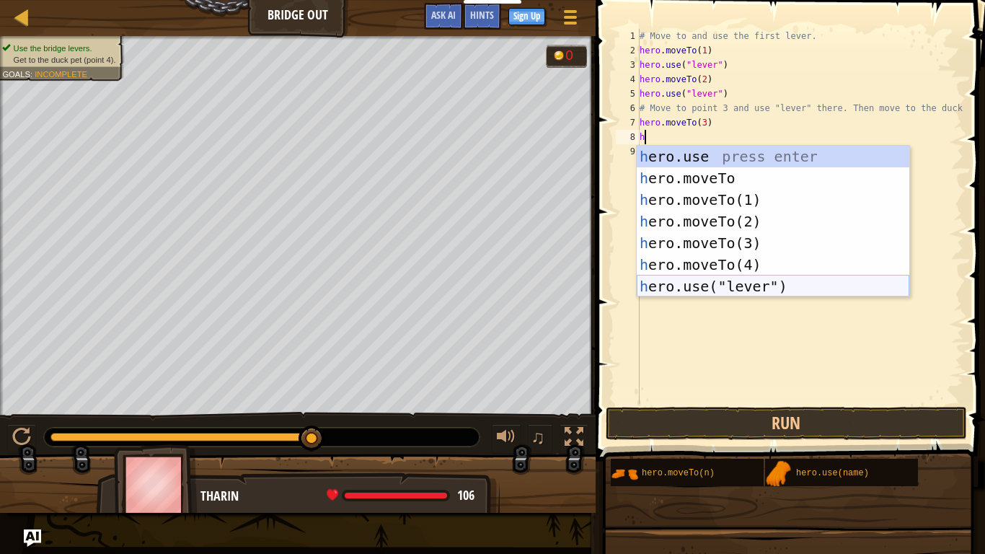
click at [691, 282] on div "h ero.use press enter h ero.moveTo press enter h ero.moveTo(1) press enter h er…" at bounding box center [773, 243] width 273 height 195
type textarea "hero.use("lever")"
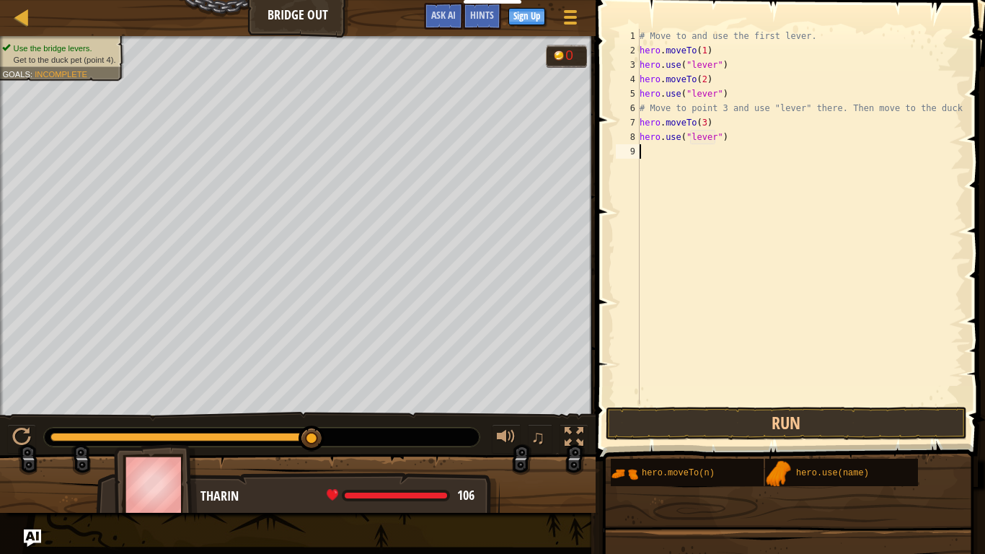
click at [642, 154] on div "# Move to and use the first lever. hero . moveTo ( 1 ) hero . use ( "lever" ) h…" at bounding box center [800, 231] width 327 height 404
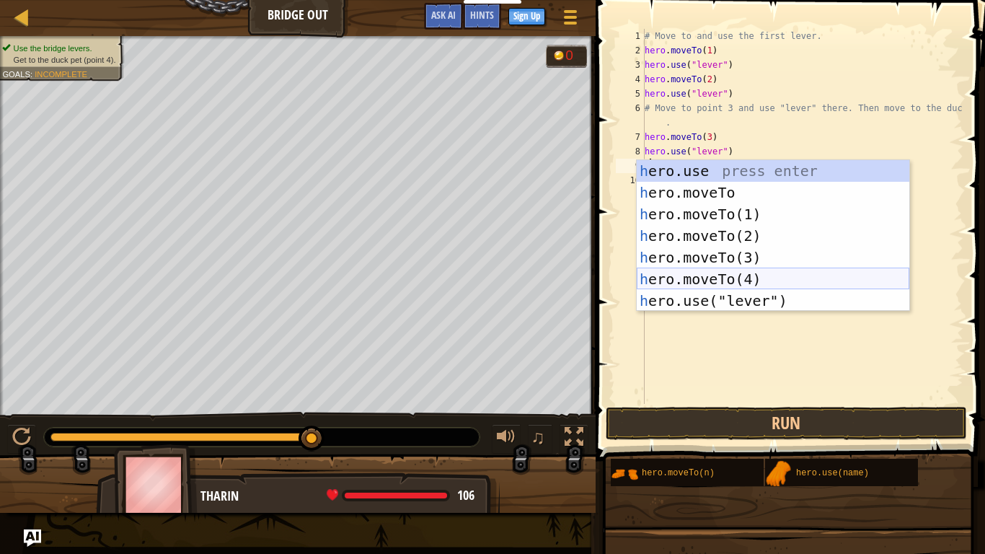
click at [700, 271] on div "h ero.use press enter h ero.moveTo press enter h ero.moveTo(1) press enter h er…" at bounding box center [773, 257] width 273 height 195
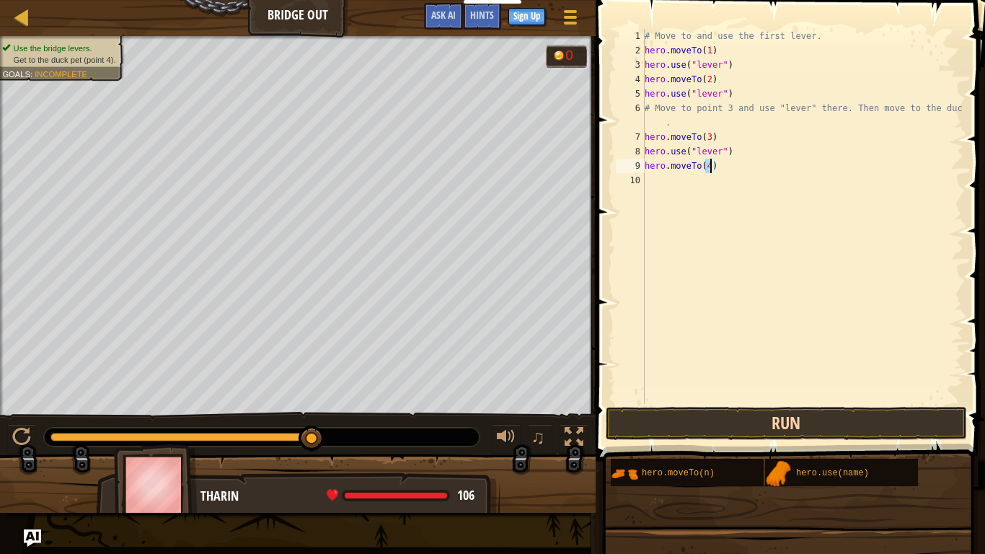
type textarea "hero.moveTo(4)"
click at [700, 419] on button "Run" at bounding box center [786, 423] width 361 height 33
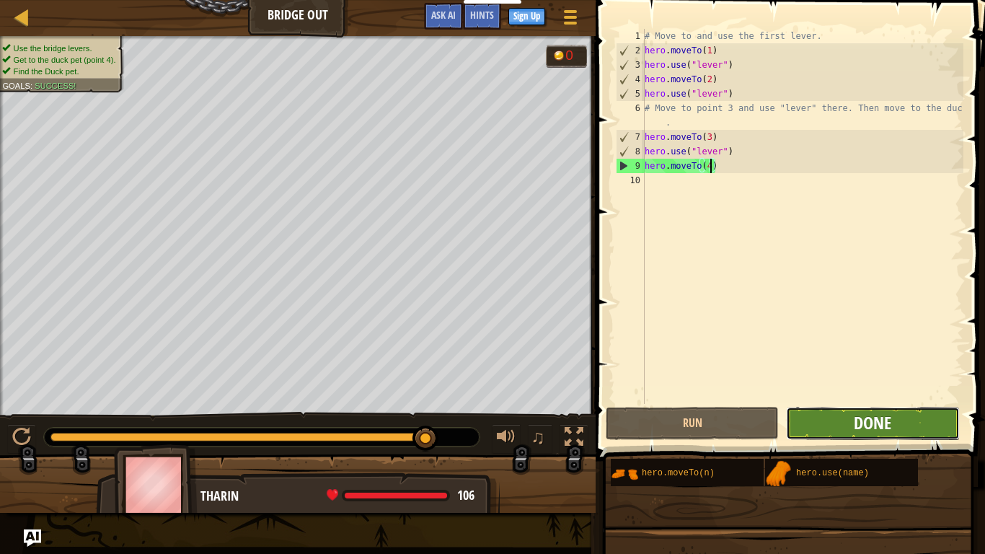
click at [861, 428] on span "Done" at bounding box center [873, 422] width 38 height 23
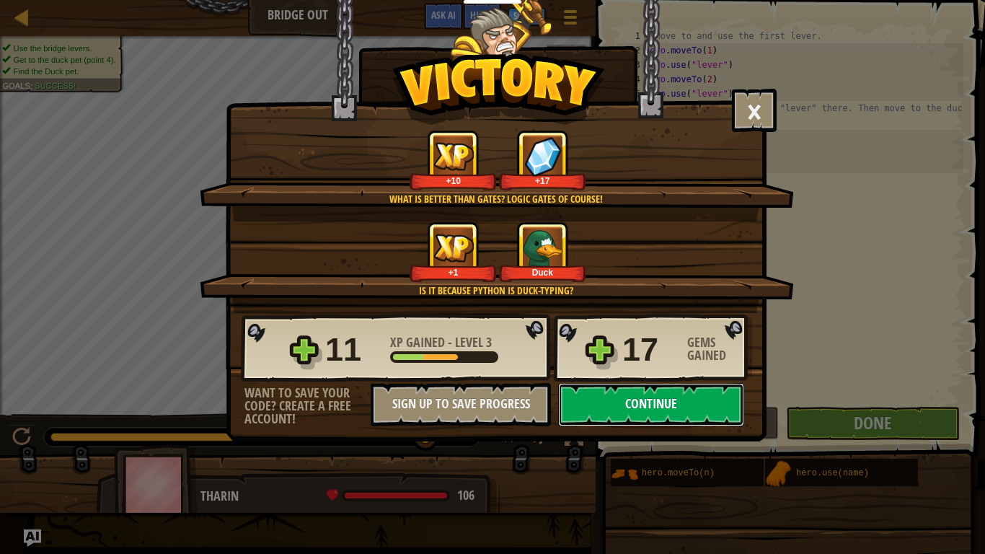
click at [617, 402] on button "Continue" at bounding box center [651, 404] width 186 height 43
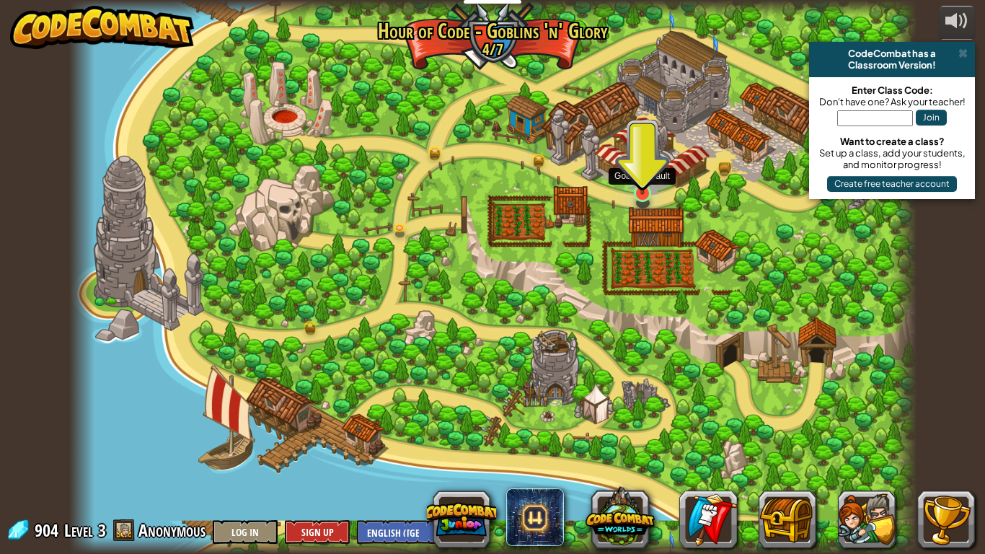
click at [637, 185] on img at bounding box center [643, 170] width 22 height 49
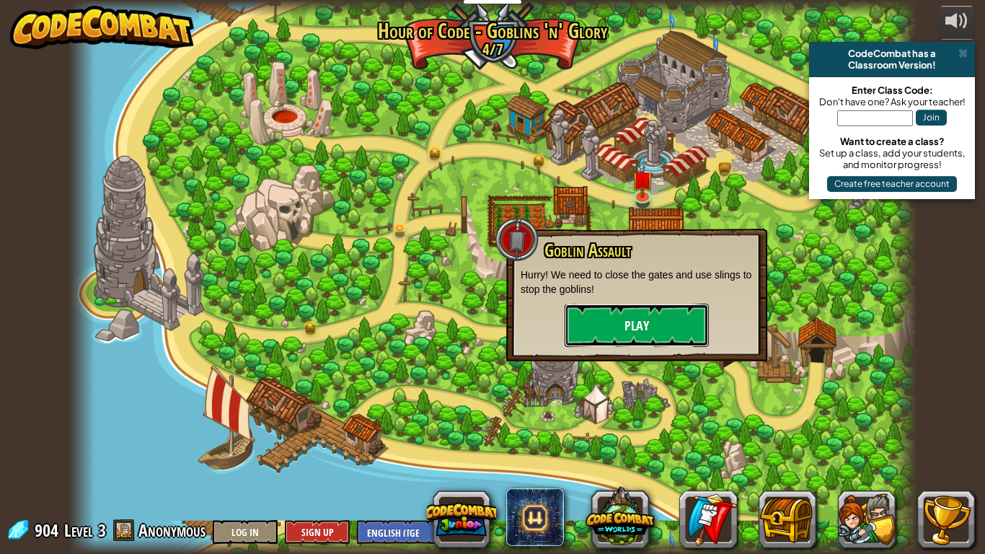
click at [632, 322] on button "Play" at bounding box center [637, 325] width 144 height 43
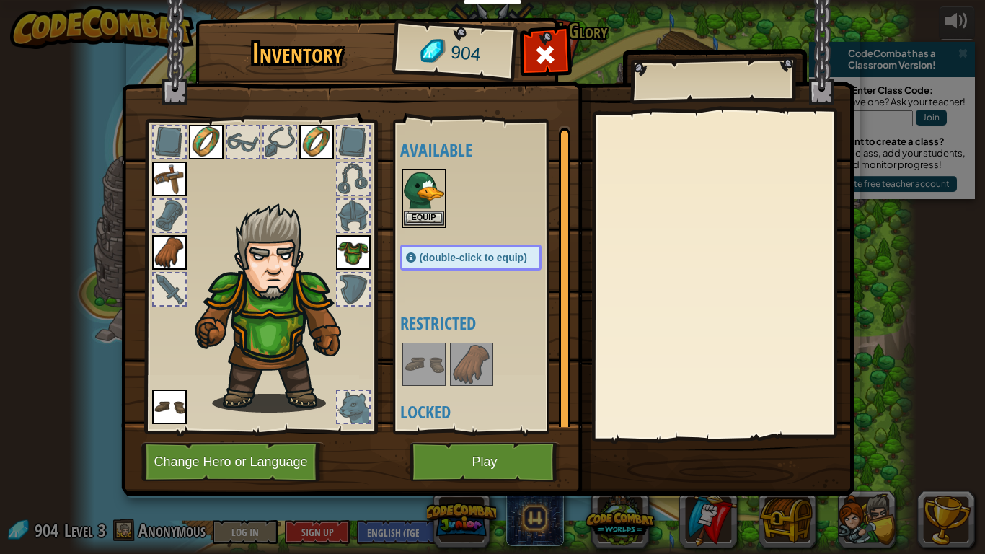
click at [420, 195] on img at bounding box center [424, 190] width 40 height 40
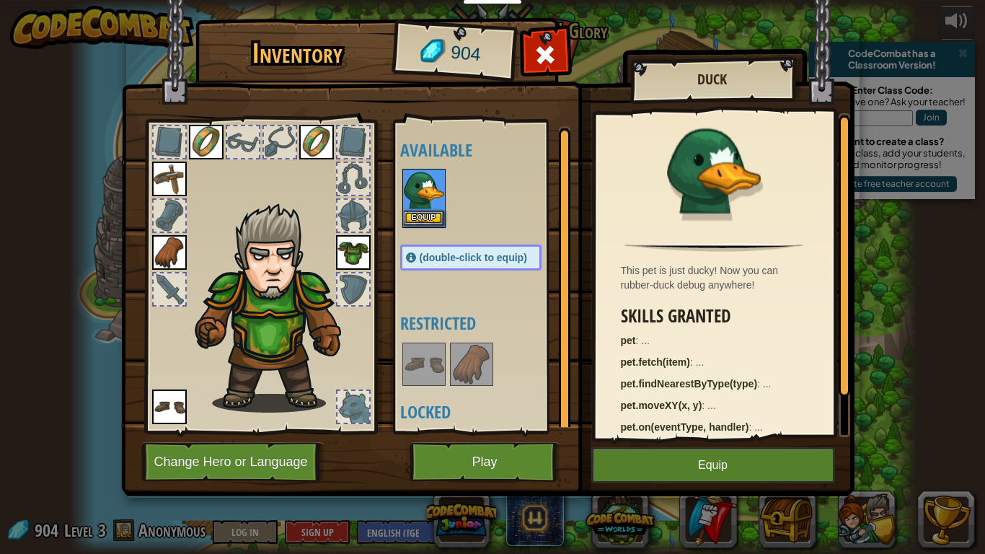
click at [420, 195] on img at bounding box center [424, 190] width 40 height 40
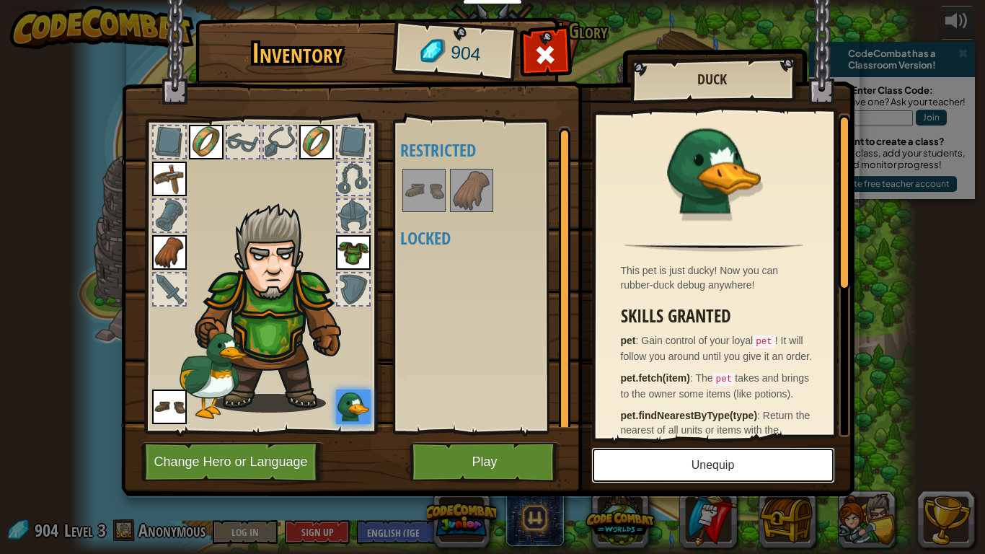
click at [672, 431] on button "Unequip" at bounding box center [713, 465] width 244 height 36
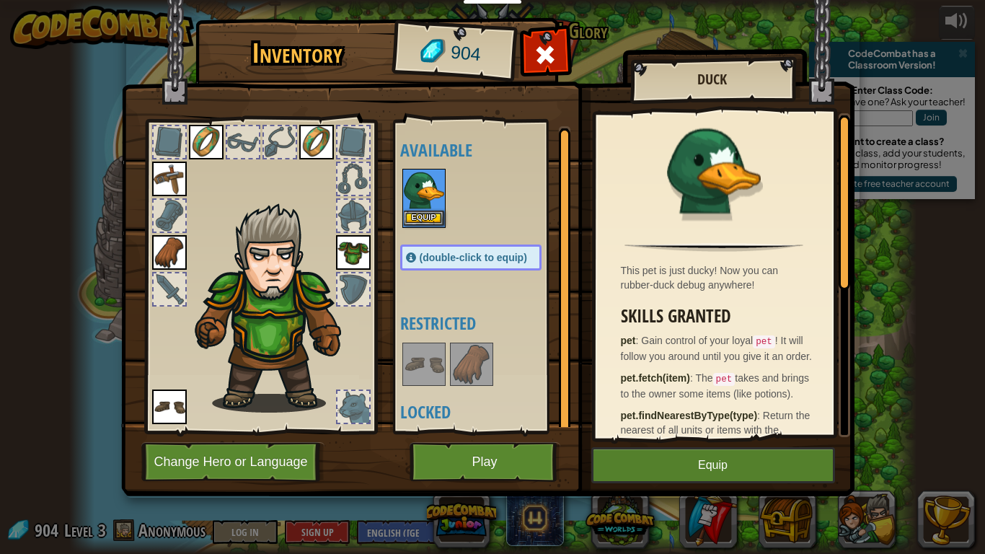
click at [422, 193] on img at bounding box center [424, 190] width 40 height 40
click at [420, 221] on button "Equip" at bounding box center [424, 218] width 40 height 15
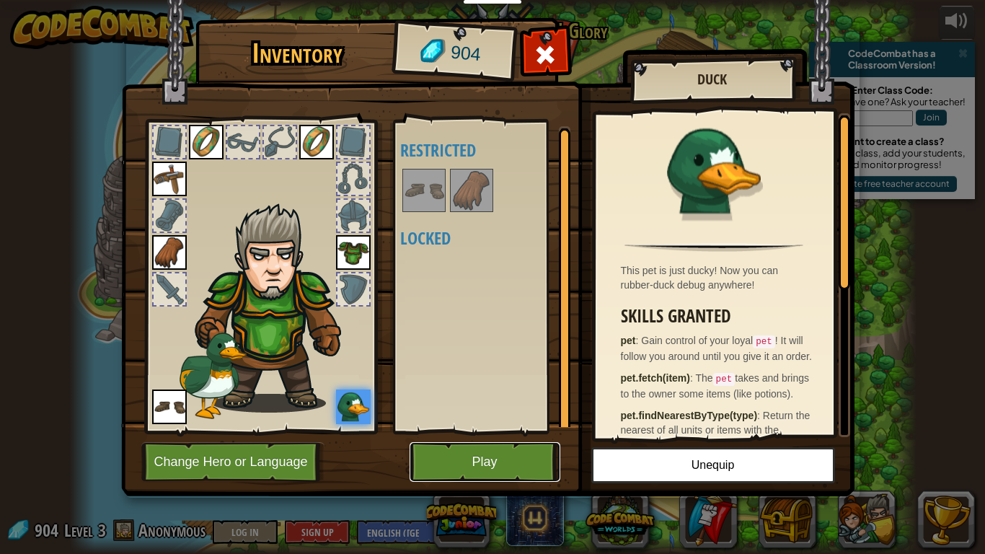
click at [546, 431] on button "Play" at bounding box center [485, 462] width 151 height 40
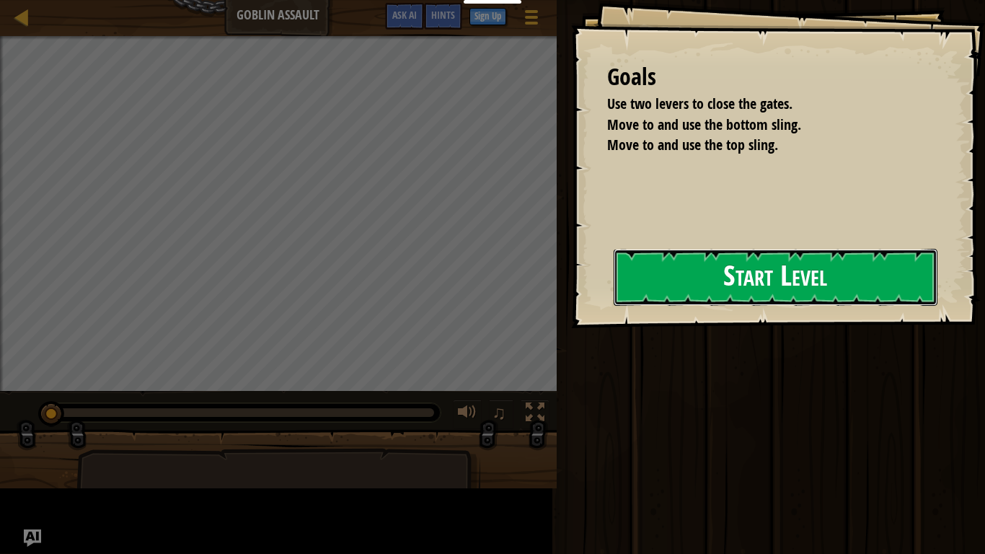
click at [725, 281] on button "Start Level" at bounding box center [776, 277] width 324 height 57
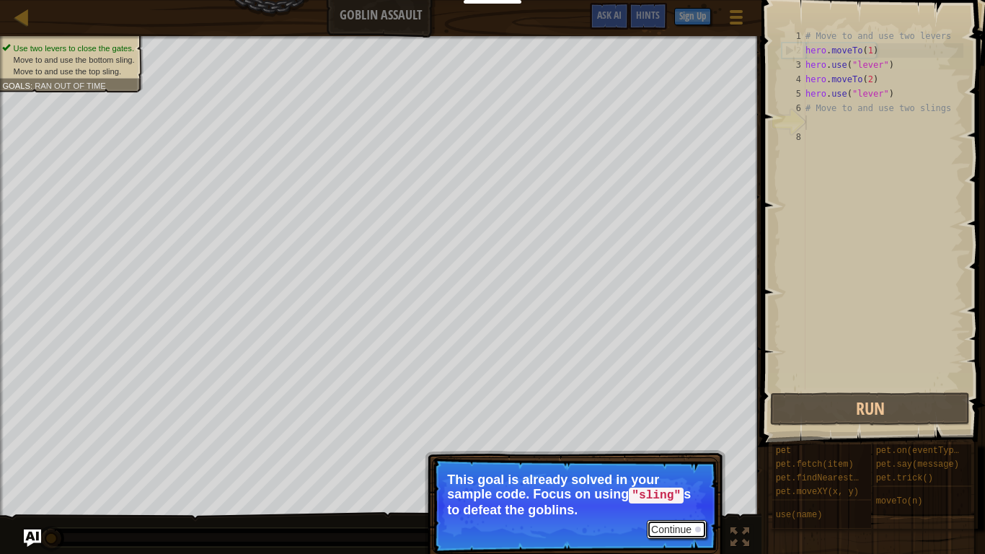
click at [693, 431] on button "Continue" at bounding box center [677, 529] width 60 height 19
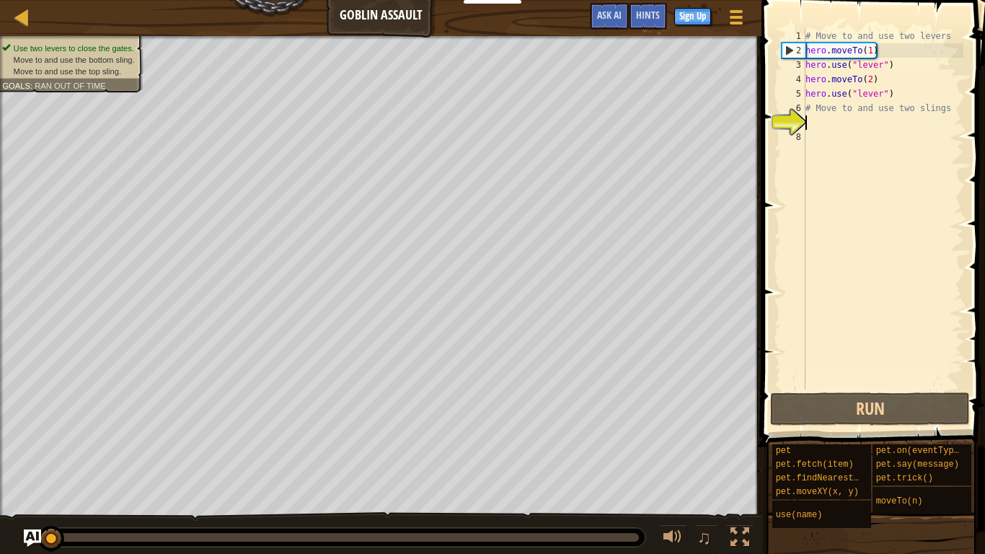
scroll to position [6, 0]
click at [809, 125] on div "# Move to and use two levers hero . moveTo ( 1 ) hero . use ( "lever" ) hero . …" at bounding box center [883, 223] width 161 height 389
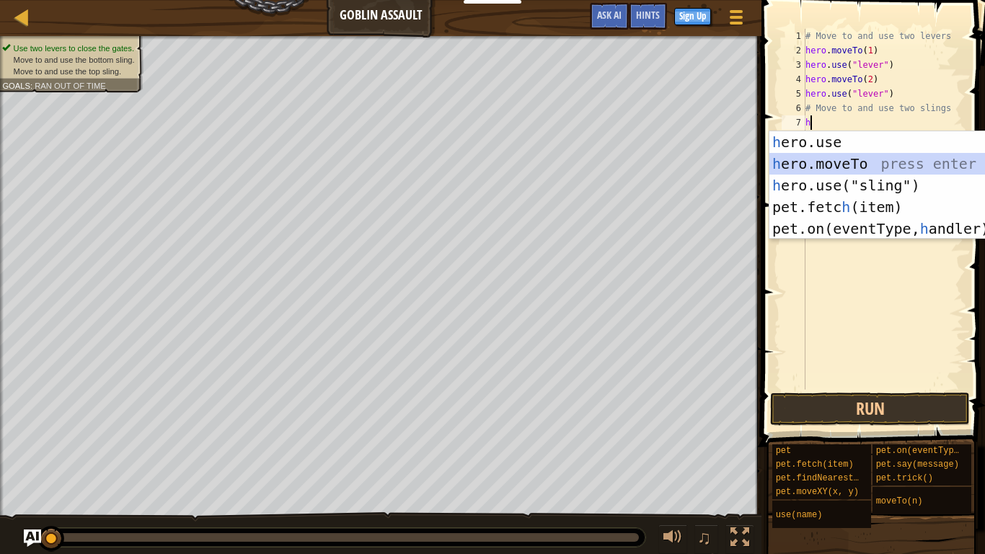
click at [811, 162] on div "h ero.use press enter h ero.moveTo press enter h ero.use("sling") press enter p…" at bounding box center [905, 206] width 273 height 151
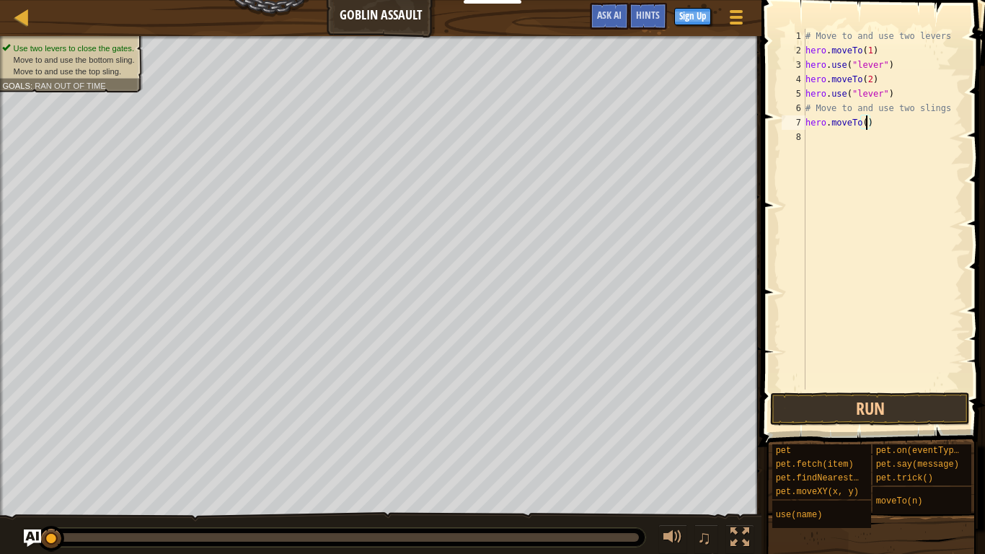
type textarea "hero.moveTo(3)"
click at [812, 140] on div "# Move to and use two levers hero . moveTo ( 1 ) hero . use ( "lever" ) hero . …" at bounding box center [883, 223] width 161 height 389
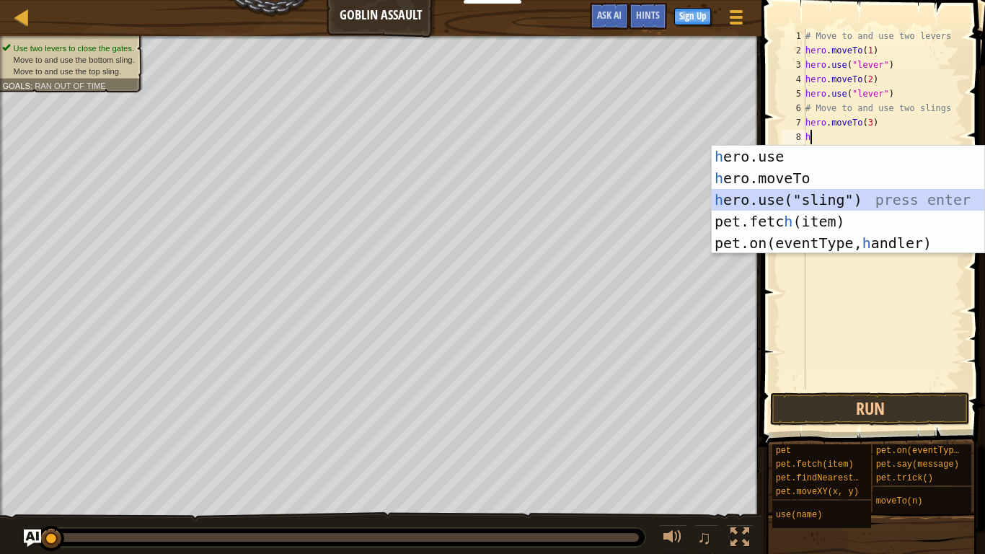
click at [794, 200] on div "h ero.use press enter h ero.moveTo press enter h ero.use("sling") press enter p…" at bounding box center [848, 221] width 273 height 151
type textarea "hero.use("sling")"
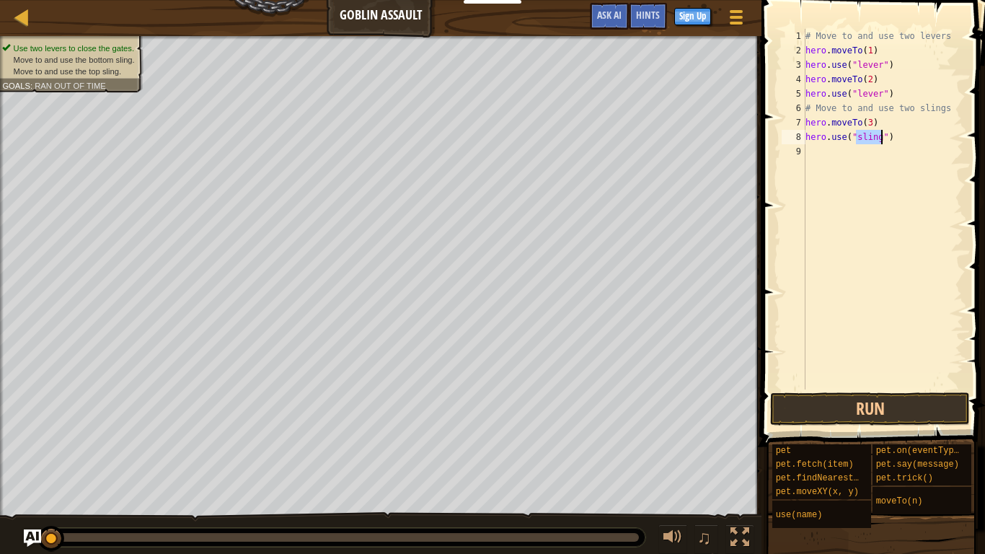
click at [811, 161] on div "# Move to and use two levers hero . moveTo ( 1 ) hero . use ( "lever" ) hero . …" at bounding box center [883, 223] width 161 height 389
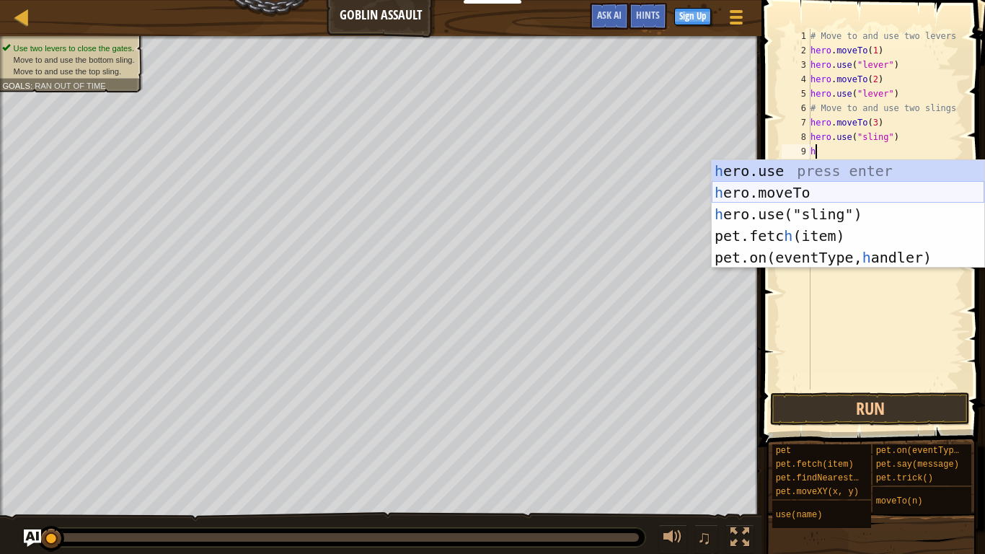
click at [788, 189] on div "h ero.use press enter h ero.moveTo press enter h ero.use("sling") press enter p…" at bounding box center [848, 235] width 273 height 151
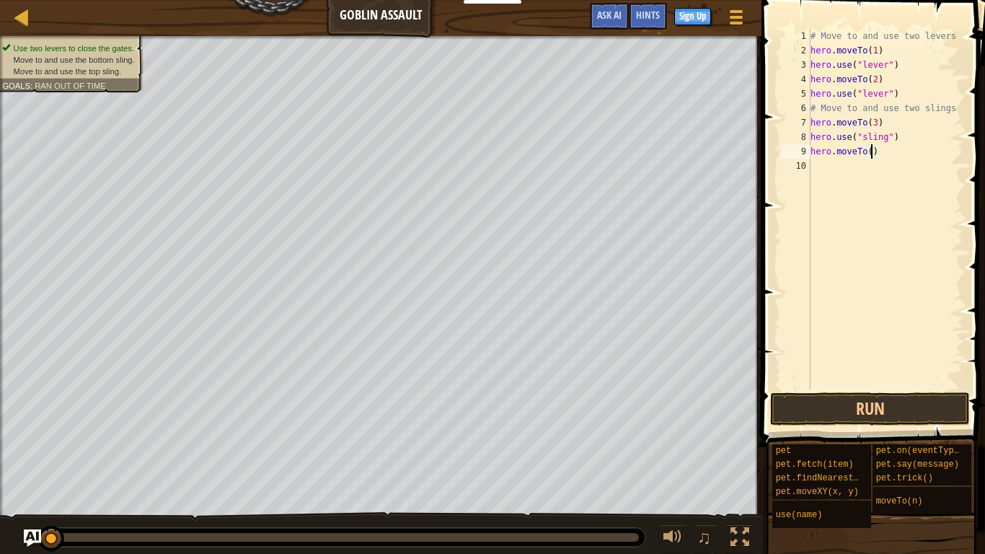
type textarea "hero.moveTo(4)"
click at [808, 159] on div "10" at bounding box center [796, 166] width 29 height 14
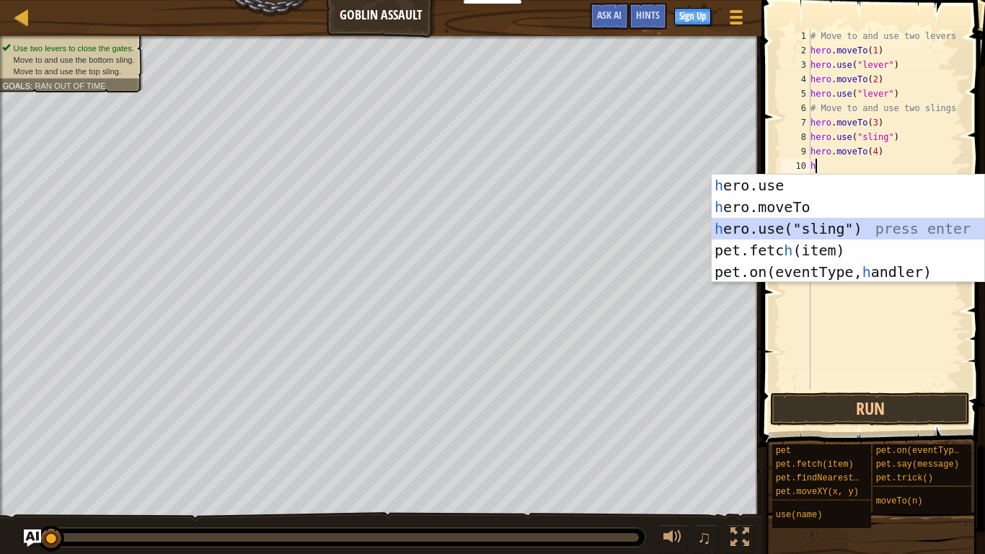
click at [785, 227] on div "h ero.use press enter h ero.moveTo press enter h ero.use("sling") press enter p…" at bounding box center [848, 250] width 273 height 151
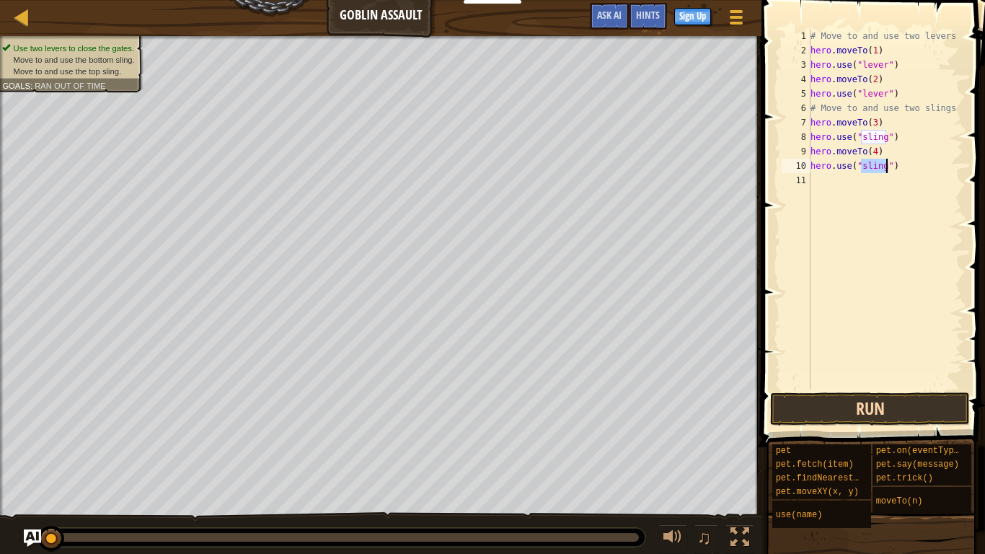
type textarea "hero.use("sling")"
click at [806, 404] on button "Run" at bounding box center [870, 408] width 200 height 33
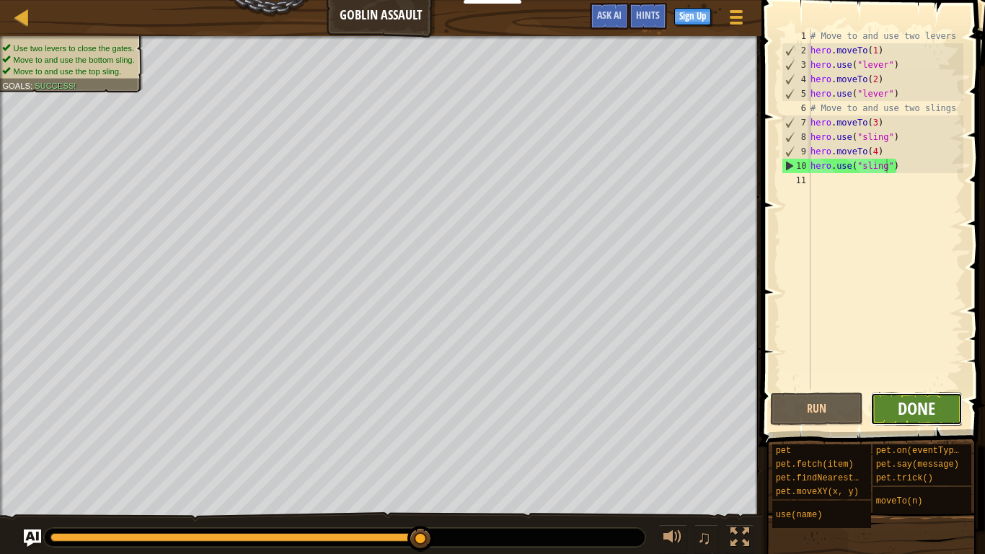
click at [904, 401] on span "Done" at bounding box center [917, 408] width 38 height 23
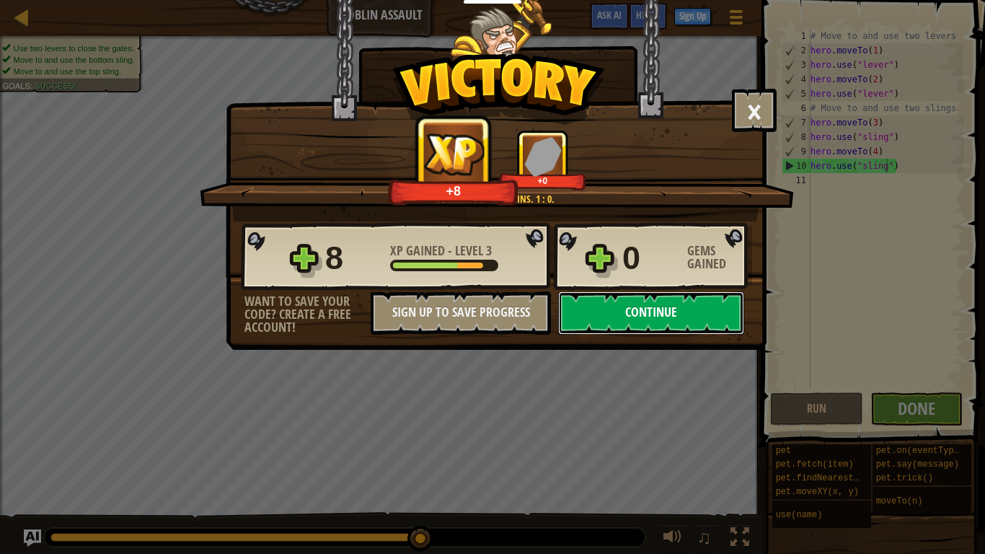
click at [650, 315] on button "Continue" at bounding box center [651, 312] width 186 height 43
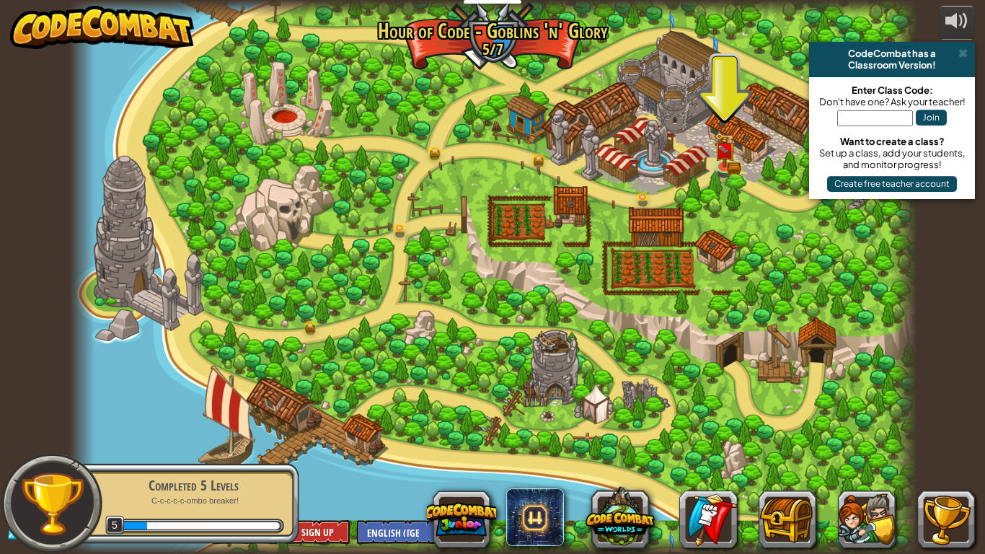
click at [968, 55] on div "CodeCombat has a Classroom Version!" at bounding box center [892, 59] width 166 height 35
click at [959, 53] on span at bounding box center [962, 54] width 9 height 12
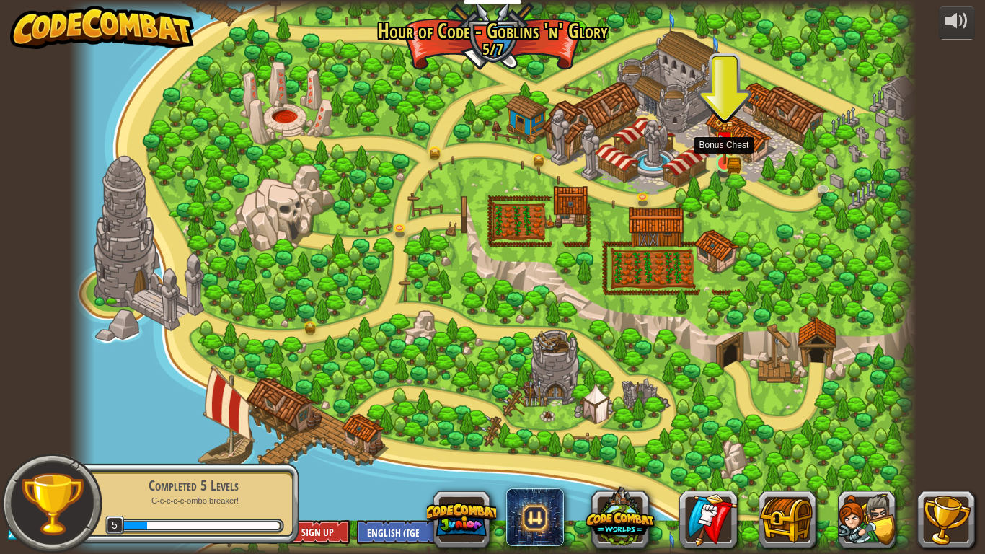
click at [721, 154] on img at bounding box center [725, 141] width 22 height 47
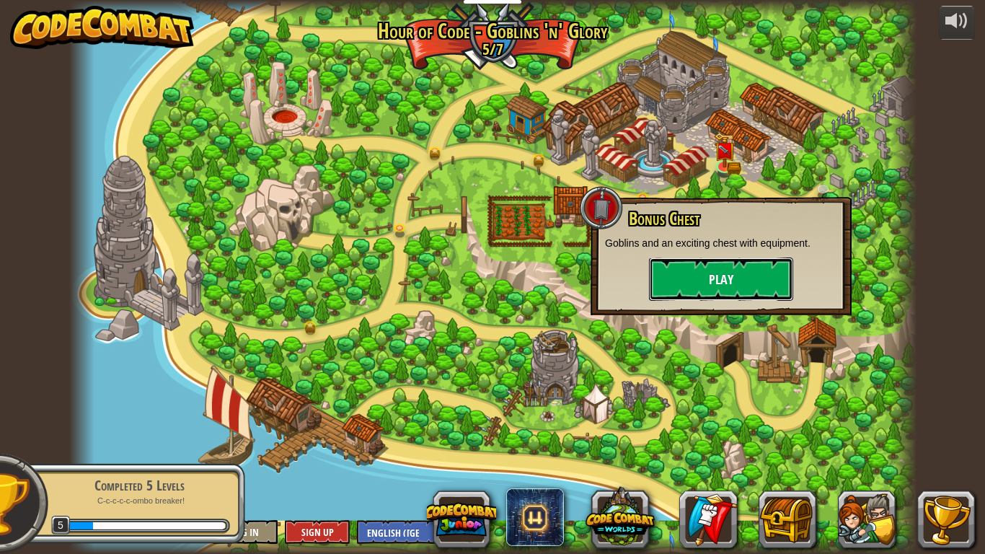
click at [756, 279] on button "Play" at bounding box center [721, 278] width 144 height 43
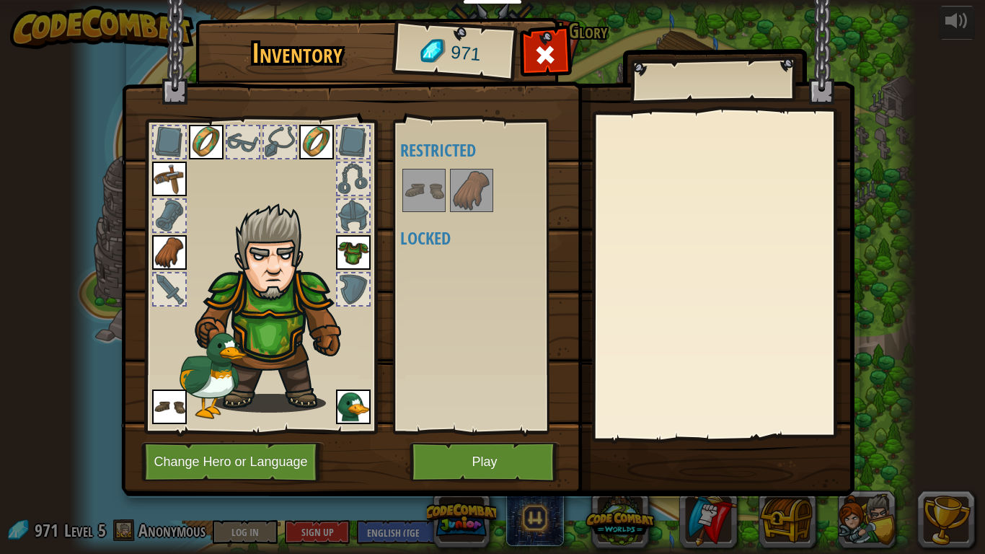
click at [472, 199] on img at bounding box center [471, 190] width 40 height 40
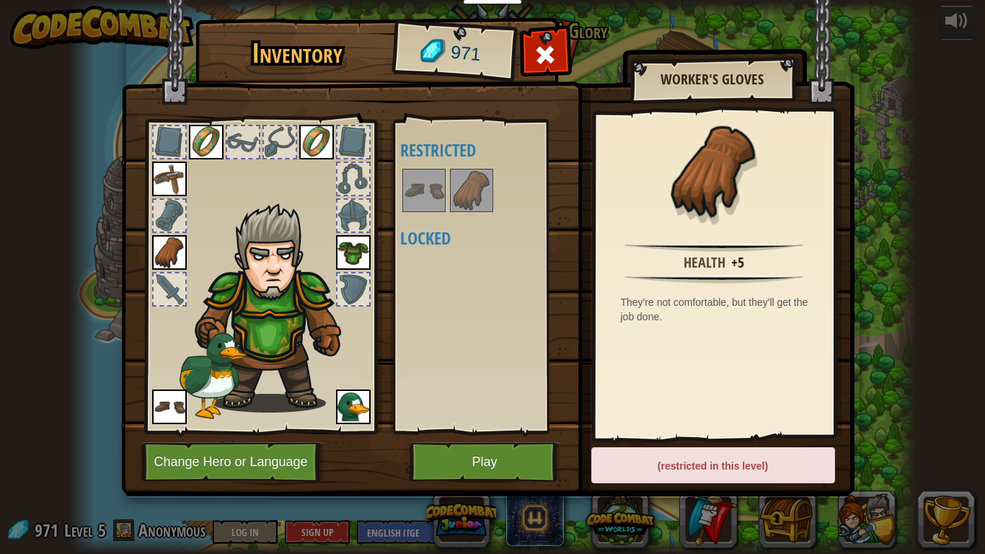
click at [433, 187] on img at bounding box center [424, 190] width 40 height 40
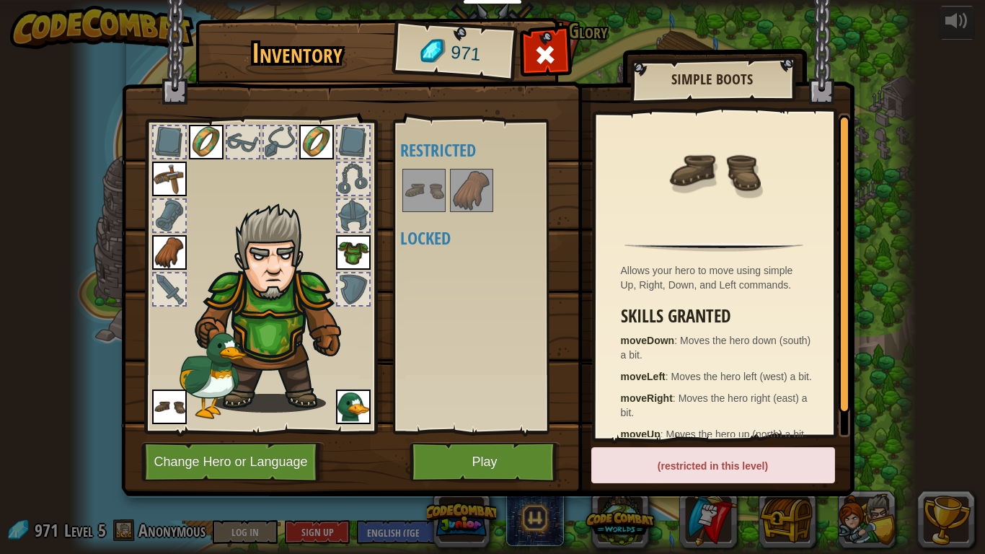
click at [462, 431] on div "Inventory 971 Available Equip Equip Equip Equip Equip (double-click to equip) R…" at bounding box center [492, 260] width 733 height 476
click at [455, 431] on button "Play" at bounding box center [485, 462] width 151 height 40
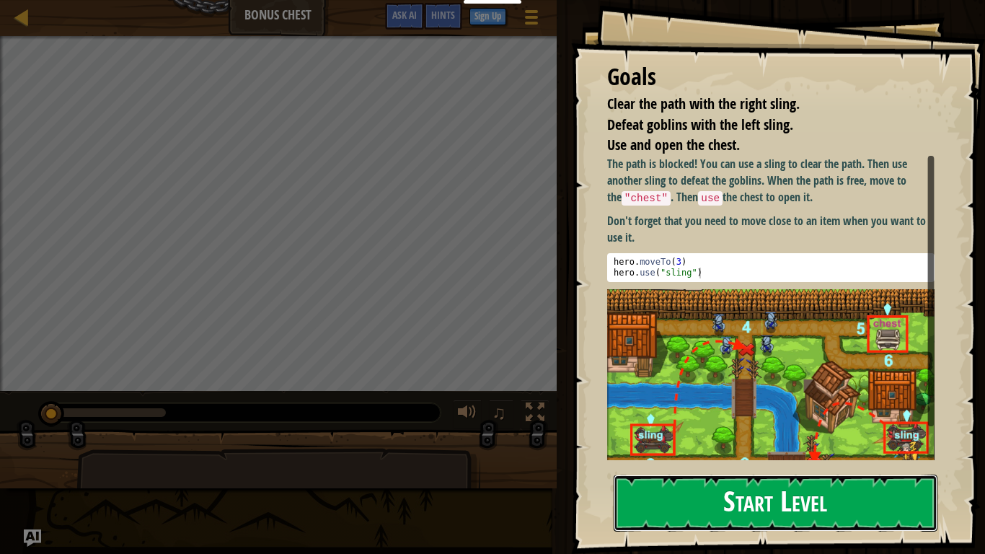
click at [666, 431] on button "Start Level" at bounding box center [776, 503] width 324 height 57
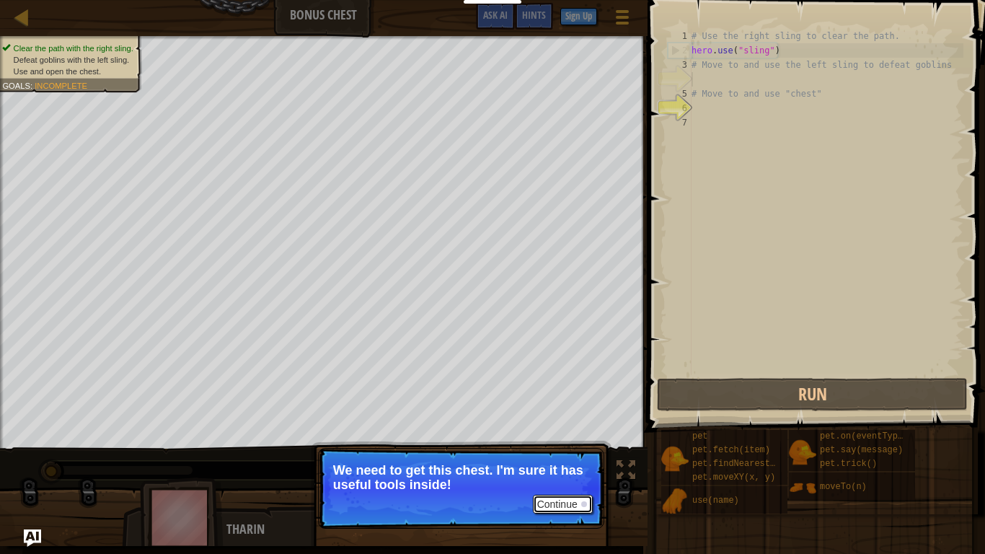
click at [538, 431] on button "Continue" at bounding box center [563, 504] width 60 height 19
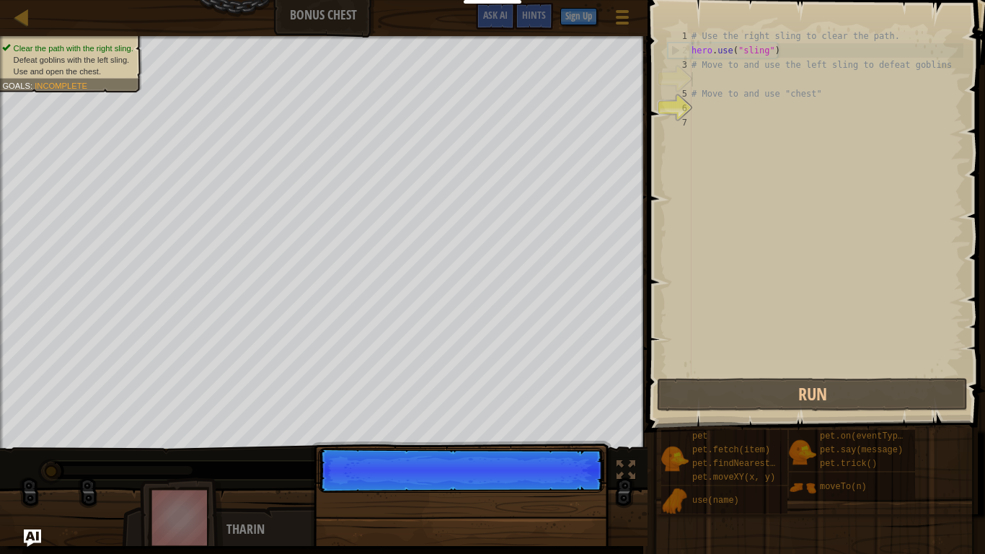
scroll to position [6, 0]
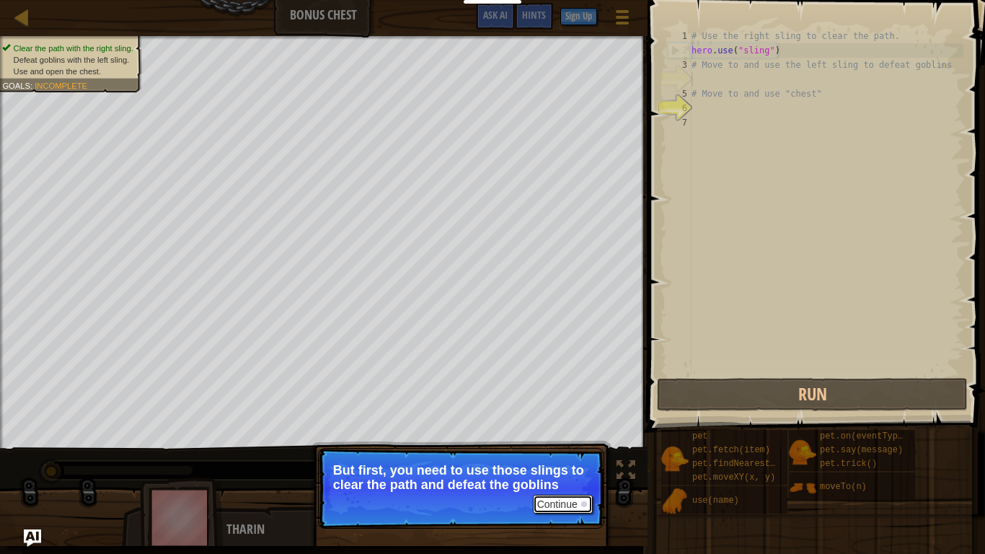
click at [542, 431] on button "Continue" at bounding box center [563, 504] width 60 height 19
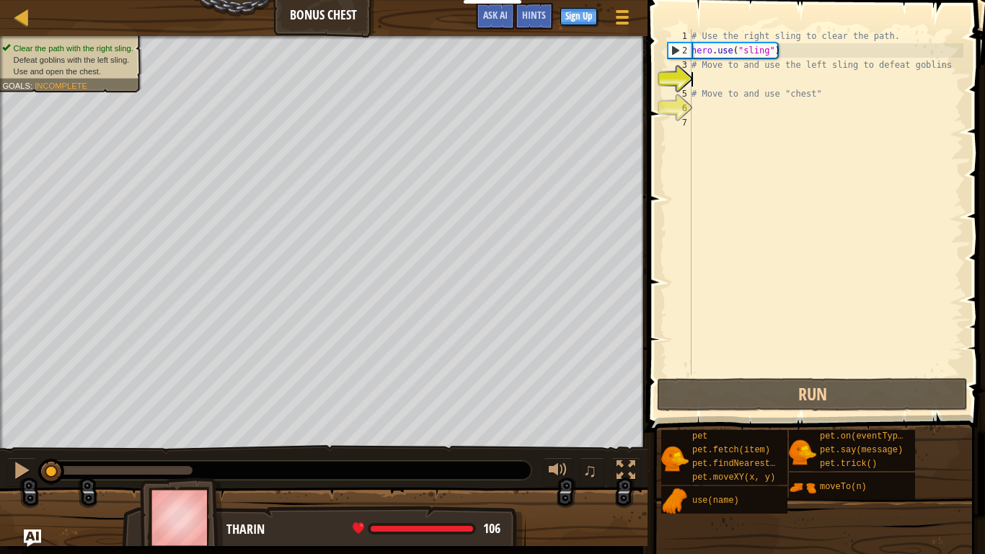
click at [697, 79] on div "# Use the right sling to clear the path. hero . use ( "sling" ) # Move to and u…" at bounding box center [826, 216] width 275 height 375
click at [709, 79] on div "# Use the right sling to clear the path. hero . use ( "sling" ) # Move to and u…" at bounding box center [826, 216] width 275 height 375
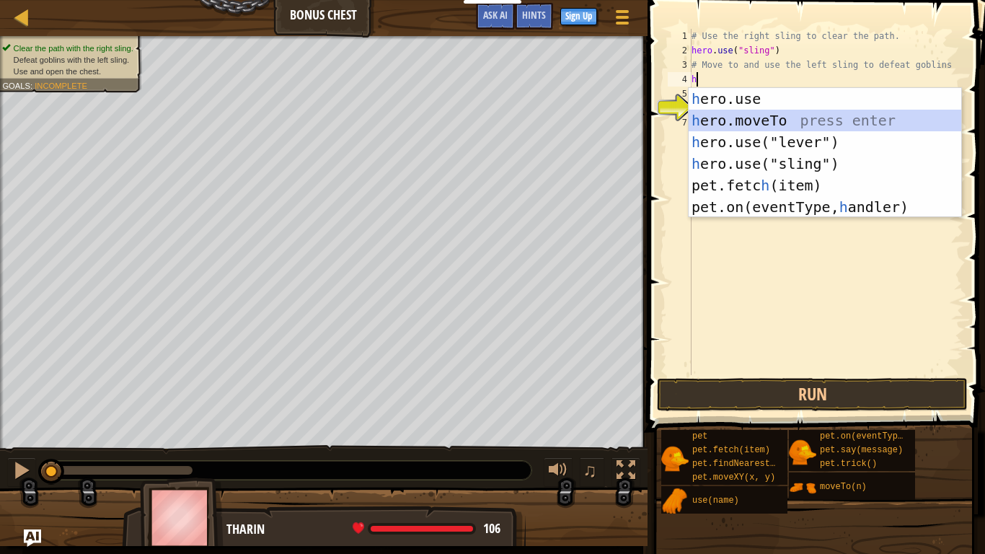
click at [758, 119] on div "h ero.use press enter h ero.moveTo press enter h ero.use("lever") press enter h…" at bounding box center [825, 174] width 273 height 173
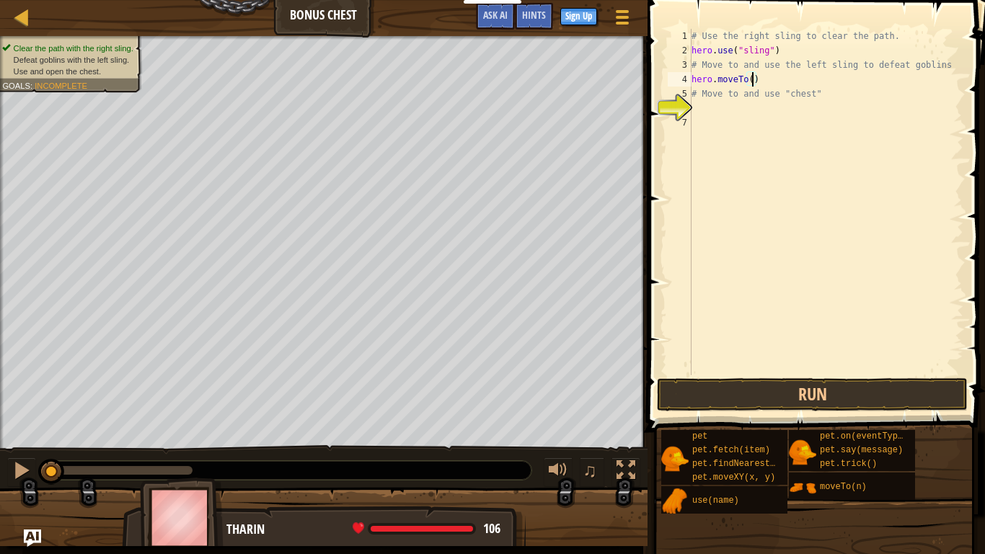
type textarea "hero.moveTo(3)"
click at [711, 107] on div "# Use the right sling to clear the path. hero . use ( "sling" ) # Move to and u…" at bounding box center [826, 216] width 275 height 375
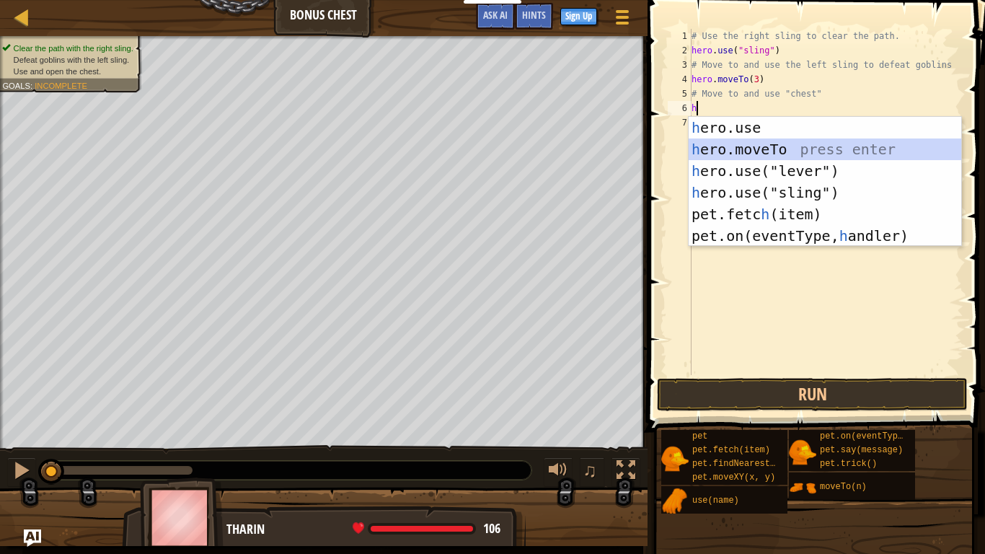
click at [772, 149] on div "h ero.use press enter h ero.moveTo press enter h ero.use("lever") press enter h…" at bounding box center [825, 203] width 273 height 173
type textarea "hero.moveTo(2)"
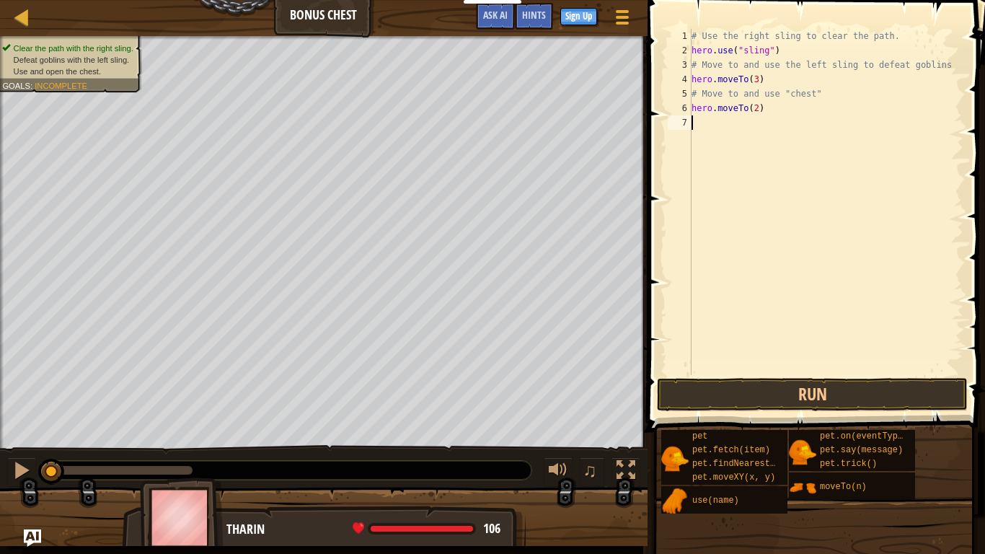
click at [704, 123] on div "# Use the right sling to clear the path. hero . use ( "sling" ) # Move to and u…" at bounding box center [826, 216] width 275 height 375
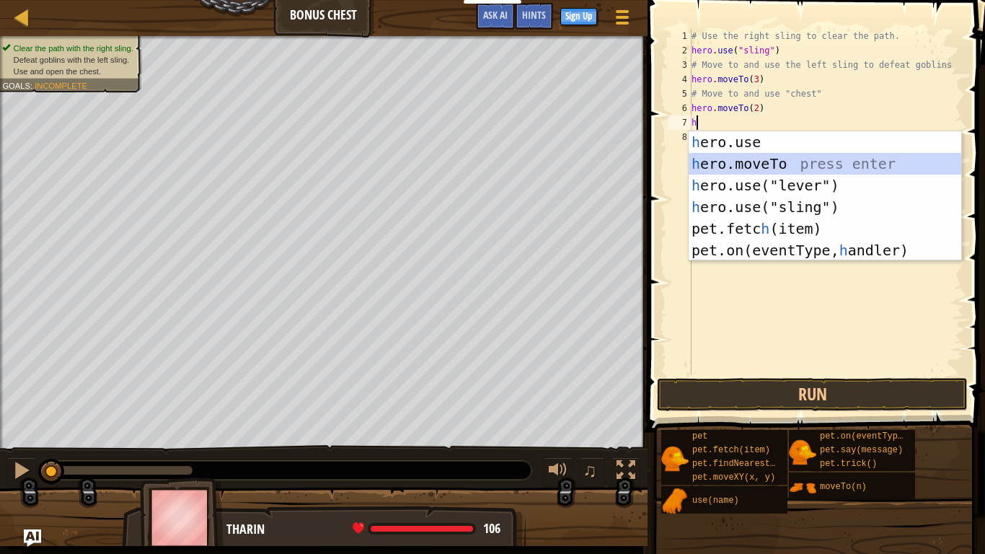
click at [757, 169] on div "h ero.use press enter h ero.moveTo press enter h ero.use("lever") press enter h…" at bounding box center [825, 217] width 273 height 173
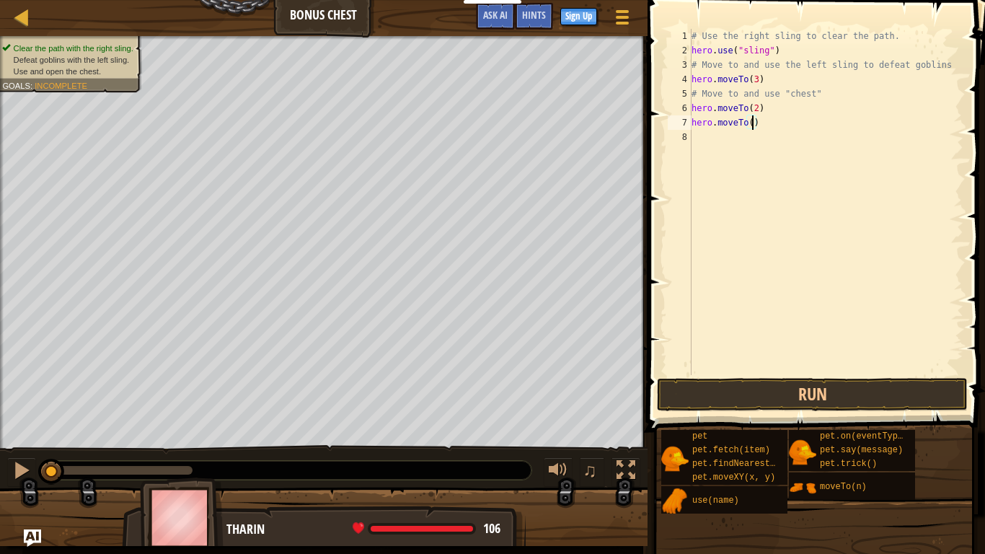
type textarea "hero.moveTo(4)"
click at [709, 140] on div "# Use the right sling to clear the path. hero . use ( "sling" ) # Move to and u…" at bounding box center [826, 216] width 275 height 375
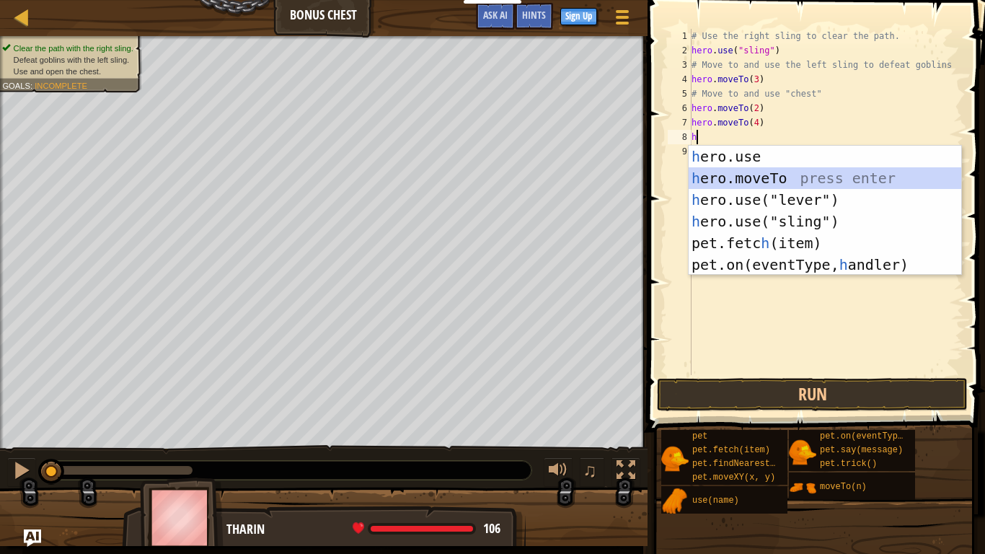
click at [743, 176] on div "h ero.use press enter h ero.moveTo press enter h ero.use("lever") press enter h…" at bounding box center [825, 232] width 273 height 173
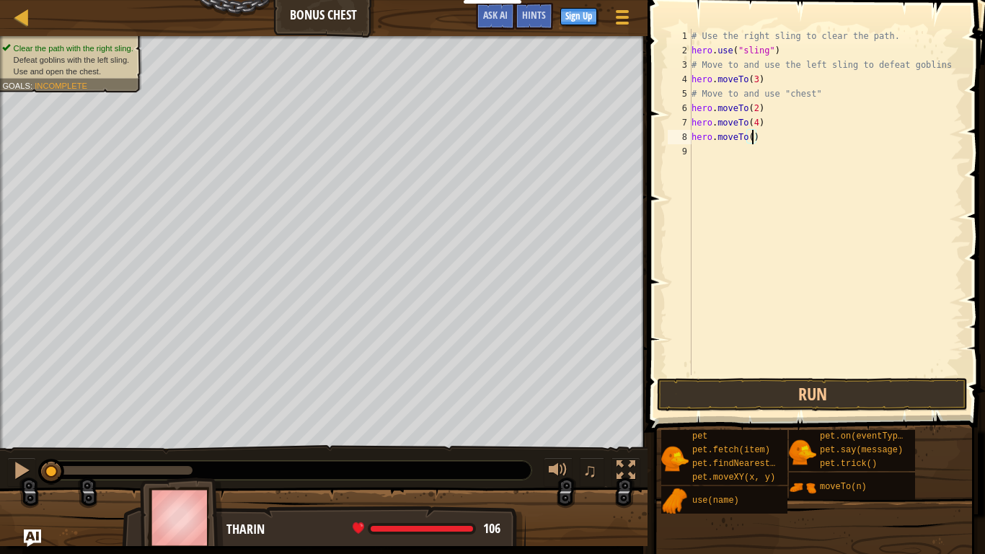
type textarea "hero.moveTo(5)"
click at [700, 154] on div "# Use the right sling to clear the path. hero . use ( "sling" ) # Move to and u…" at bounding box center [826, 216] width 275 height 375
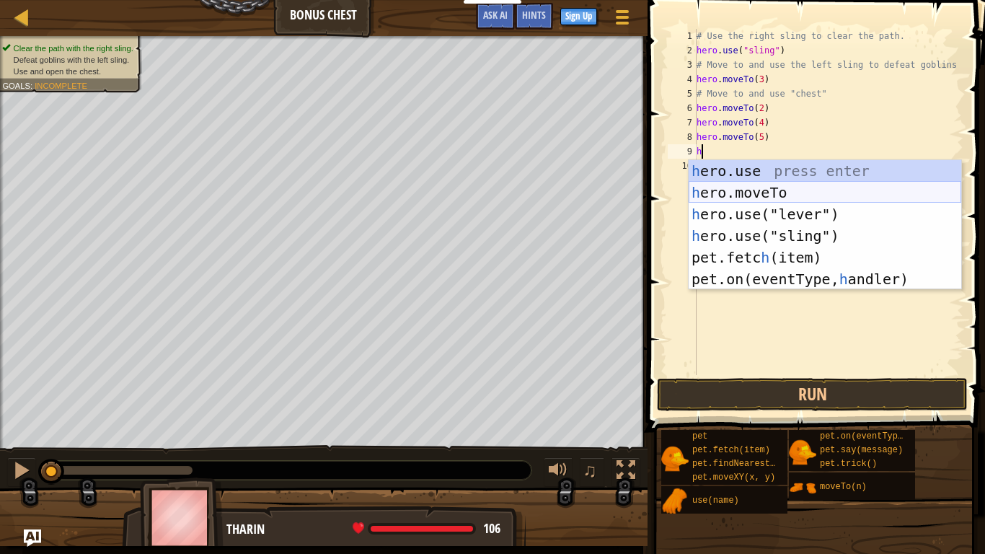
click at [733, 192] on div "h ero.use press enter h ero.moveTo press enter h ero.use("lever") press enter h…" at bounding box center [825, 246] width 273 height 173
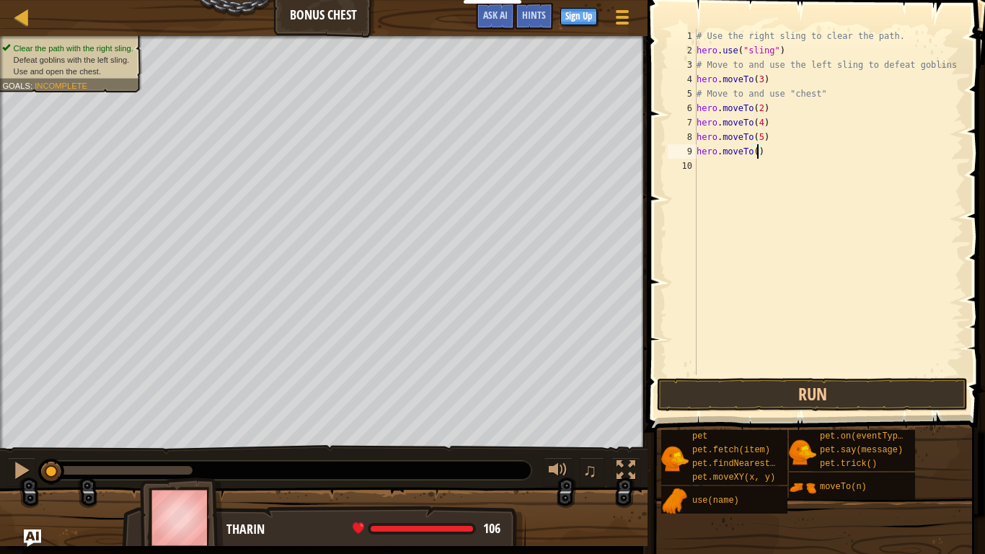
scroll to position [6, 9]
click at [793, 402] on button "Run" at bounding box center [812, 394] width 311 height 33
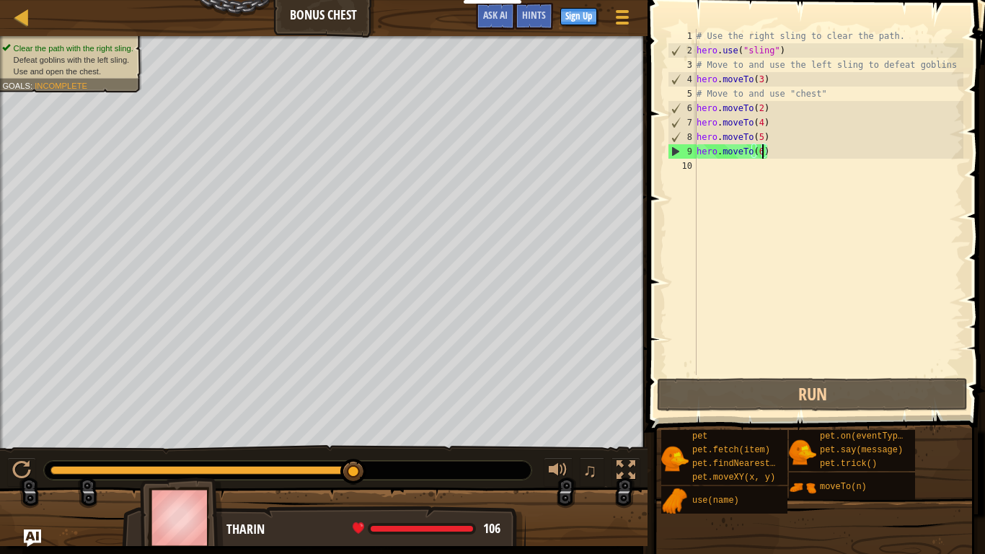
click at [829, 87] on div "# Use the right sling to clear the path. hero . use ( "sling" ) # Move to and u…" at bounding box center [829, 216] width 270 height 375
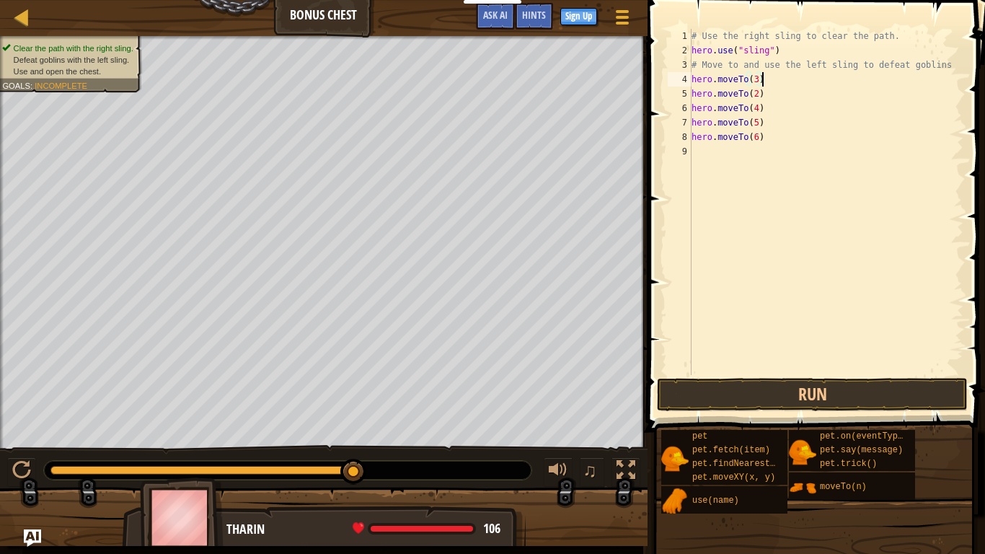
click at [767, 97] on div "# Use the right sling to clear the path. hero . use ( "sling" ) # Move to and u…" at bounding box center [826, 216] width 275 height 375
type textarea "h"
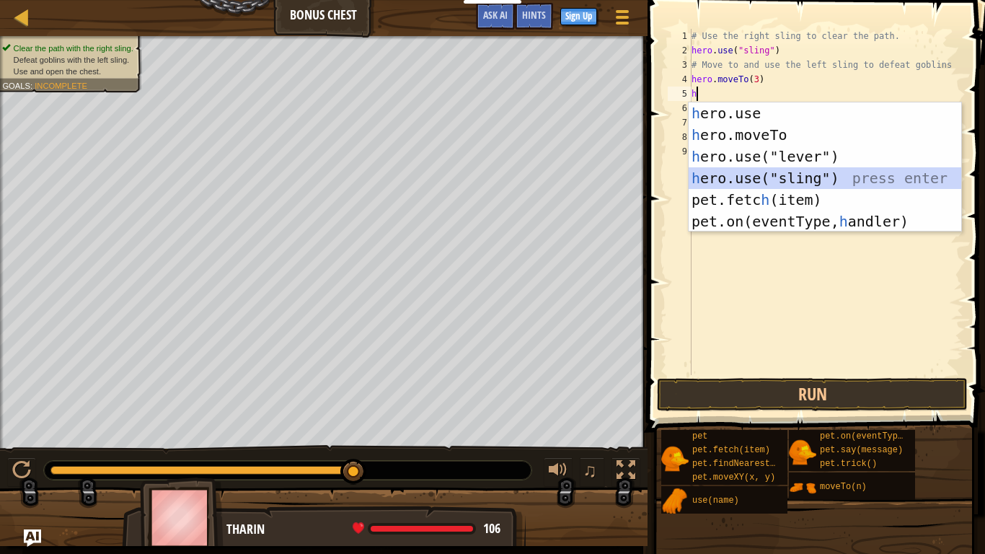
click at [771, 179] on div "h ero.use press enter h ero.moveTo press enter h ero.use("lever") press enter h…" at bounding box center [825, 188] width 273 height 173
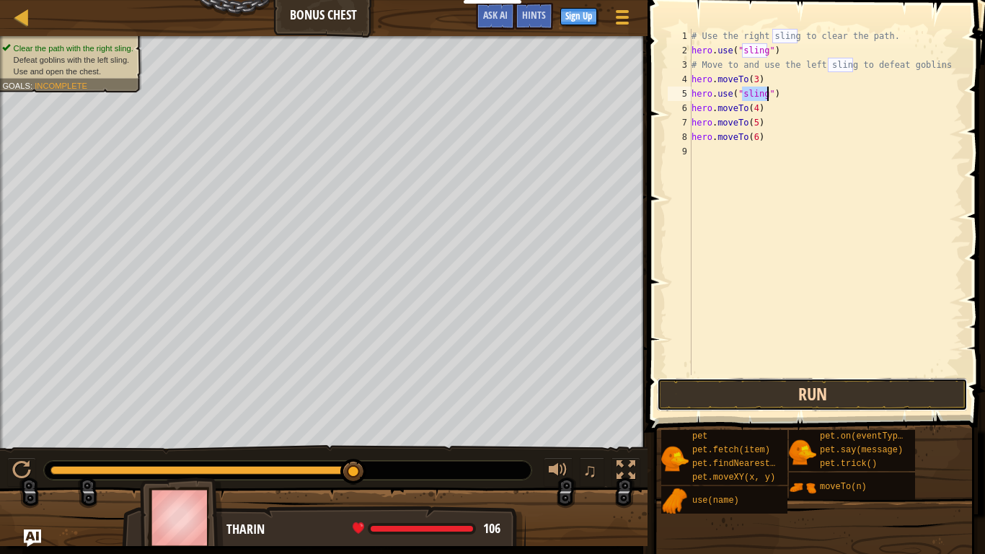
click at [780, 384] on button "Run" at bounding box center [812, 394] width 311 height 33
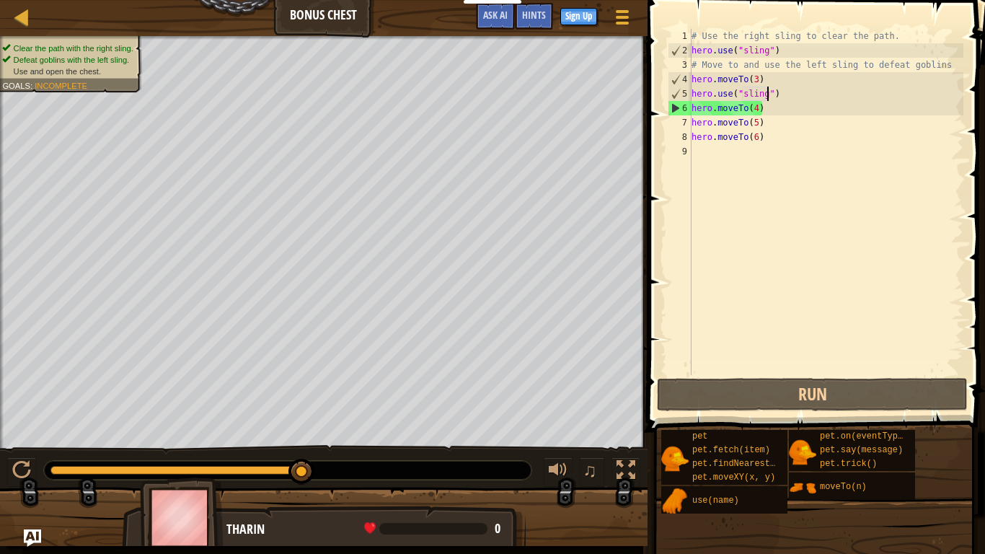
click at [764, 115] on div "# Use the right sling to clear the path. hero . use ( "sling" ) # Move to and u…" at bounding box center [826, 216] width 275 height 375
click at [765, 110] on div "# Use the right sling to clear the path. hero . use ( "sling" ) # Move to and u…" at bounding box center [826, 216] width 275 height 375
type textarea "hero.moveTo(4)"
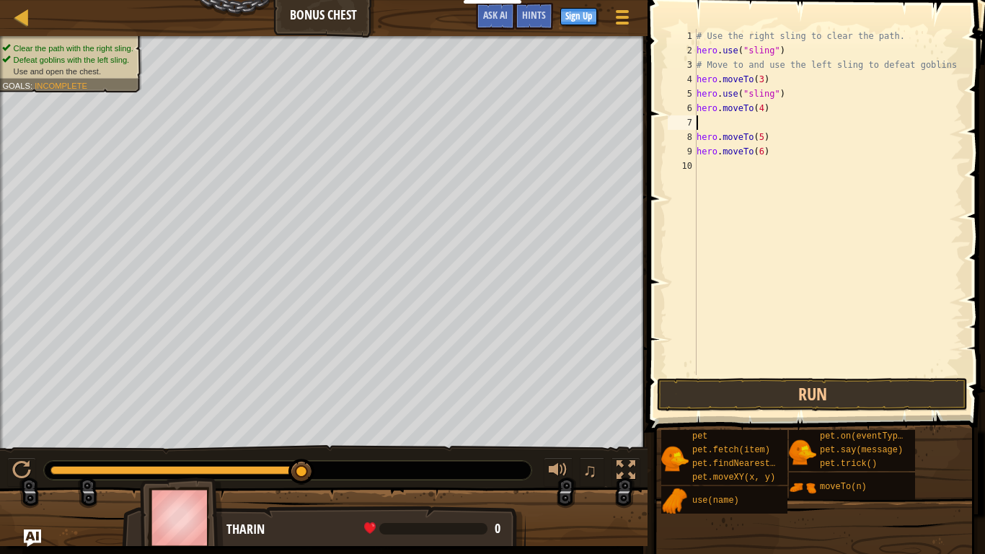
click at [745, 100] on div "# Use the right sling to clear the path. hero . use ( "sling" ) # Move to and u…" at bounding box center [829, 216] width 270 height 375
type textarea "hero.use("sling")"
click at [785, 89] on div "# Use the right sling to clear the path. hero . use ( "sling" ) # Move to and u…" at bounding box center [829, 216] width 270 height 375
click at [723, 107] on div "# Use the right sling to clear the path. hero . use ( "sling" ) # Move to and u…" at bounding box center [829, 216] width 270 height 375
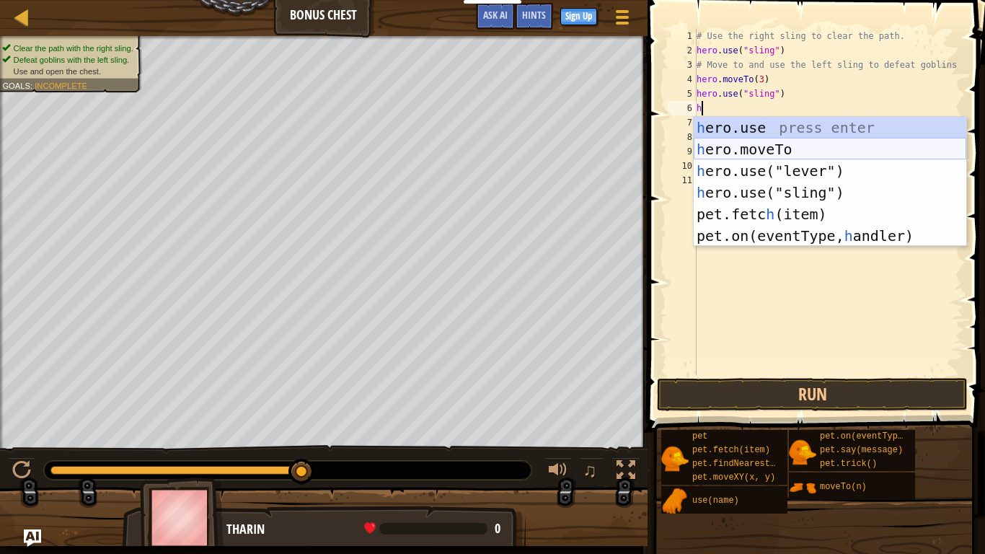
click at [744, 146] on div "h ero.use press enter h ero.moveTo press enter h ero.use("lever") press enter h…" at bounding box center [830, 203] width 273 height 173
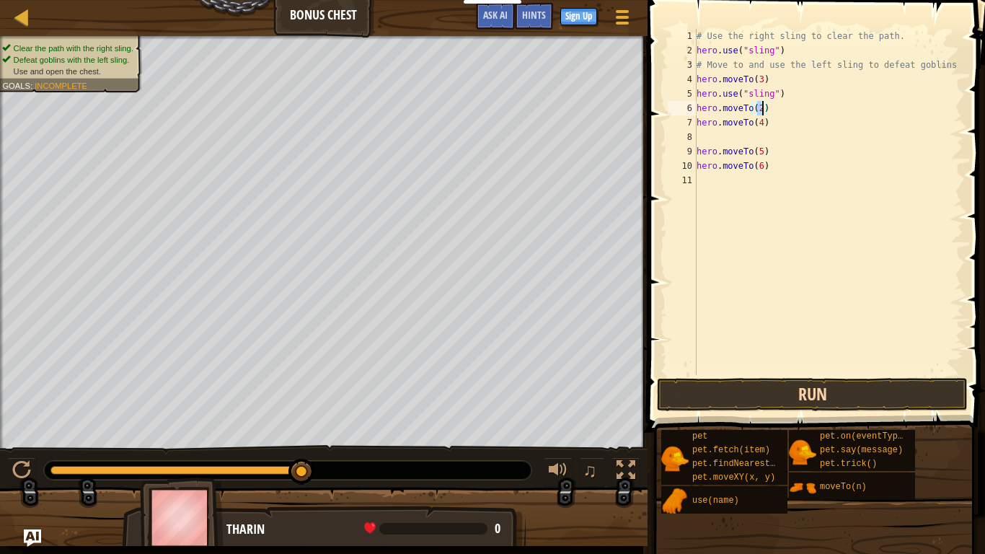
type textarea "hero.moveTo(2)"
click at [776, 398] on button "Run" at bounding box center [812, 394] width 311 height 33
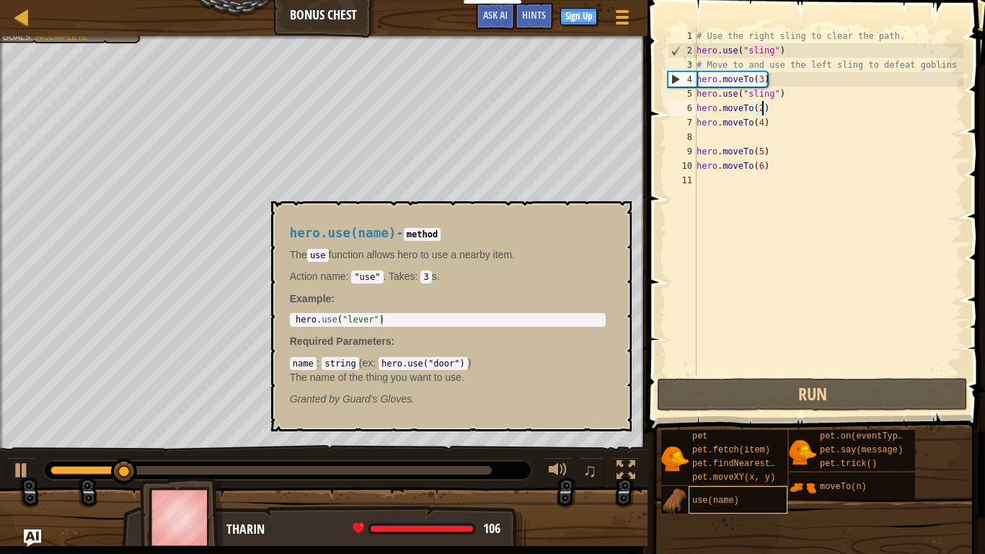
click at [697, 431] on div "use(name)" at bounding box center [738, 499] width 99 height 27
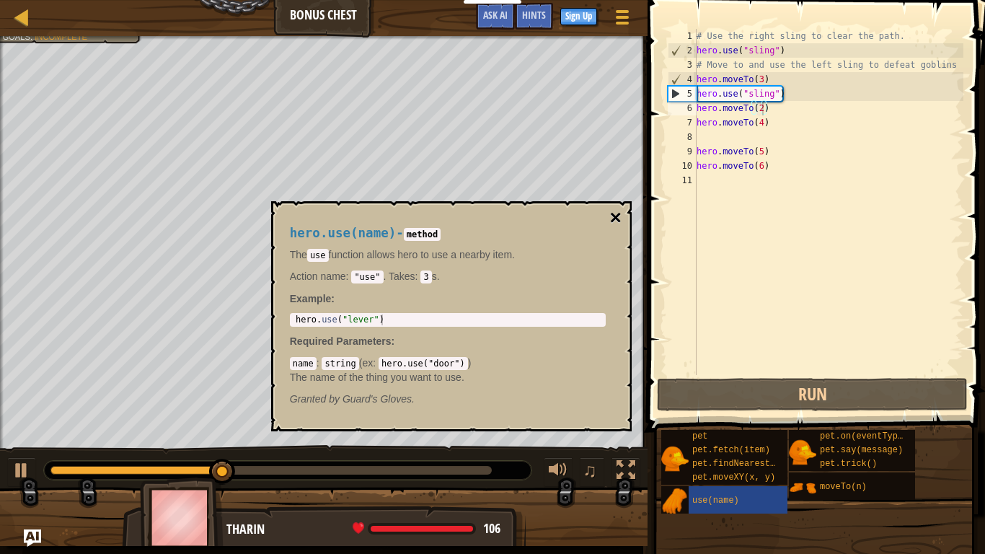
click at [619, 211] on button "×" at bounding box center [615, 218] width 12 height 20
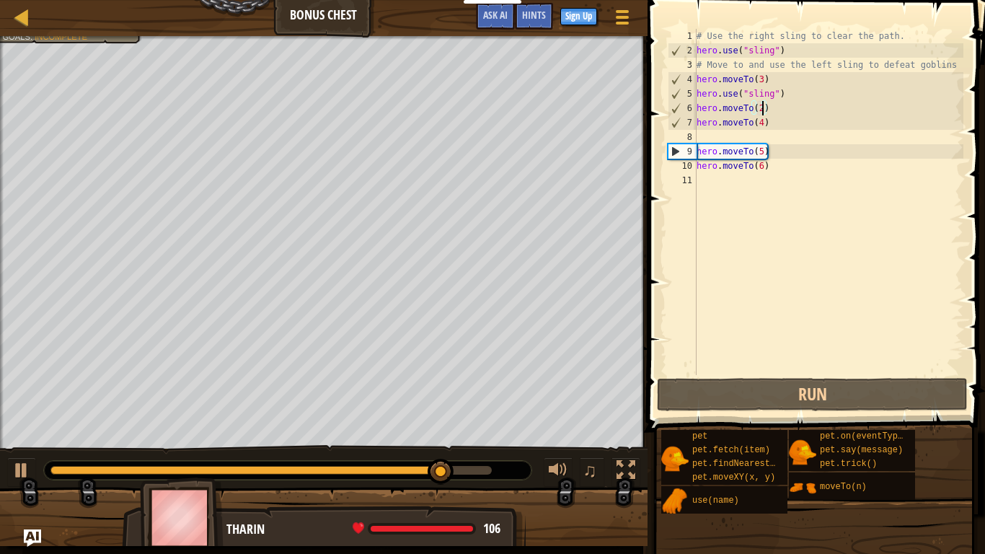
click at [695, 182] on div "11" at bounding box center [682, 180] width 29 height 14
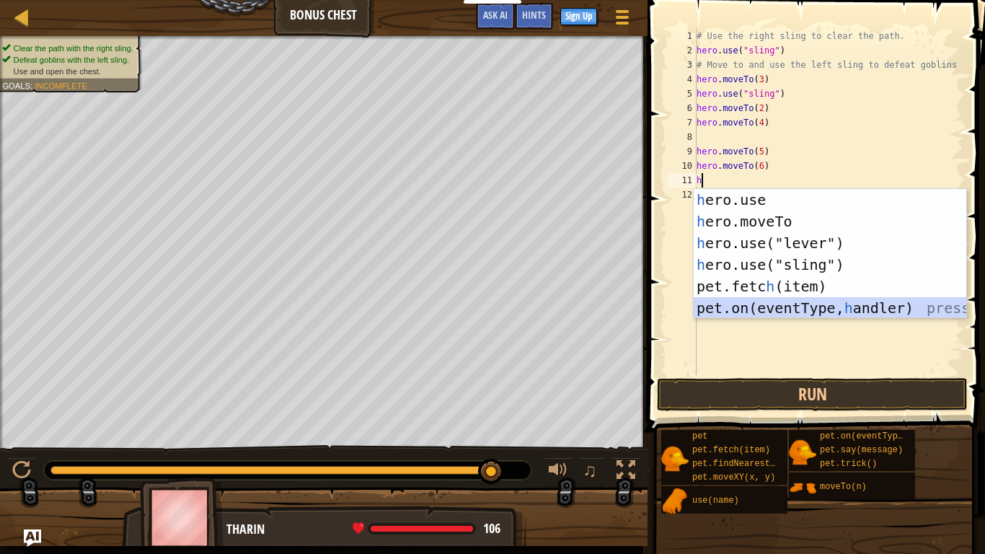
click at [815, 312] on div "h ero.use press enter h ero.moveTo press enter h ero.use("lever") press enter h…" at bounding box center [830, 275] width 273 height 173
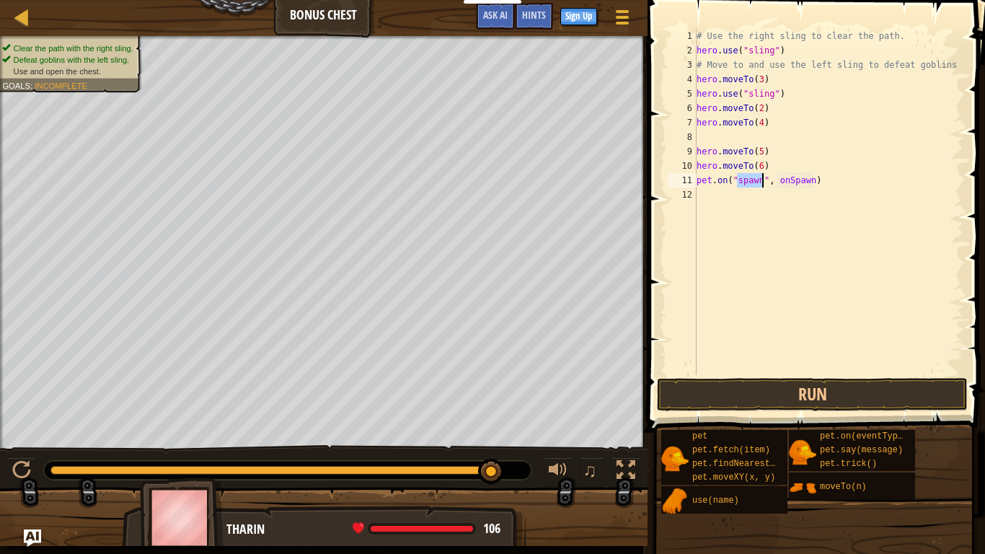
click at [828, 180] on div "# Use the right sling to clear the path. hero . use ( "sling" ) # Move to and u…" at bounding box center [829, 216] width 270 height 375
type textarea "p"
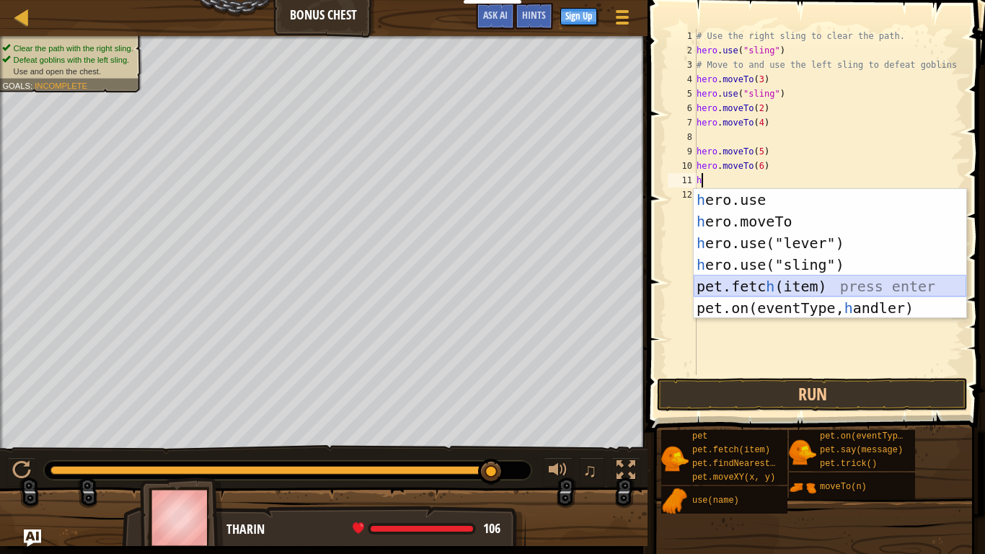
click at [796, 281] on div "h ero.use press enter h ero.moveTo press enter h ero.use("lever") press enter h…" at bounding box center [830, 275] width 273 height 173
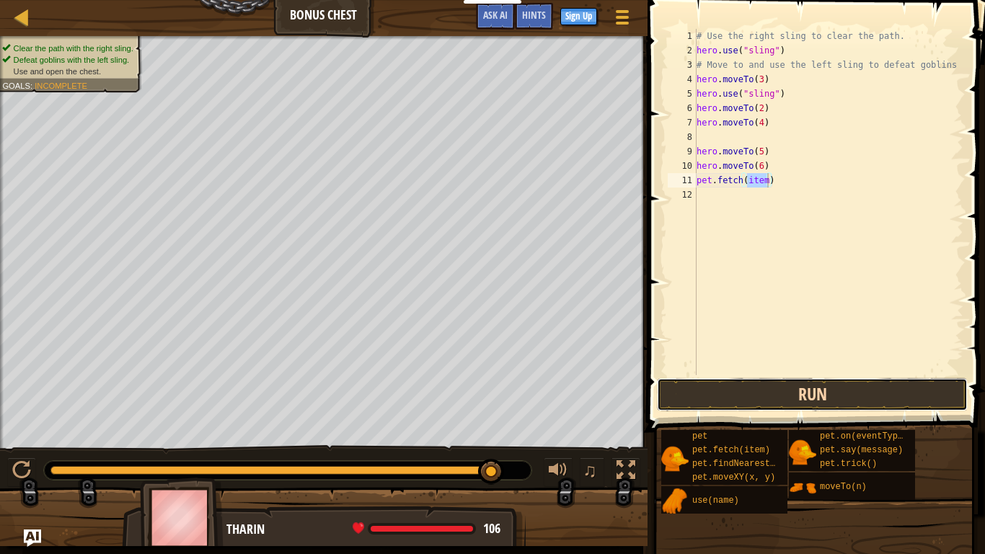
click at [829, 402] on button "Run" at bounding box center [812, 394] width 311 height 33
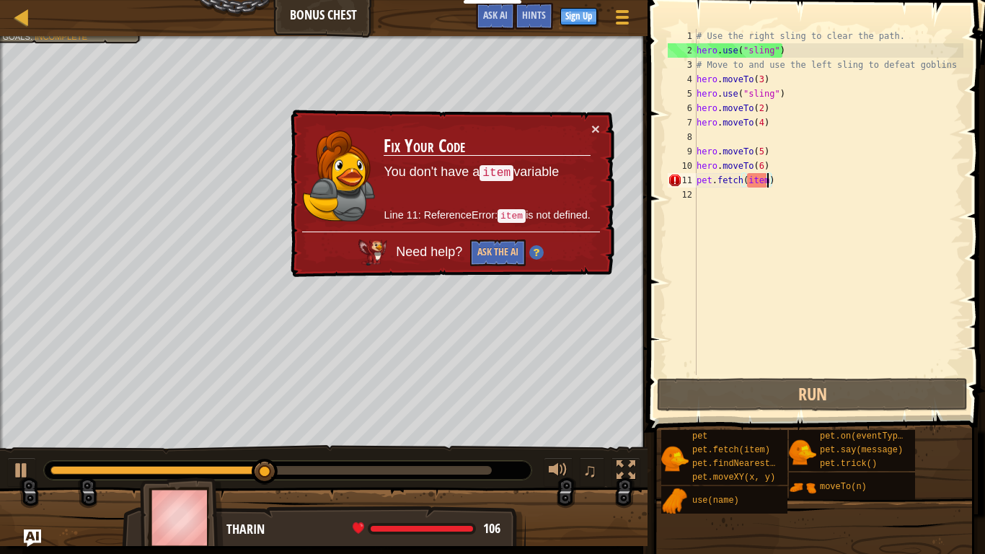
click at [590, 128] on td "Fix Your Code You don't have a item variable Line 11: ReferenceError: item is n…" at bounding box center [487, 176] width 208 height 110
click at [594, 124] on button "×" at bounding box center [595, 128] width 9 height 15
click at [599, 125] on button "×" at bounding box center [595, 128] width 9 height 15
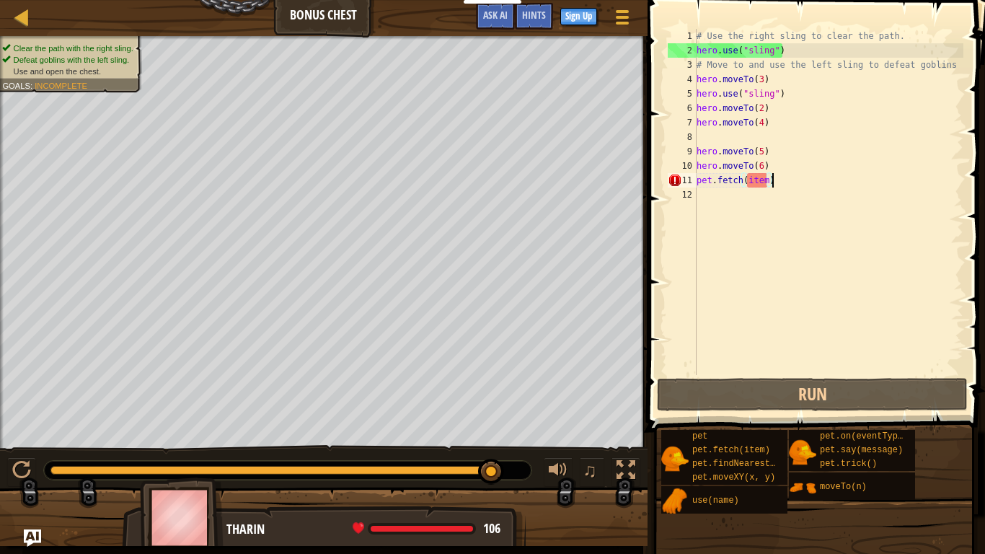
click at [788, 179] on div "# Use the right sling to clear the path. hero . use ( "sling" ) # Move to and u…" at bounding box center [829, 216] width 270 height 375
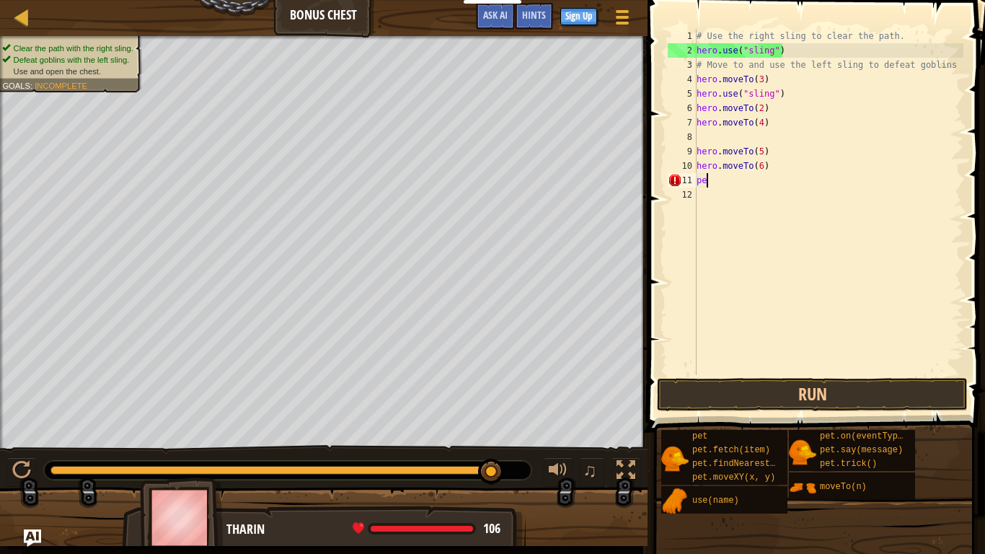
type textarea "p"
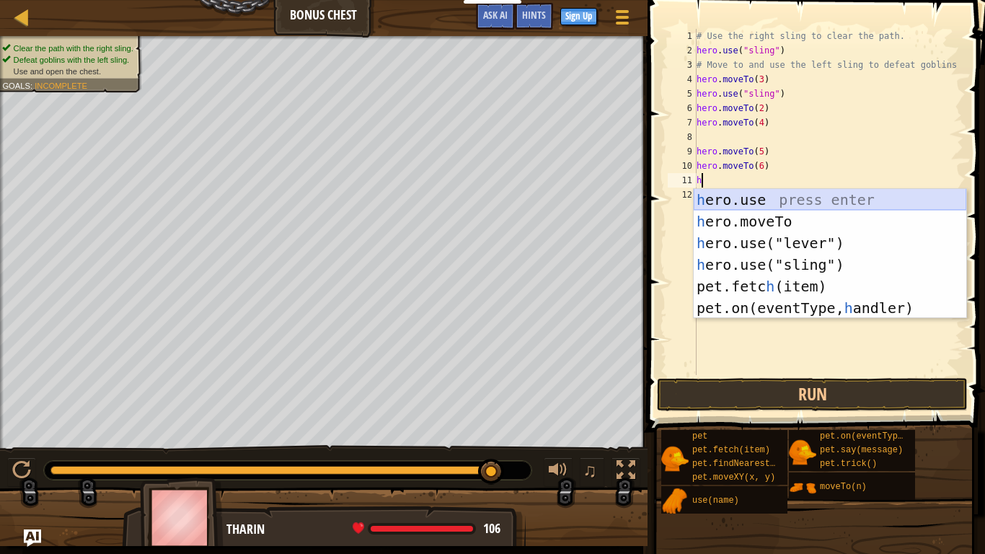
click at [745, 199] on div "h ero.use press enter h ero.moveTo press enter h ero.use("lever") press enter h…" at bounding box center [830, 275] width 273 height 173
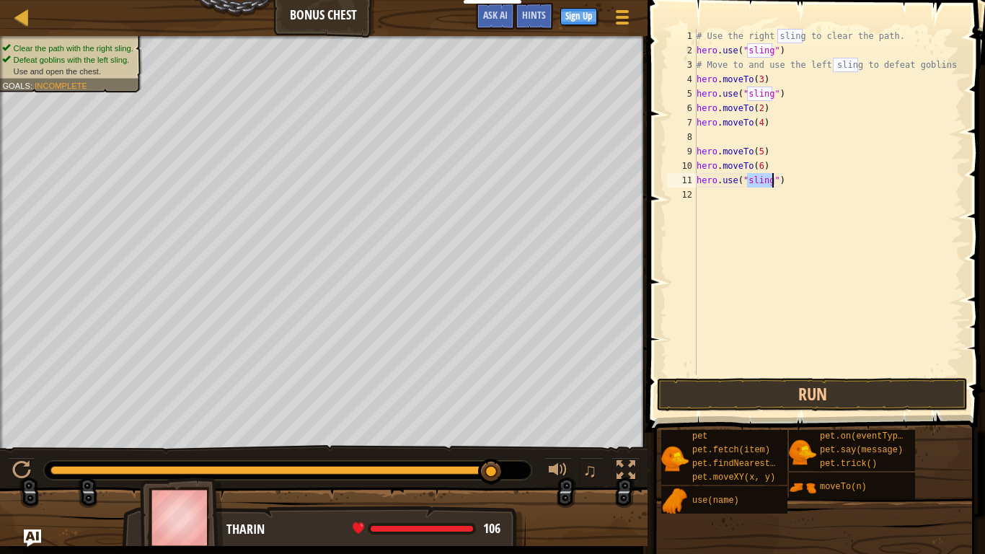
click at [782, 181] on div "# Use the right sling to clear the path. hero . use ( "sling" ) # Move to and u…" at bounding box center [829, 216] width 270 height 375
click at [779, 185] on div "# Use the right sling to clear the path. hero . use ( "sling" ) # Move to and u…" at bounding box center [829, 216] width 270 height 375
click at [832, 397] on button "Run" at bounding box center [812, 394] width 311 height 33
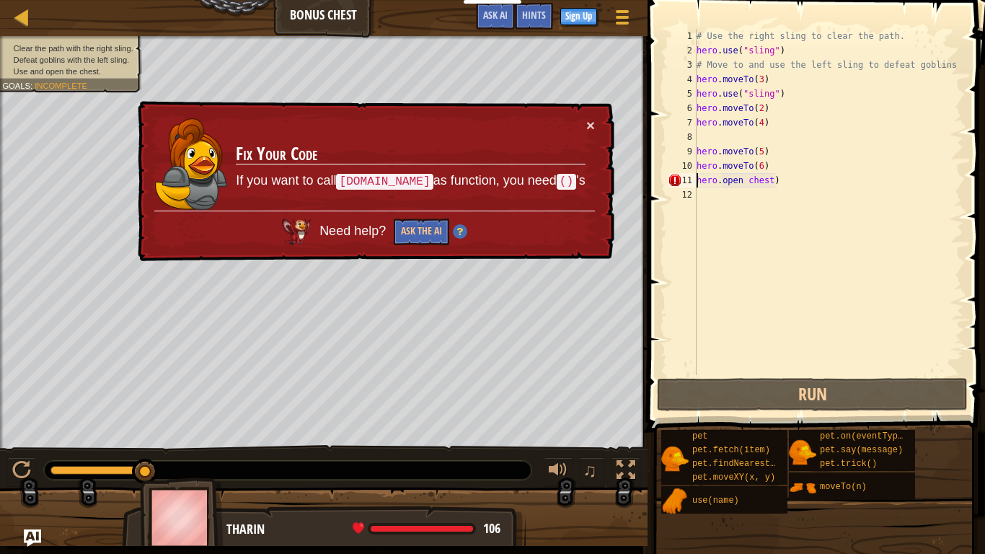
click at [697, 180] on div "# Use the right sling to clear the path. hero . use ( "sling" ) # Move to and u…" at bounding box center [829, 216] width 270 height 375
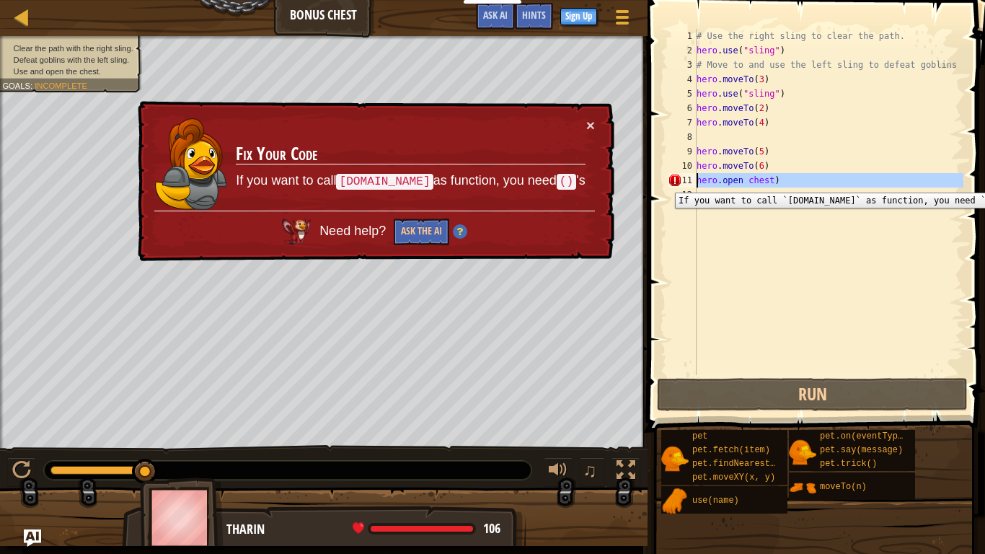
click at [691, 182] on div "11" at bounding box center [682, 180] width 29 height 14
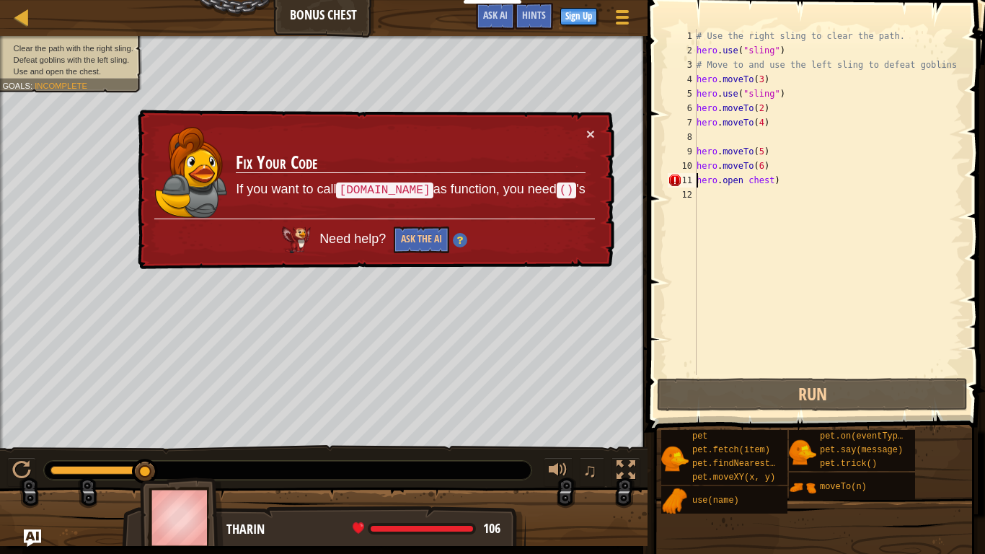
scroll to position [6, 1]
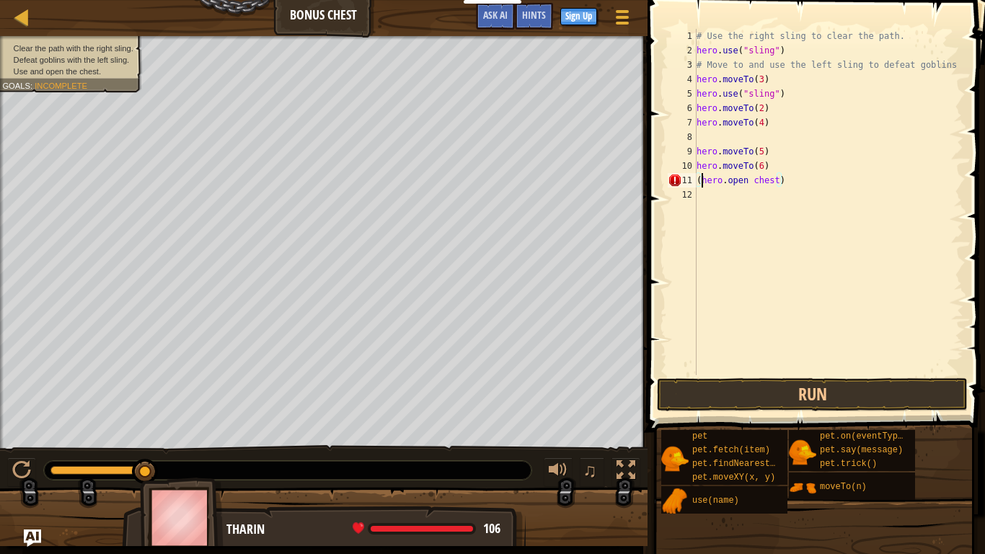
click at [790, 177] on div "# Use the right sling to clear the path. hero . use ( "sling" ) # Move to and u…" at bounding box center [829, 216] width 270 height 375
click at [723, 391] on button "Run" at bounding box center [812, 394] width 311 height 33
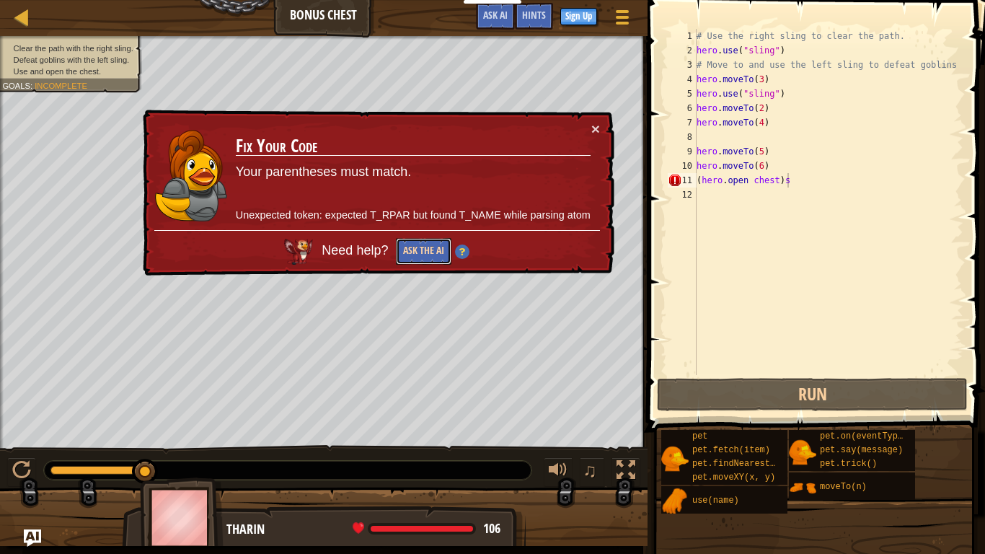
click at [422, 254] on button "Ask the AI" at bounding box center [424, 251] width 56 height 27
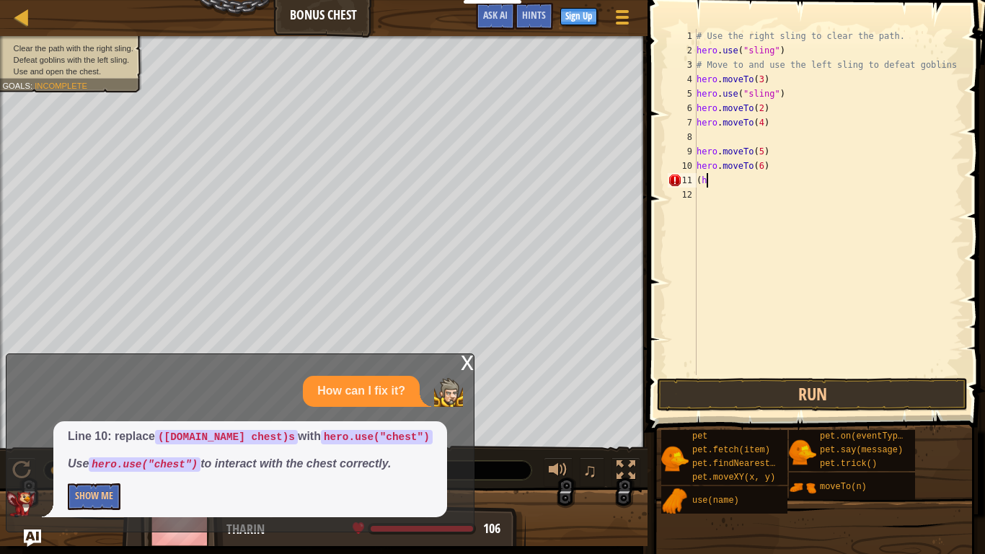
scroll to position [6, 1]
type textarea "("
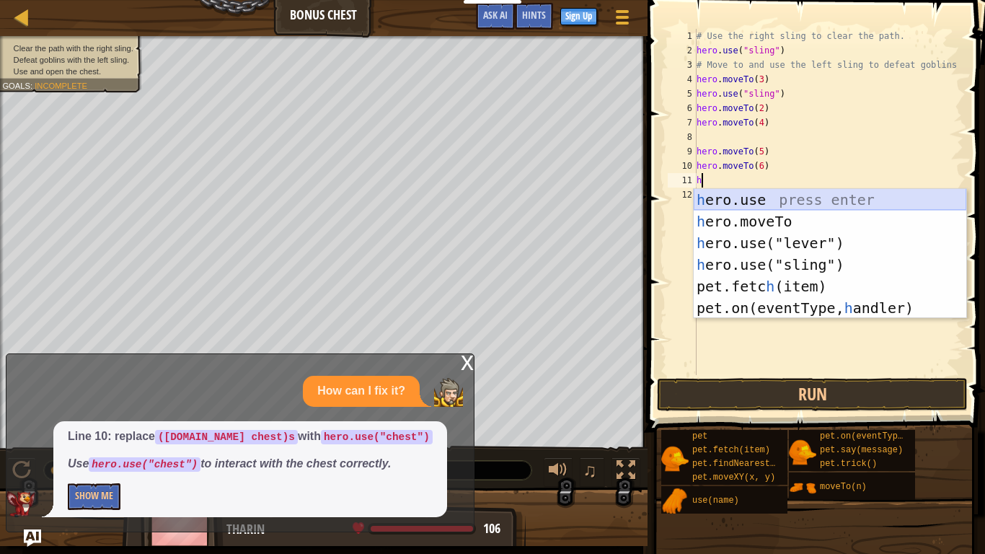
click at [762, 200] on div "h ero.use press enter h ero.moveTo press enter h ero.use("lever") press enter h…" at bounding box center [830, 275] width 273 height 173
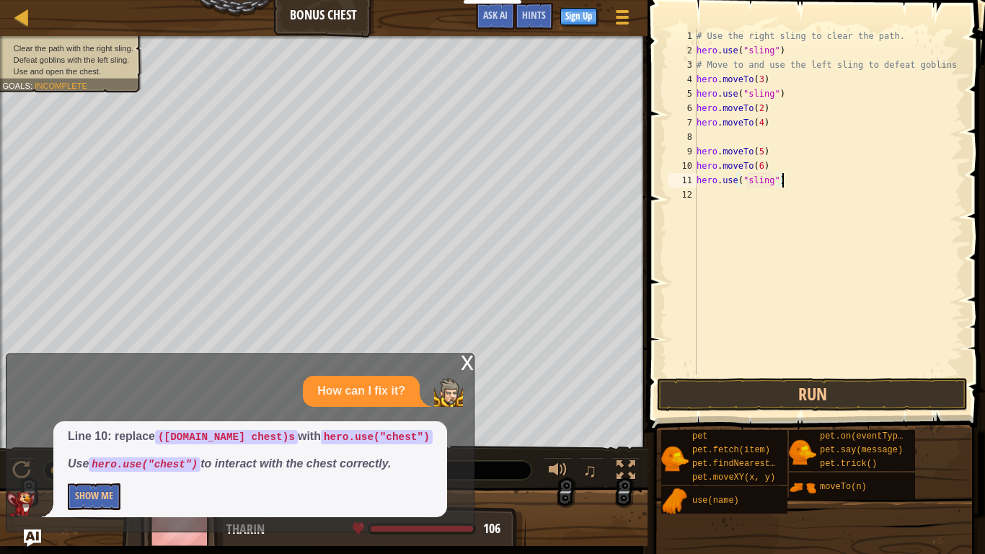
click at [796, 182] on div "# Use the right sling to clear the path. hero . use ( "sling" ) # Move to and u…" at bounding box center [829, 216] width 270 height 375
click at [756, 400] on button "Run" at bounding box center [812, 394] width 311 height 33
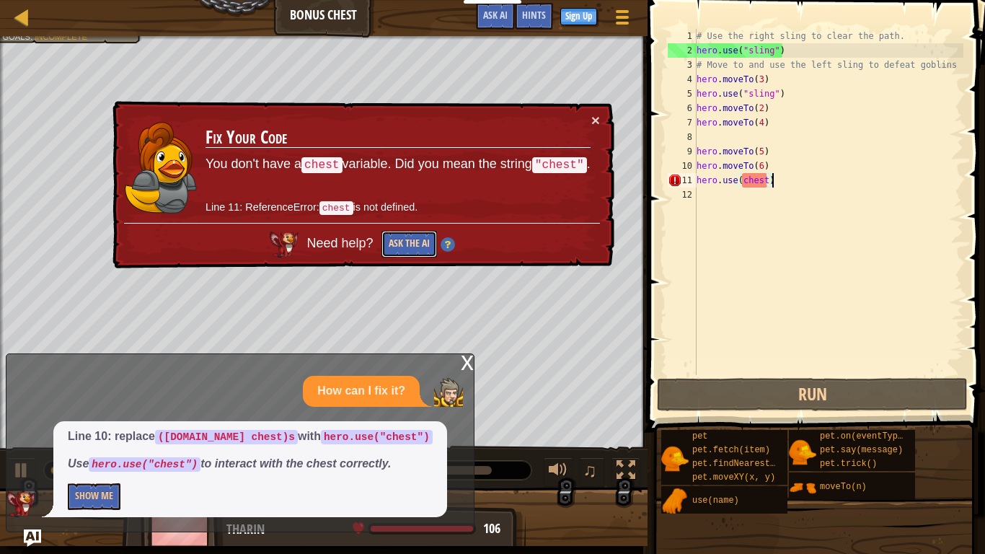
click at [407, 236] on button "Ask the AI" at bounding box center [409, 244] width 56 height 27
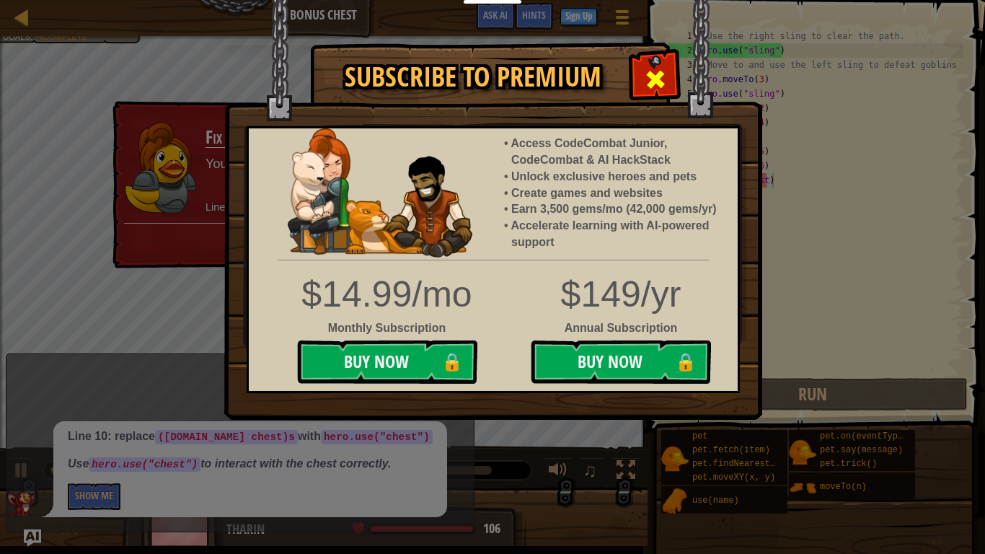
click at [644, 74] on span at bounding box center [655, 79] width 23 height 23
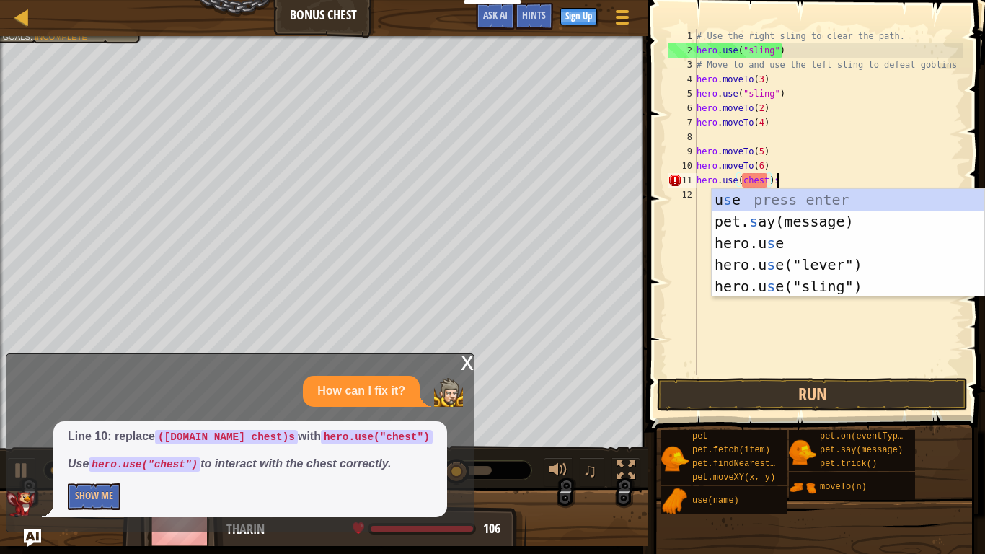
scroll to position [6, 11]
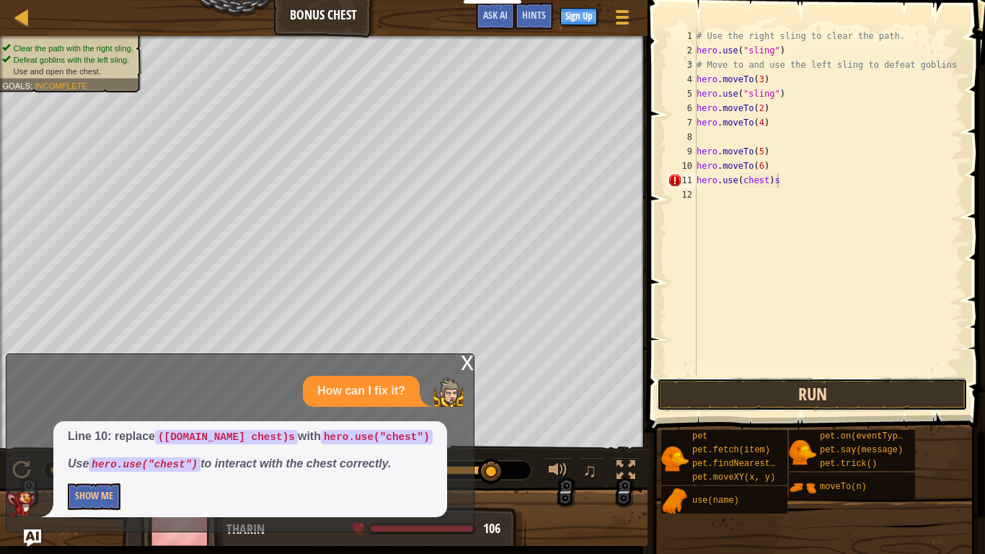
click at [722, 382] on button "Run" at bounding box center [812, 394] width 311 height 33
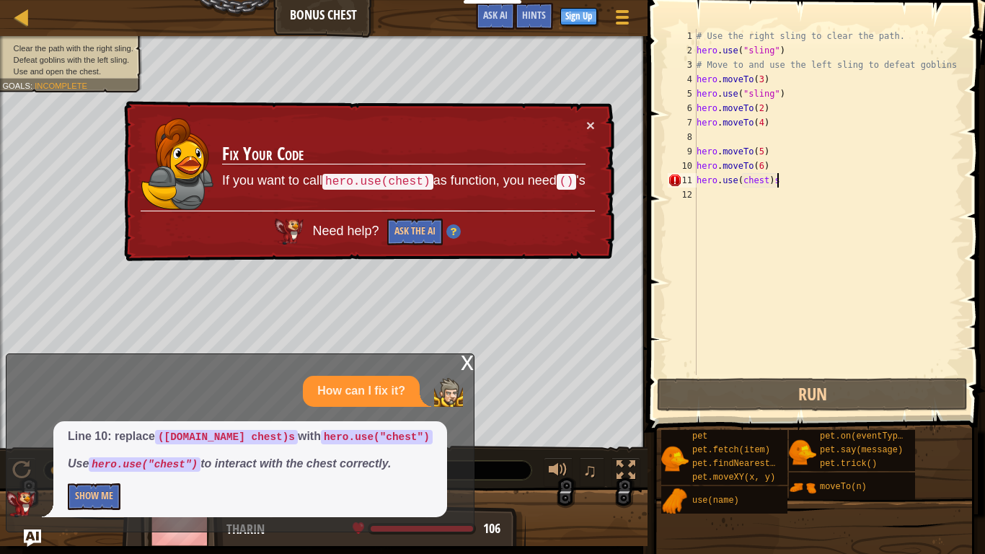
scroll to position [6, 10]
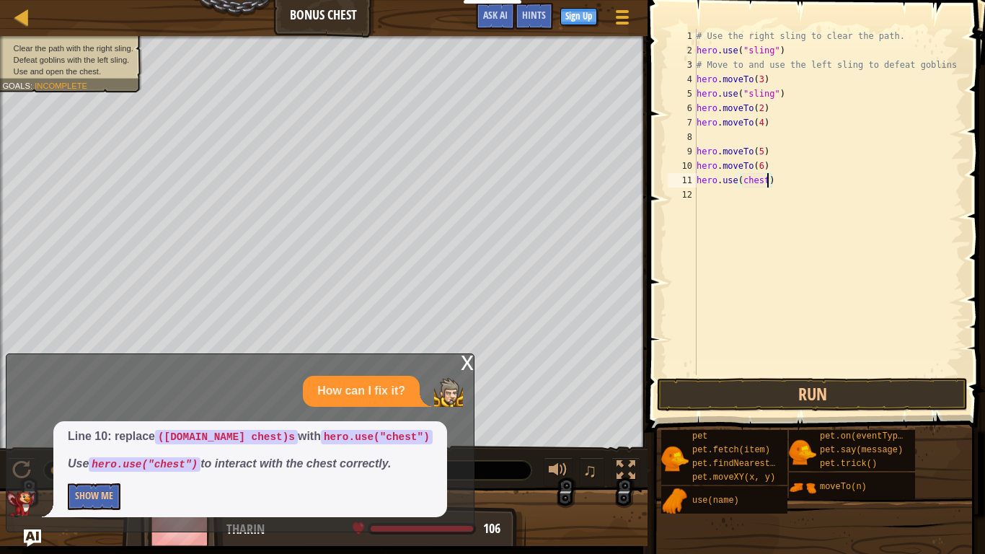
click at [765, 182] on div "# Use the right sling to clear the path. hero . use ( "sling" ) # Move to and u…" at bounding box center [829, 216] width 270 height 375
click at [743, 183] on div "# Use the right sling to clear the path. hero . use ( "sling" ) # Move to and u…" at bounding box center [829, 216] width 270 height 375
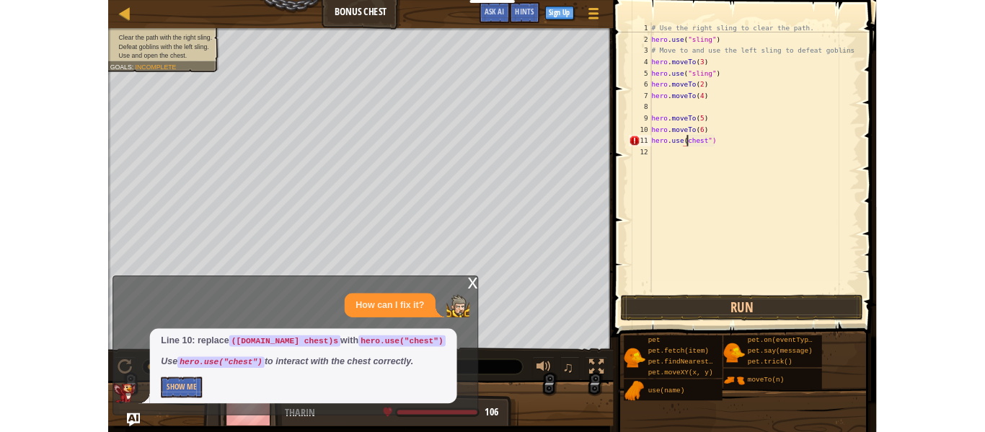
scroll to position [6, 7]
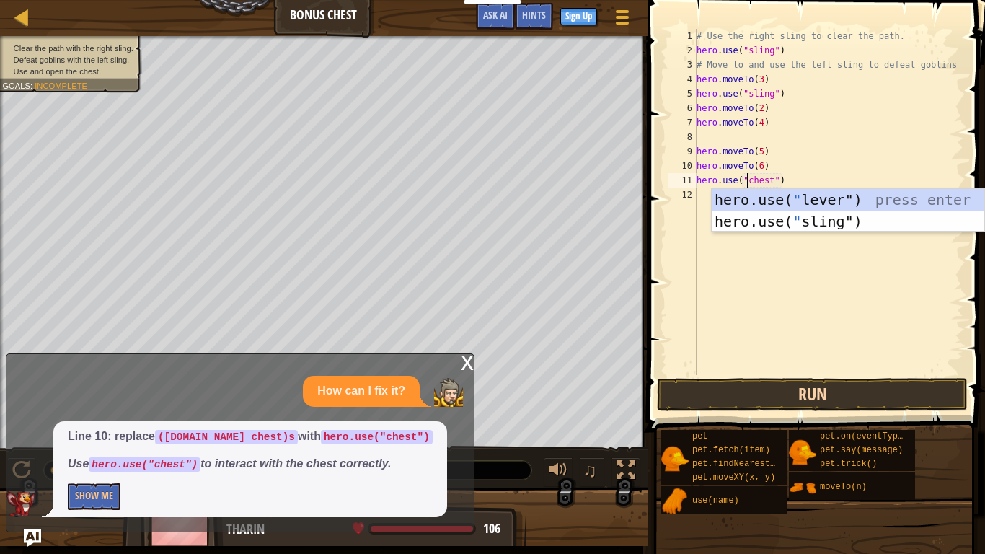
type textarea "hero.use("chest")"
click at [741, 400] on button "Run" at bounding box center [812, 394] width 311 height 33
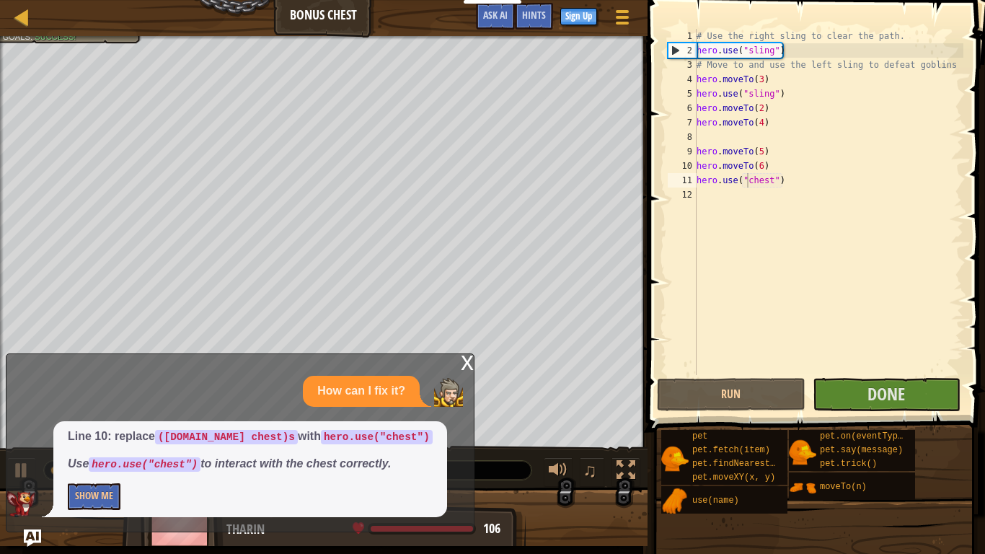
click at [463, 363] on div "x" at bounding box center [467, 361] width 13 height 14
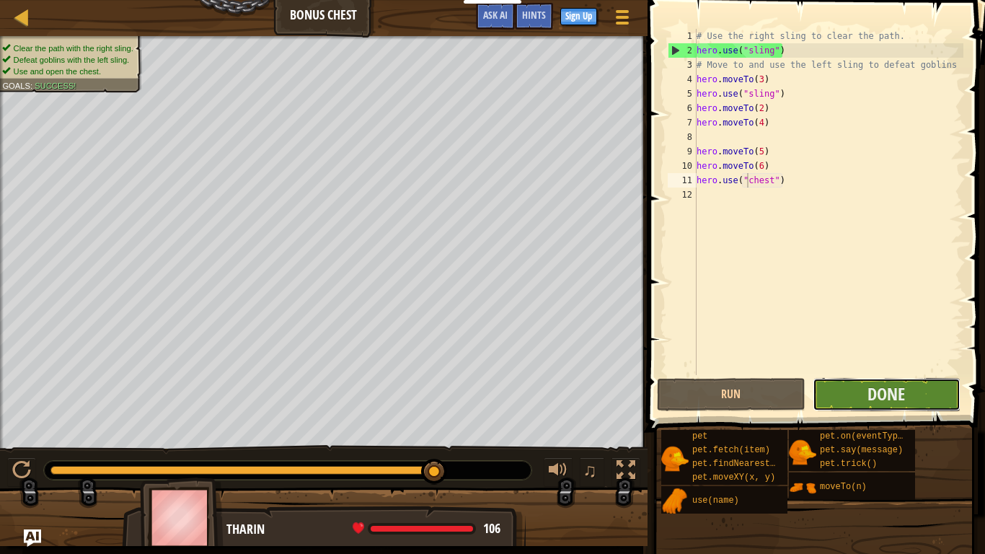
click at [910, 396] on button "Done" at bounding box center [887, 394] width 148 height 33
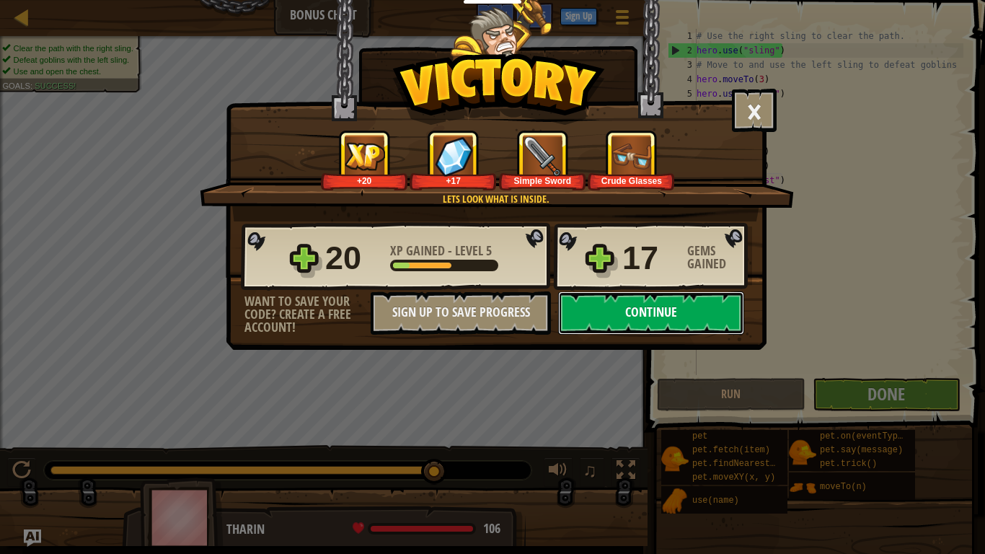
click at [643, 317] on button "Continue" at bounding box center [651, 312] width 186 height 43
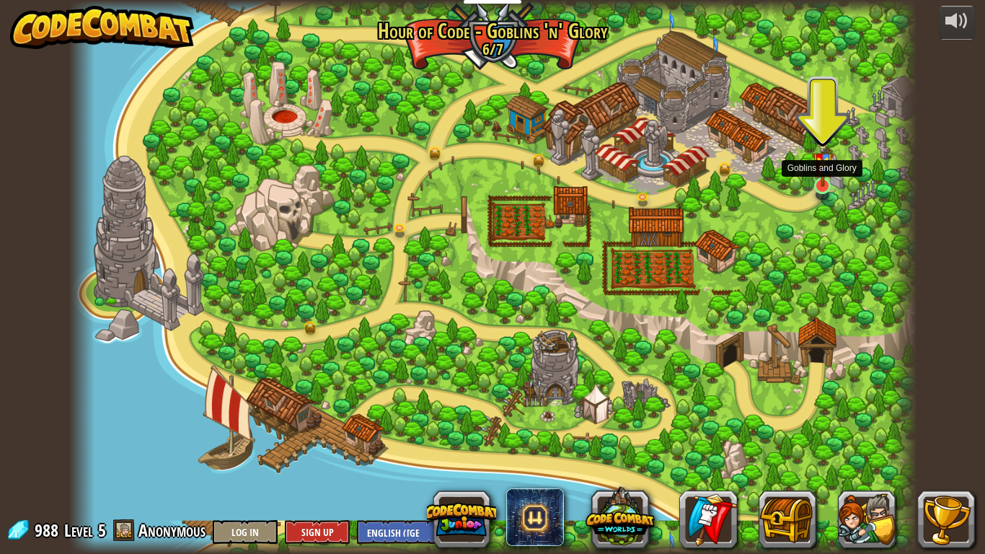
click at [821, 170] on img at bounding box center [823, 159] width 22 height 57
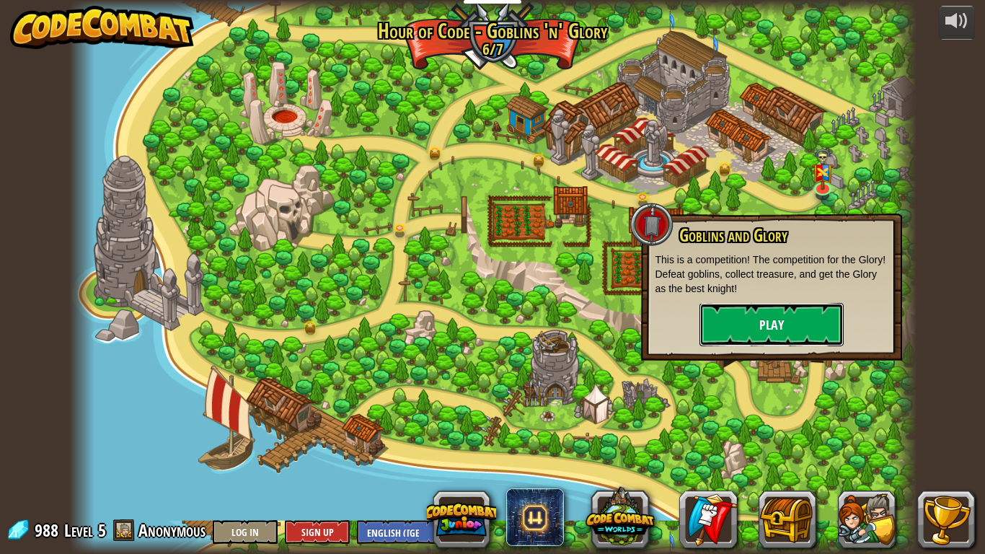
click at [770, 307] on button "Play" at bounding box center [772, 324] width 144 height 43
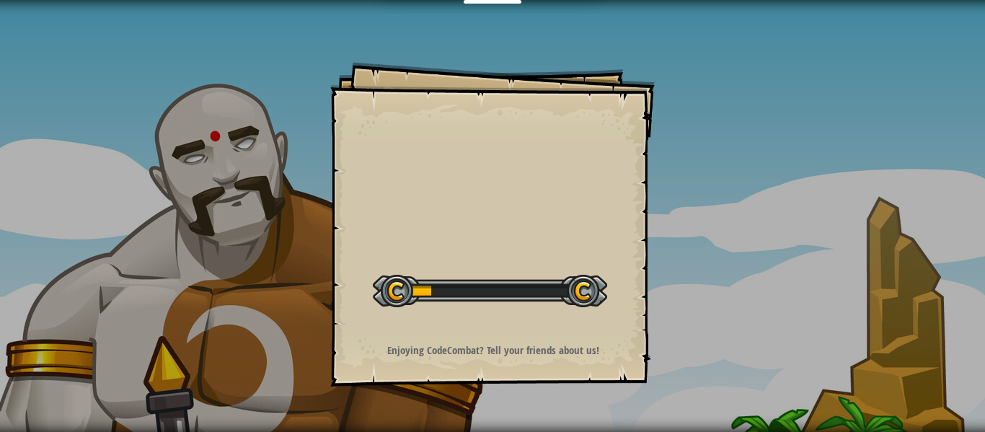
click at [600, 301] on div at bounding box center [490, 291] width 234 height 32
